Goal: Transaction & Acquisition: Purchase product/service

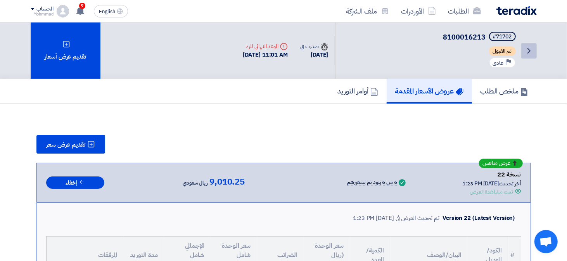
click at [528, 47] on icon "Back" at bounding box center [529, 50] width 9 height 9
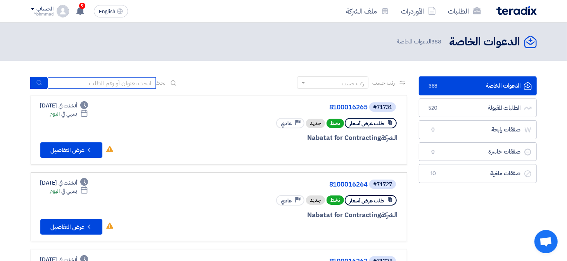
click at [93, 86] on input at bounding box center [101, 83] width 109 height 12
paste input "8100016250"
type input "8100016250"
click at [36, 80] on icon "submit" at bounding box center [39, 83] width 6 height 6
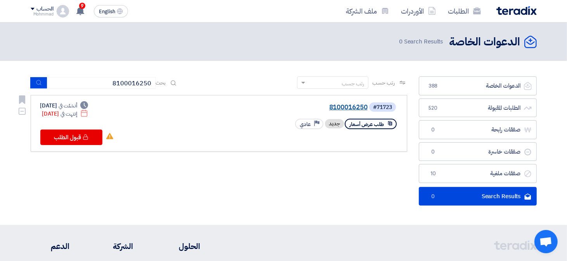
click at [339, 107] on link "8100016250" at bounding box center [290, 107] width 155 height 7
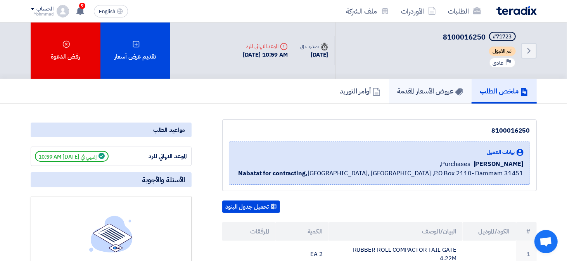
click at [423, 90] on h5 "عروض الأسعار المقدمة" at bounding box center [431, 91] width 66 height 9
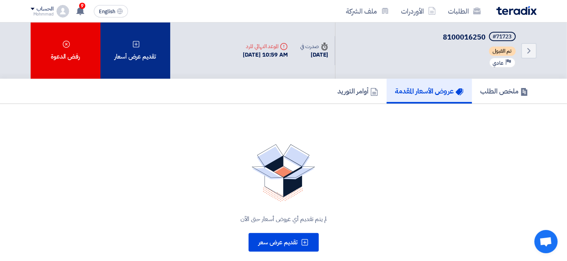
click at [147, 50] on div "تقديم عرض أسعار" at bounding box center [135, 51] width 70 height 56
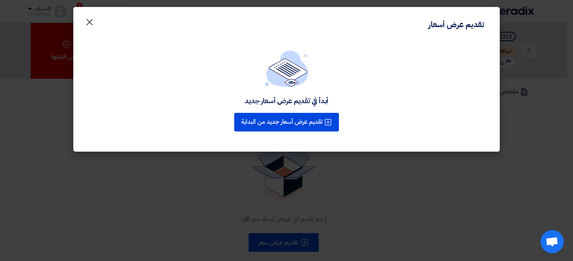
click at [92, 20] on span "×" at bounding box center [89, 21] width 9 height 23
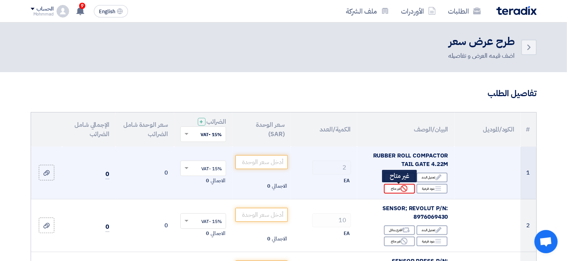
click at [402, 190] on icon "Reject" at bounding box center [404, 188] width 7 height 7
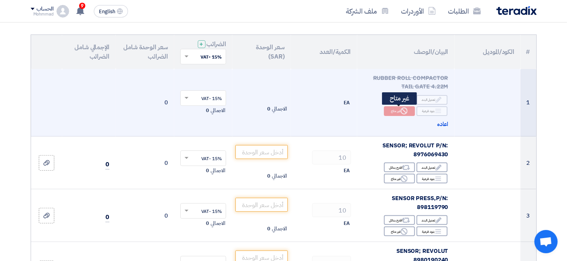
scroll to position [116, 0]
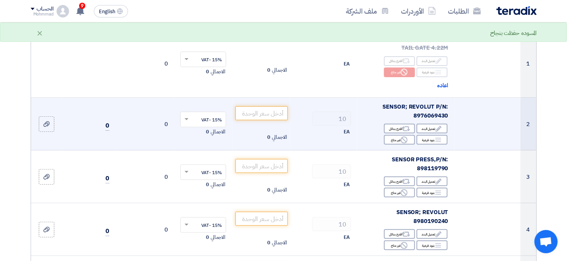
click at [435, 113] on span "SENSOR; REVOLUT P/N: 8976069430" at bounding box center [416, 110] width 66 height 17
copy span "8976069430"
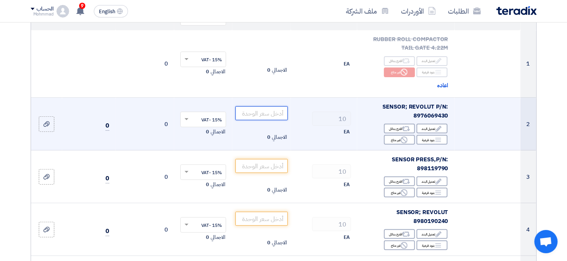
click at [268, 117] on input "number" at bounding box center [262, 113] width 52 height 14
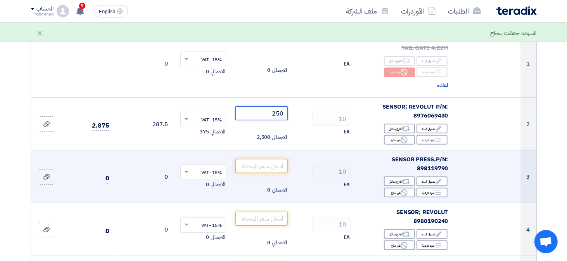
type input "250"
click at [437, 170] on span "SENSOR PRESS,P/N: 898119790" at bounding box center [420, 163] width 56 height 17
copy span "898119790"
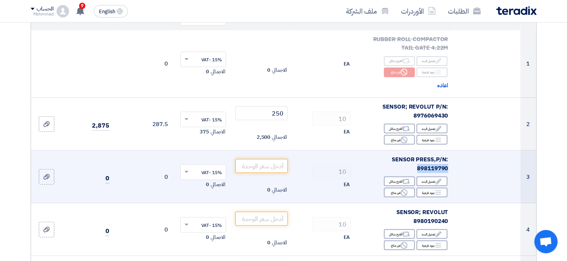
copy span "898119790"
click at [271, 170] on input "number" at bounding box center [262, 166] width 52 height 14
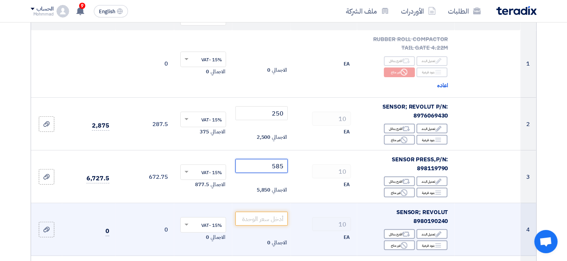
type input "585"
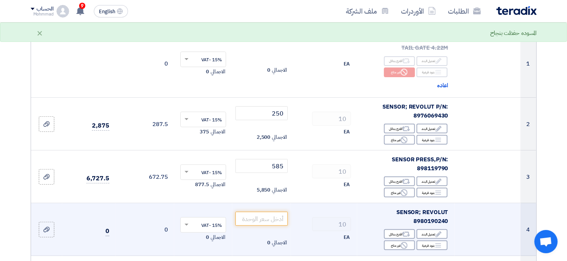
click at [433, 221] on span "SENSOR; REVOLUT 8980190240" at bounding box center [423, 216] width 52 height 17
copy span "8980190240"
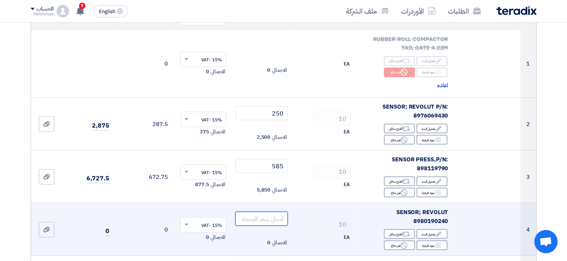
click at [252, 221] on input "number" at bounding box center [262, 219] width 52 height 14
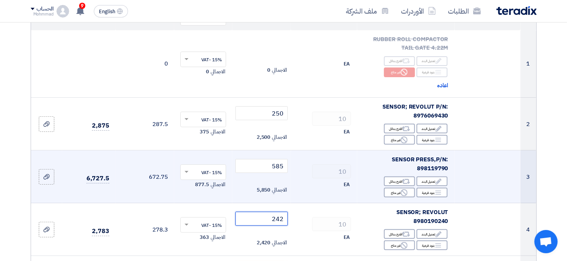
type input "242"
click at [487, 185] on td at bounding box center [488, 177] width 66 height 53
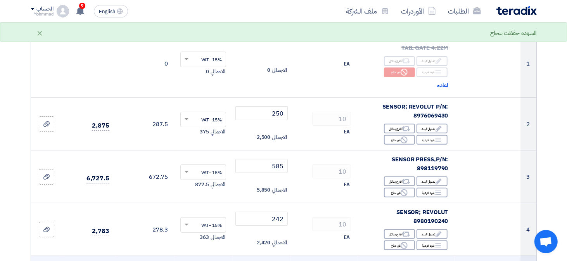
scroll to position [233, 0]
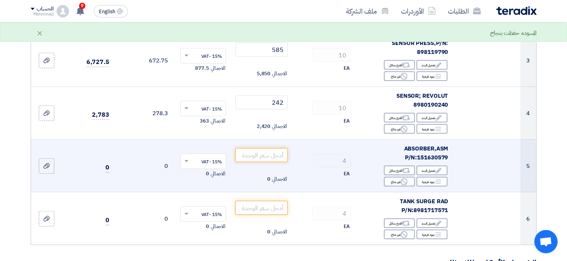
click at [435, 159] on span "ABSORBER,ASM P/N:151630579" at bounding box center [426, 152] width 44 height 17
copy span "151630579"
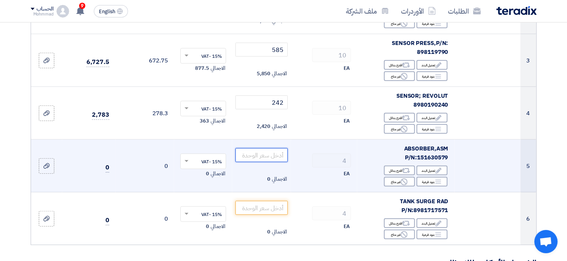
click at [271, 152] on input "number" at bounding box center [262, 155] width 52 height 14
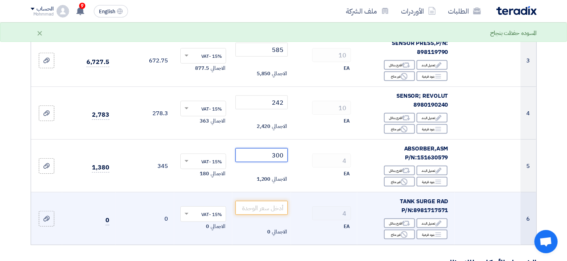
type input "300"
click at [435, 209] on span "TANK SURGE RAD P/N:8981717571" at bounding box center [424, 205] width 48 height 17
copy span "8981717571"
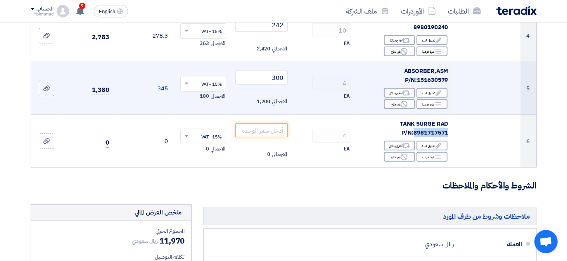
scroll to position [349, 0]
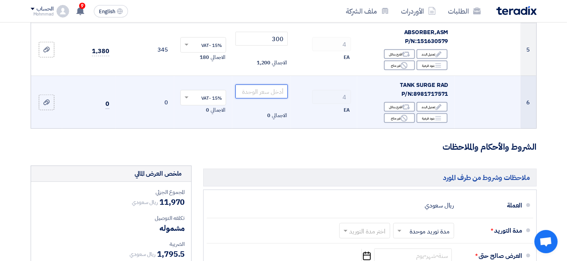
click at [266, 93] on input "number" at bounding box center [262, 92] width 52 height 14
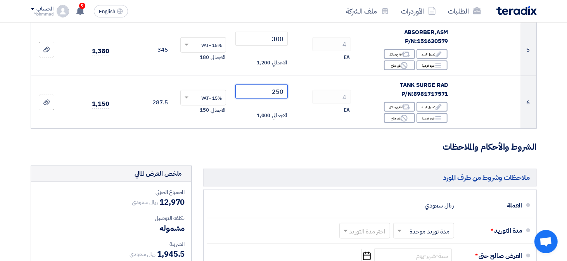
type input "250"
click at [287, 144] on h3 "الشروط والأحكام والملاحظات" at bounding box center [284, 147] width 506 height 12
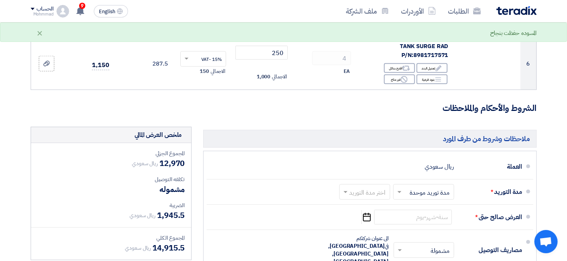
scroll to position [466, 0]
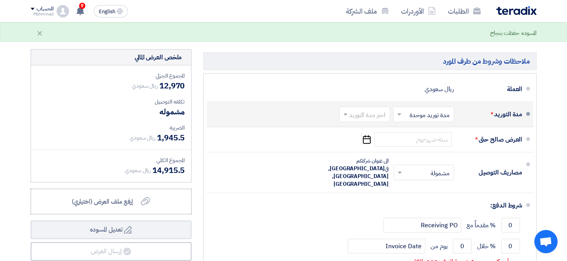
click at [368, 112] on input "text" at bounding box center [363, 114] width 47 height 11
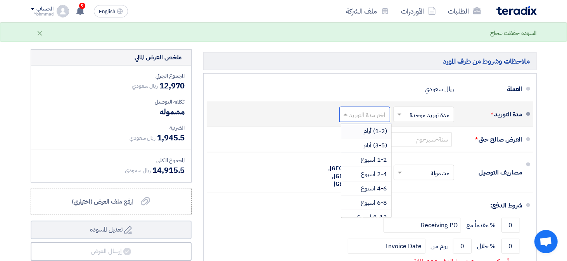
click at [371, 130] on span "(1-2) أيام" at bounding box center [376, 130] width 24 height 9
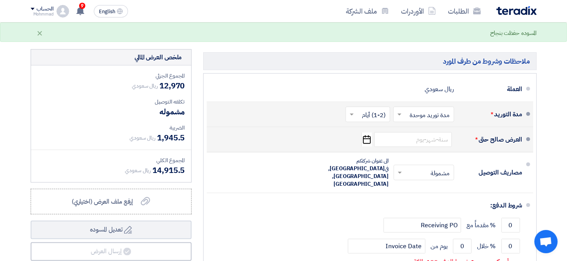
click at [363, 141] on use "button" at bounding box center [367, 139] width 8 height 9
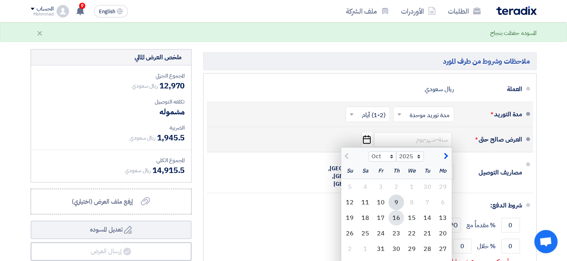
click at [390, 215] on div "16" at bounding box center [397, 218] width 16 height 16
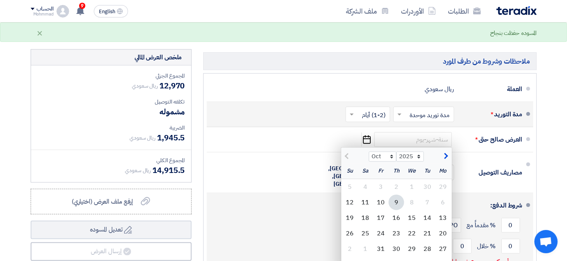
type input "[DATE]"
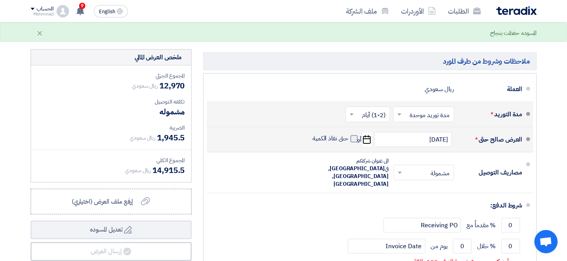
click at [352, 137] on span at bounding box center [354, 138] width 7 height 7
click at [348, 137] on input "حتى نفاذ الكمية" at bounding box center [329, 142] width 37 height 15
checkbox input "true"
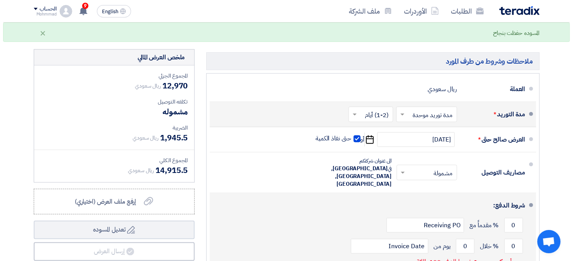
scroll to position [582, 0]
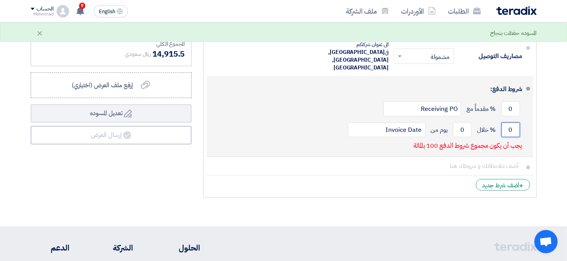
click at [513, 123] on input "0" at bounding box center [511, 130] width 19 height 15
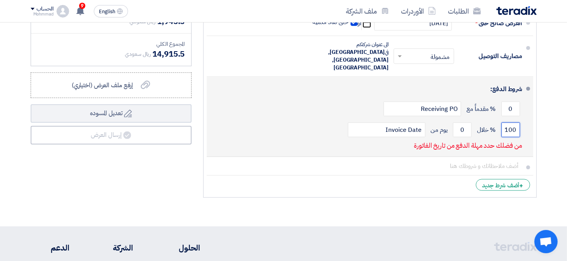
type input "100"
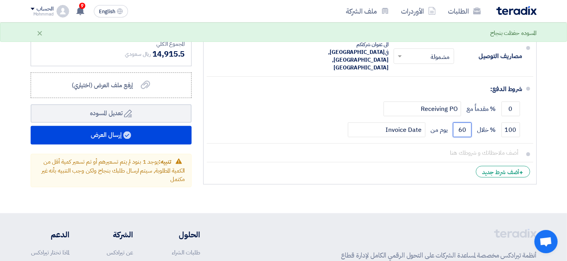
type input "60"
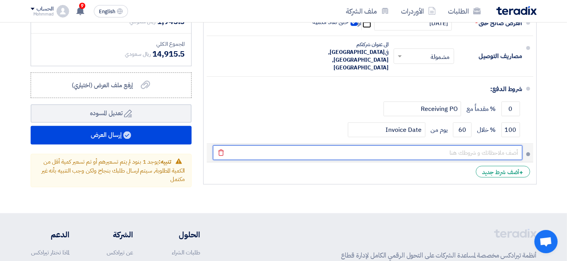
click at [466, 145] on input "text" at bounding box center [368, 152] width 310 height 15
paste input "002180"
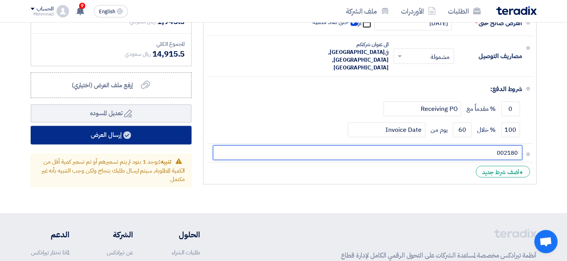
type input "002180"
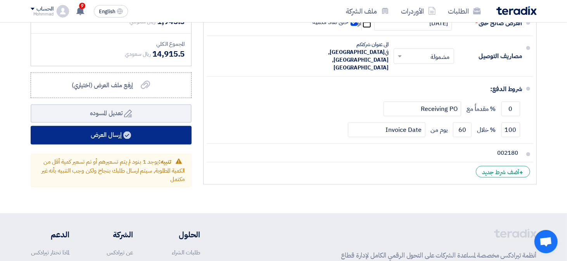
click at [126, 139] on button "إرسال العرض" at bounding box center [111, 135] width 161 height 19
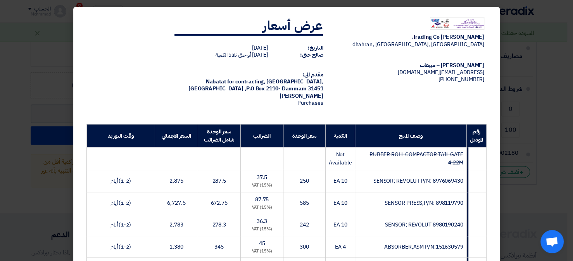
scroll to position [203, 0]
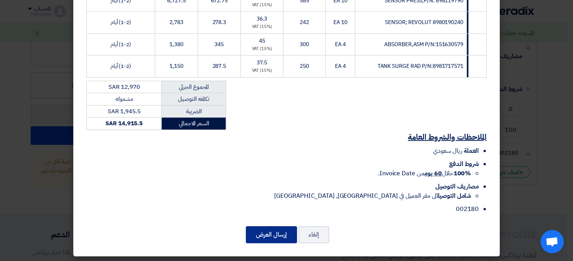
click at [275, 233] on button "إرسال العرض" at bounding box center [271, 234] width 51 height 17
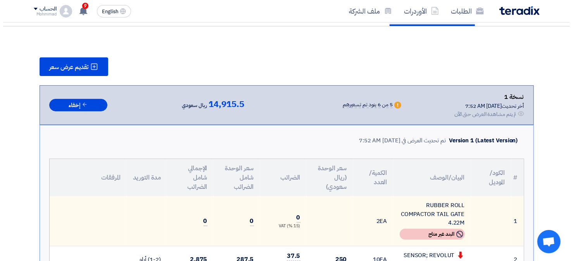
scroll to position [39, 0]
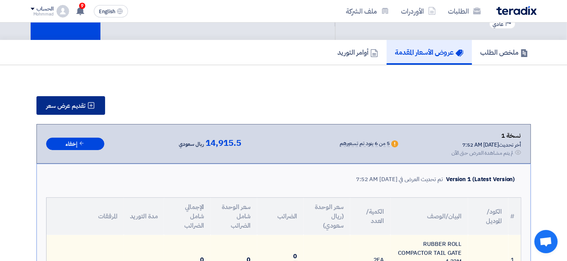
click at [77, 103] on span "تقديم عرض سعر" at bounding box center [66, 106] width 39 height 6
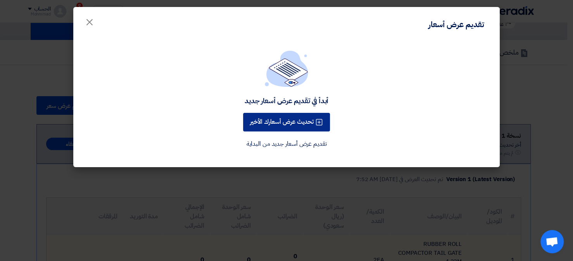
click at [278, 123] on button "تحديث عرض أسعارك الأخير" at bounding box center [286, 122] width 87 height 19
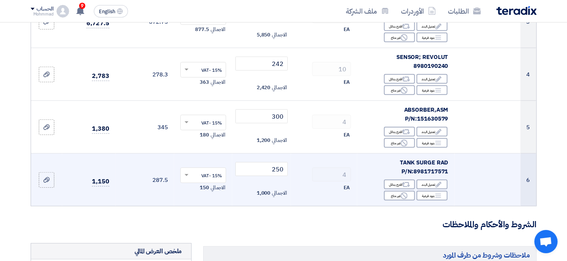
scroll to position [310, 0]
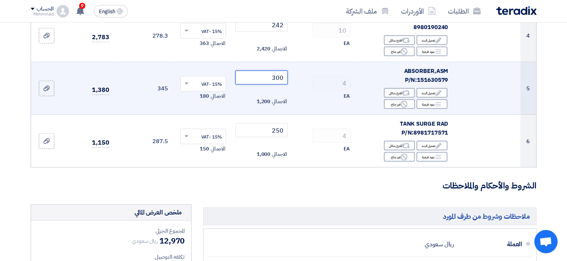
click at [278, 77] on input "300" at bounding box center [262, 78] width 52 height 14
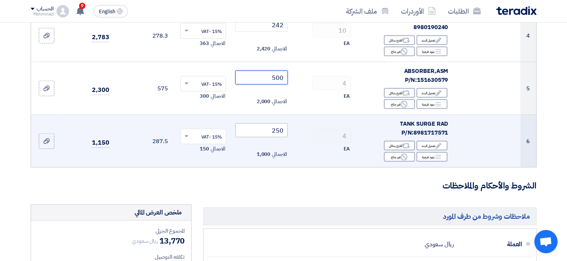
type input "500"
click at [277, 133] on input "250" at bounding box center [262, 130] width 52 height 14
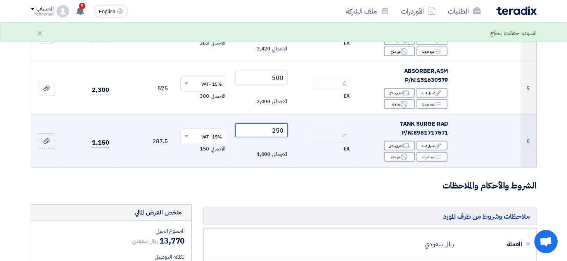
click at [277, 133] on input "250" at bounding box center [262, 130] width 52 height 14
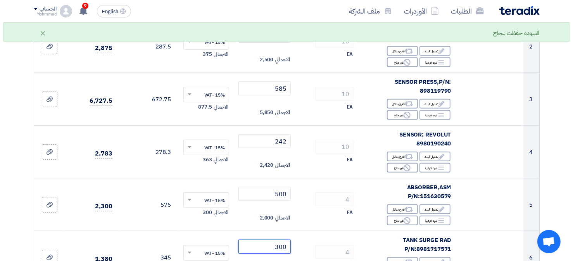
scroll to position [504, 0]
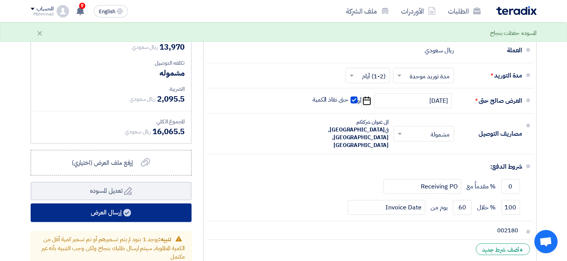
type input "300"
click at [121, 217] on button "إرسال العرض" at bounding box center [111, 213] width 161 height 19
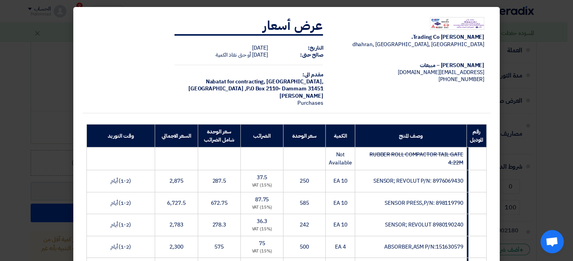
scroll to position [203, 0]
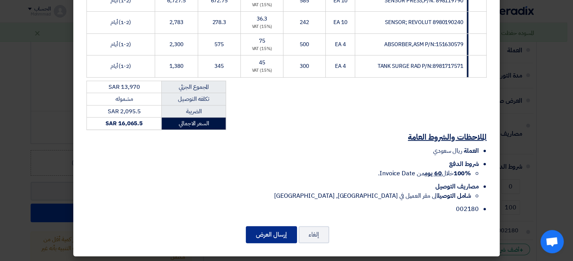
click at [275, 231] on button "إرسال العرض" at bounding box center [271, 234] width 51 height 17
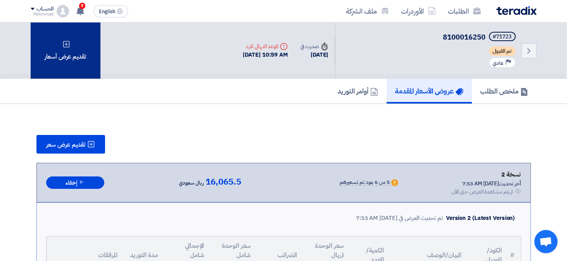
click at [62, 45] on icon at bounding box center [66, 44] width 8 height 8
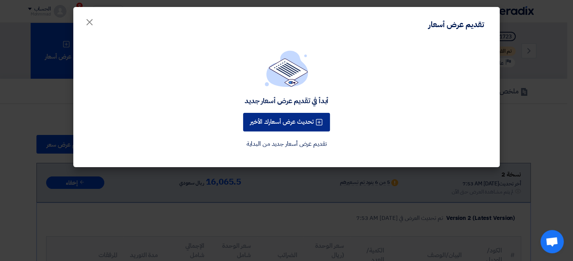
click at [289, 122] on button "تحديث عرض أسعارك الأخير" at bounding box center [286, 122] width 87 height 19
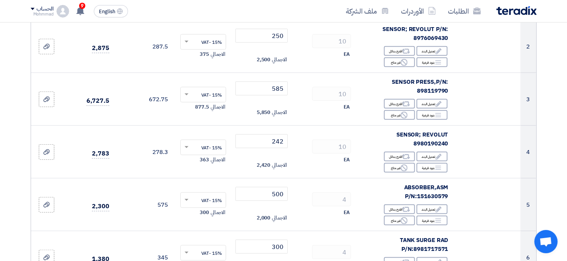
scroll to position [272, 0]
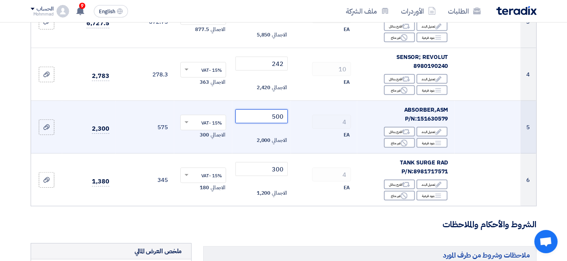
click at [281, 117] on input "500" at bounding box center [262, 116] width 52 height 14
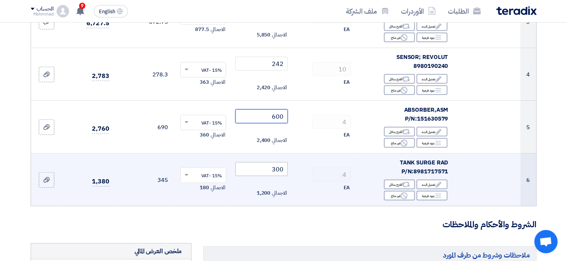
type input "600"
click at [279, 173] on input "300" at bounding box center [262, 169] width 52 height 14
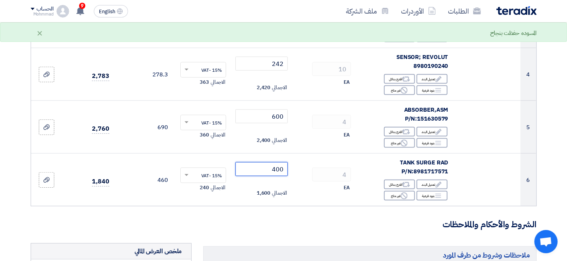
type input "400"
click at [565, 154] on section "تفاصيل الطلب # الكود/الموديل البيان/الوصف الكمية/العدد سعر الوحدة (SAR) الضرائب…" at bounding box center [283, 162] width 567 height 723
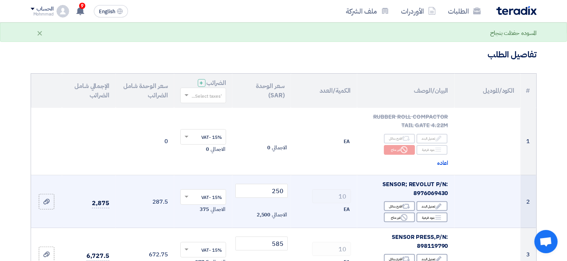
scroll to position [78, 0]
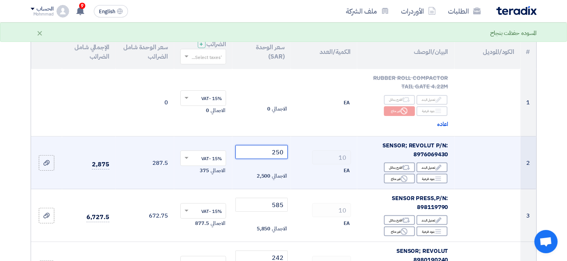
click at [282, 156] on input "250" at bounding box center [262, 152] width 52 height 14
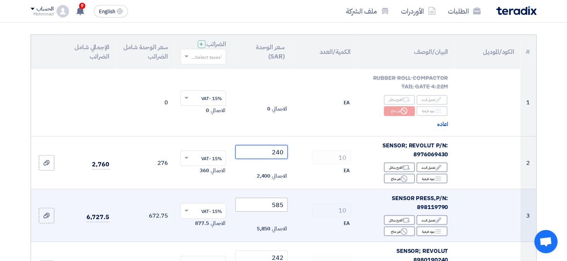
type input "240"
click at [278, 207] on input "585" at bounding box center [262, 205] width 52 height 14
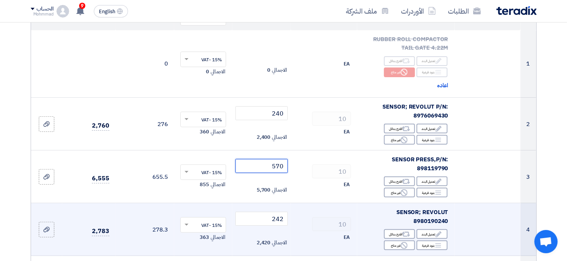
scroll to position [155, 0]
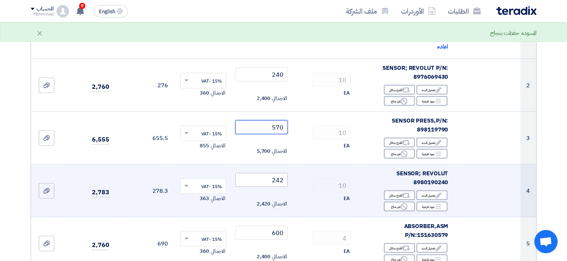
type input "570"
click at [280, 180] on input "242" at bounding box center [262, 180] width 52 height 14
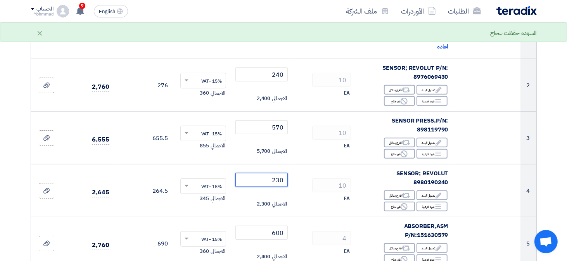
type input "230"
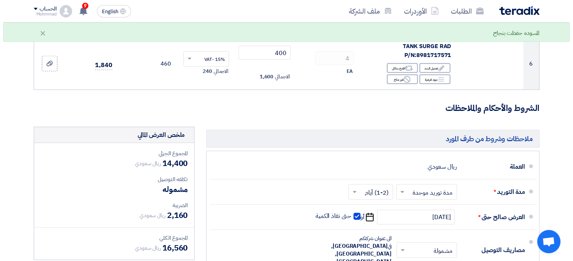
scroll to position [543, 0]
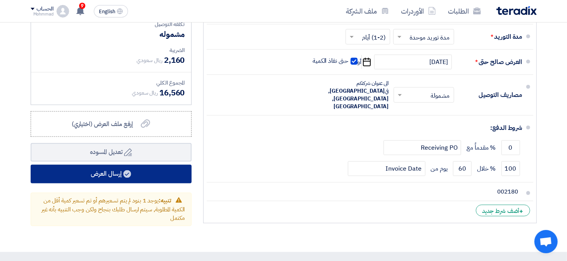
click at [131, 166] on button "إرسال العرض" at bounding box center [111, 174] width 161 height 19
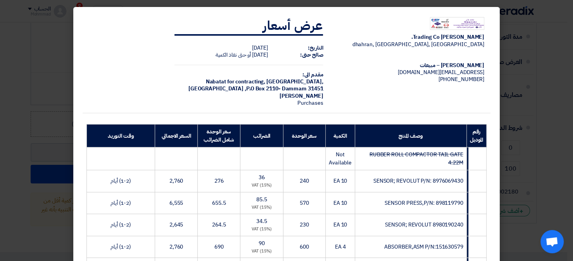
scroll to position [203, 0]
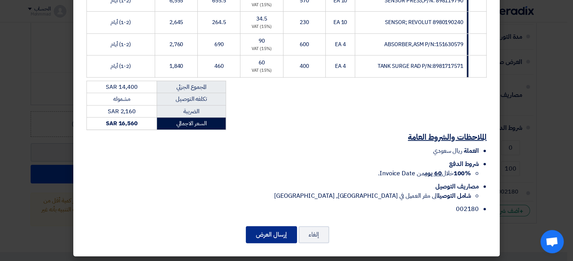
click at [278, 237] on button "إرسال العرض" at bounding box center [271, 234] width 51 height 17
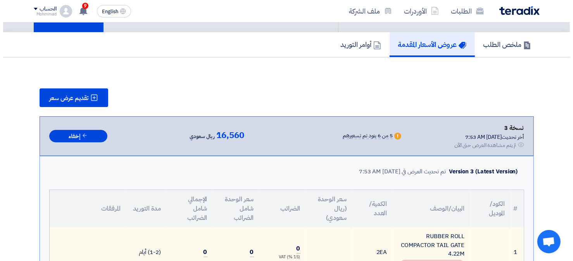
scroll to position [8, 0]
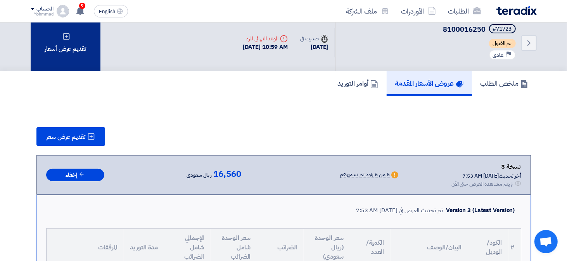
click at [48, 33] on div "تقديم عرض أسعار" at bounding box center [66, 43] width 70 height 56
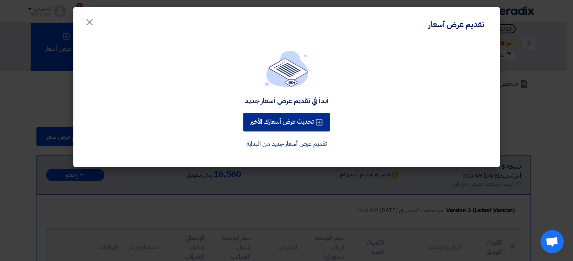
click at [300, 120] on button "تحديث عرض أسعارك الأخير" at bounding box center [286, 122] width 87 height 19
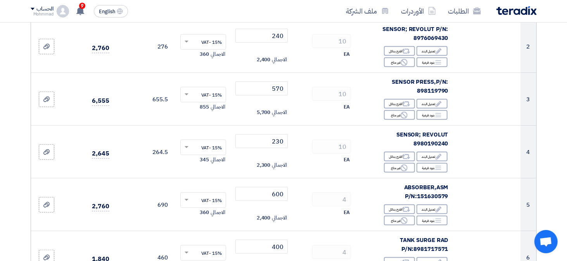
scroll to position [349, 0]
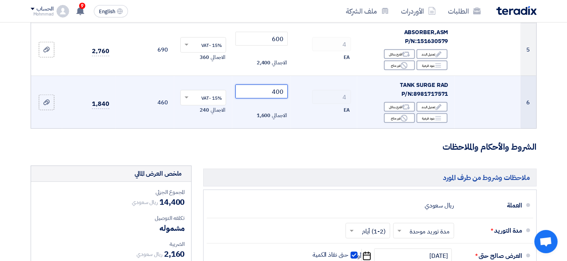
click at [280, 92] on input "400" at bounding box center [262, 92] width 52 height 14
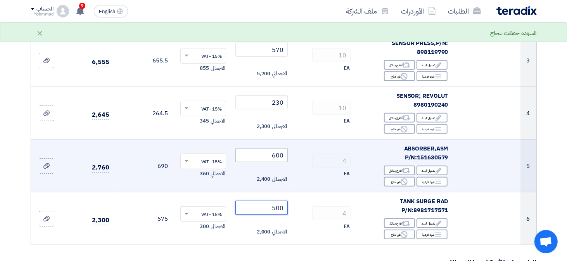
type input "500"
click at [281, 156] on input "600" at bounding box center [262, 155] width 52 height 14
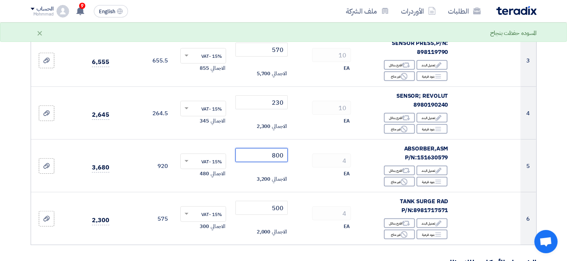
type input "800"
click at [566, 153] on section "تفاصيل الطلب # الكود/الموديل البيان/الوصف الكمية/العدد سعر الوحدة (SAR) الضرائب…" at bounding box center [283, 200] width 567 height 723
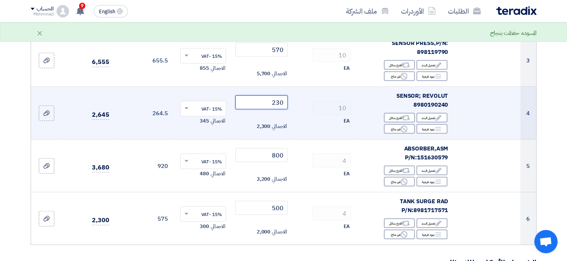
click at [275, 100] on input "230" at bounding box center [262, 102] width 52 height 14
click at [277, 102] on input "230" at bounding box center [262, 102] width 52 height 14
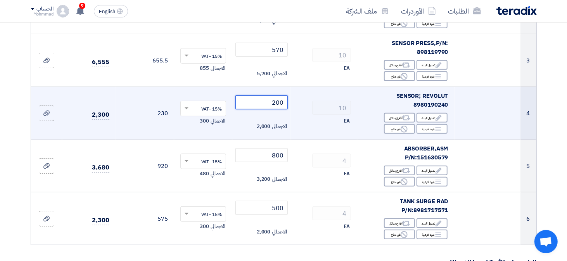
scroll to position [194, 0]
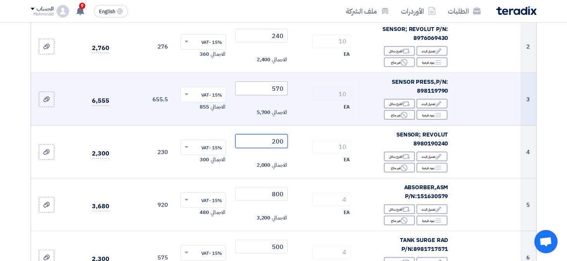
type input "200"
click at [280, 86] on input "570" at bounding box center [262, 88] width 52 height 14
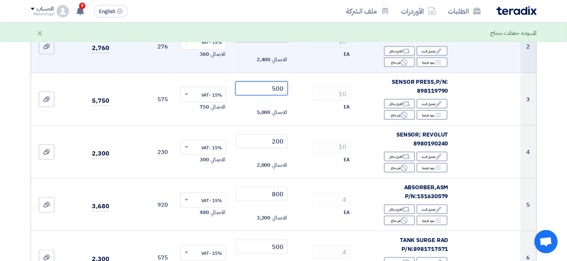
type input "500"
click at [281, 40] on input "240" at bounding box center [262, 36] width 52 height 14
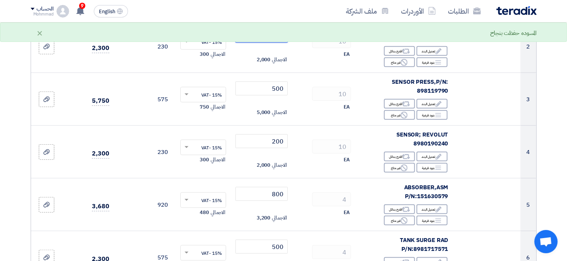
type input "200"
click at [558, 71] on section "تفاصيل الطلب # الكود/الموديل البيان/الوصف الكمية/العدد سعر الوحدة (SAR) الضرائب…" at bounding box center [283, 239] width 567 height 723
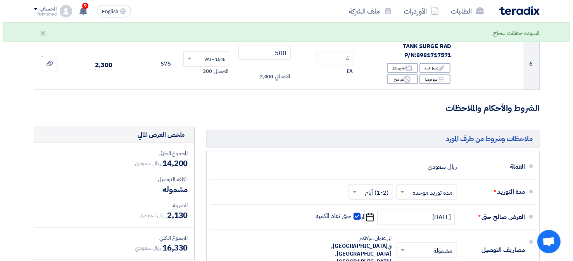
scroll to position [582, 0]
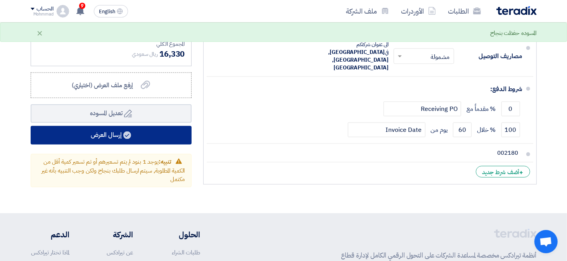
click at [128, 132] on use at bounding box center [127, 136] width 8 height 8
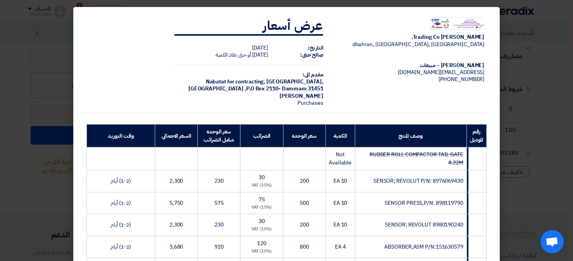
scroll to position [194, 0]
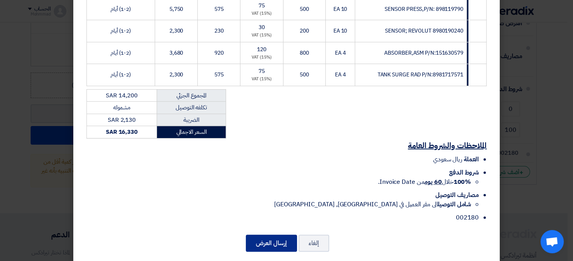
click at [282, 242] on button "إرسال العرض" at bounding box center [271, 243] width 51 height 17
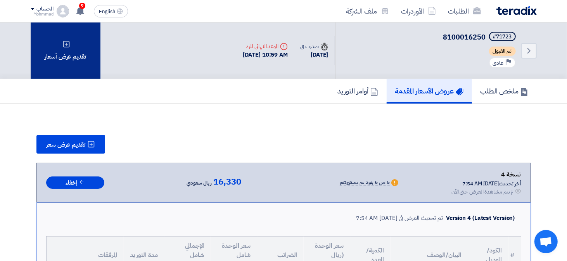
click at [60, 52] on div "تقديم عرض أسعار" at bounding box center [66, 51] width 70 height 56
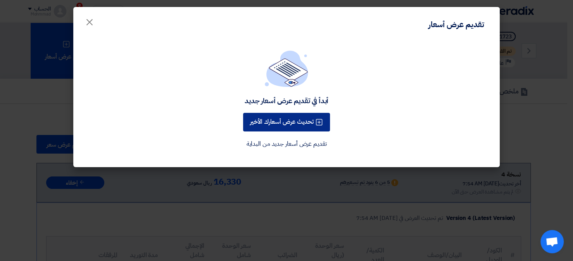
click at [284, 130] on button "تحديث عرض أسعارك الأخير" at bounding box center [286, 122] width 87 height 19
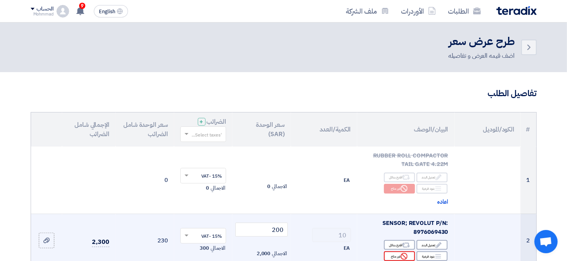
scroll to position [116, 0]
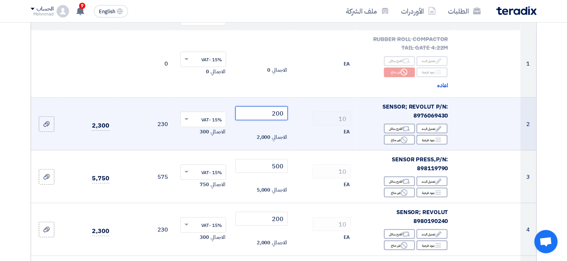
click at [281, 116] on input "200" at bounding box center [262, 113] width 52 height 14
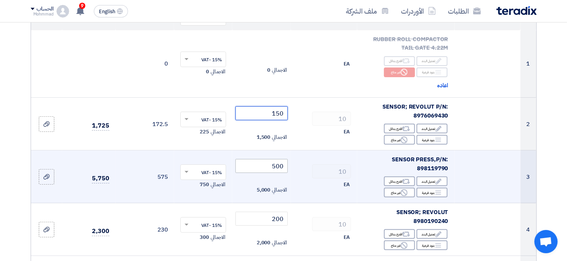
type input "150"
click at [280, 171] on input "500" at bounding box center [262, 166] width 52 height 14
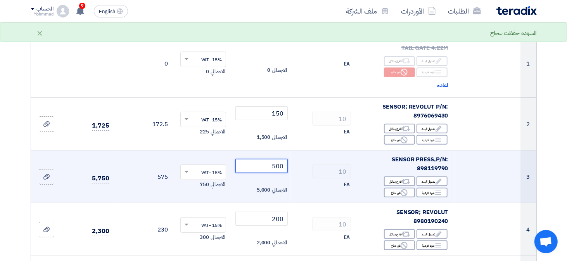
click at [280, 171] on input "500" at bounding box center [262, 166] width 52 height 14
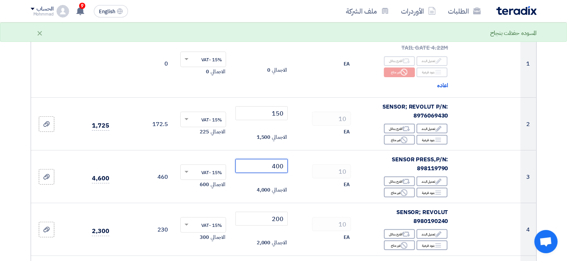
type input "400"
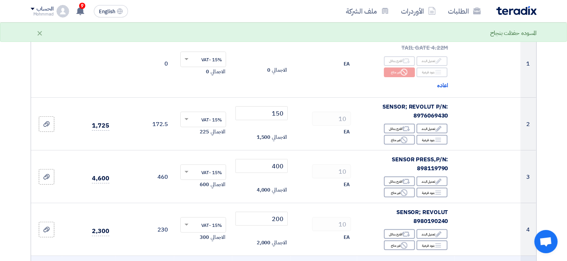
scroll to position [194, 0]
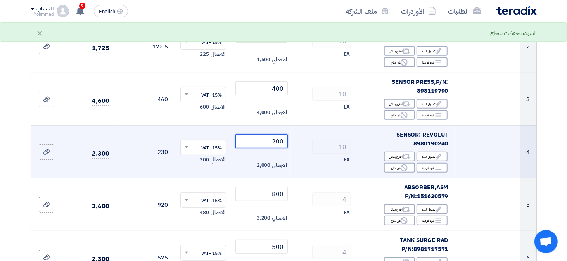
click at [282, 140] on input "200" at bounding box center [262, 141] width 52 height 14
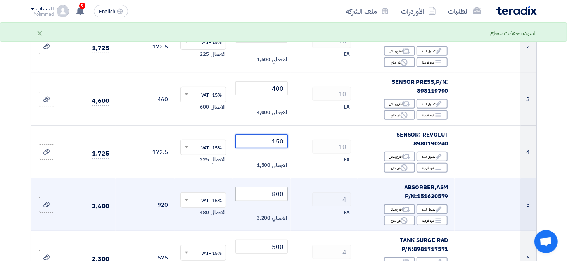
type input "150"
click at [278, 195] on input "800" at bounding box center [262, 194] width 52 height 14
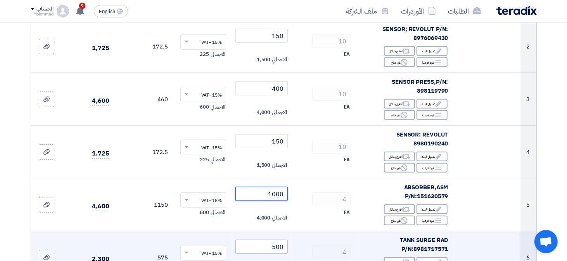
type input "1000"
click at [281, 248] on input "500" at bounding box center [262, 247] width 52 height 14
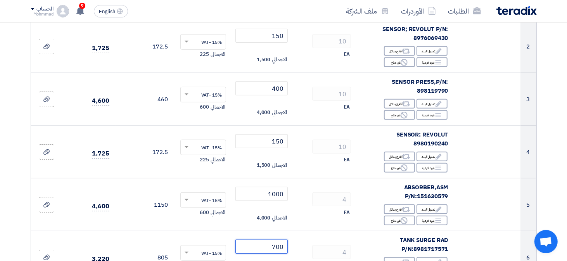
type input "700"
click at [558, 201] on section "تفاصيل الطلب # الكود/الموديل البيان/الوصف الكمية/العدد سعر الوحدة (SAR) الضرائب…" at bounding box center [283, 239] width 567 height 723
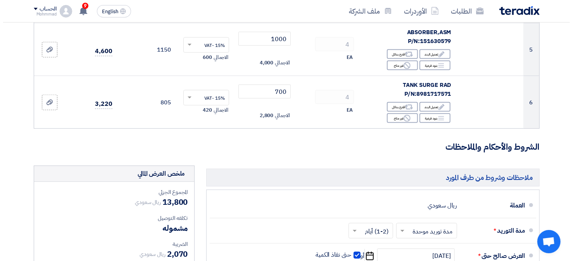
scroll to position [582, 0]
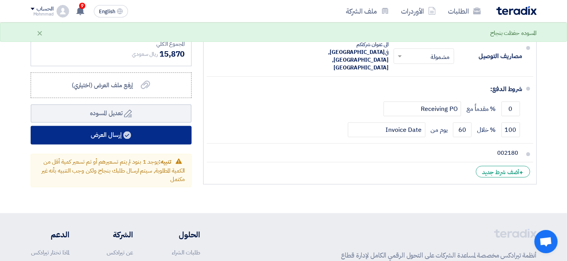
click at [128, 126] on button "إرسال العرض" at bounding box center [111, 135] width 161 height 19
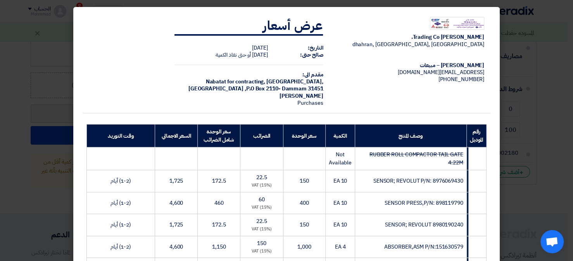
scroll to position [203, 0]
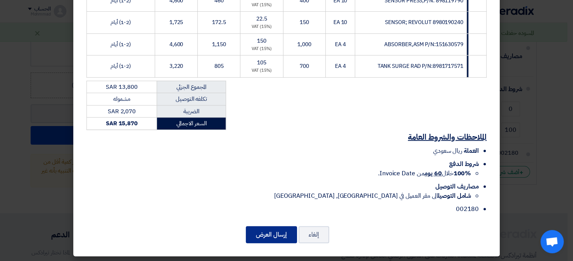
click at [287, 234] on button "إرسال العرض" at bounding box center [271, 234] width 51 height 17
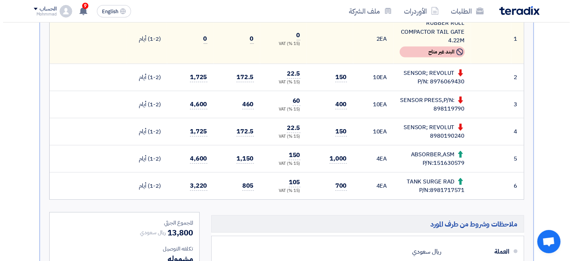
scroll to position [27, 0]
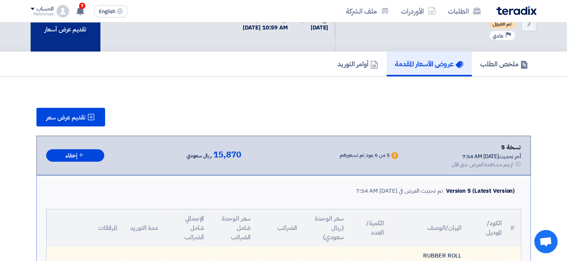
click at [68, 33] on div "تقديم عرض أسعار" at bounding box center [66, 23] width 70 height 56
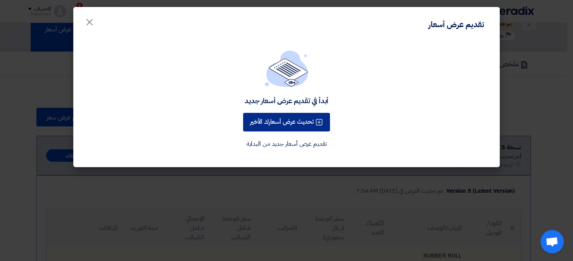
click at [297, 124] on button "تحديث عرض أسعارك الأخير" at bounding box center [286, 122] width 87 height 19
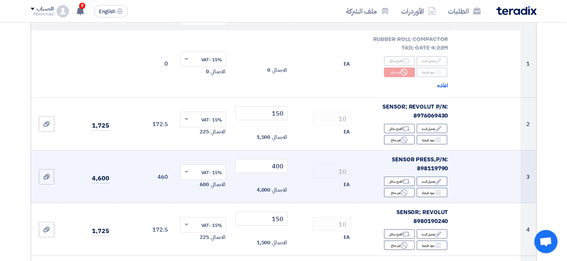
scroll to position [155, 0]
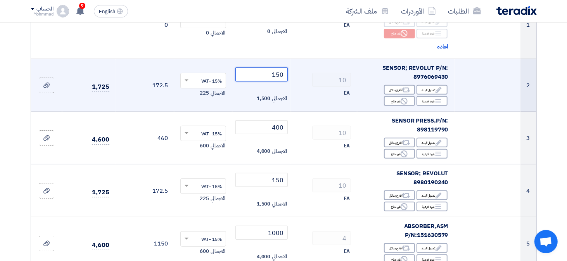
click at [282, 74] on input "150" at bounding box center [262, 75] width 52 height 14
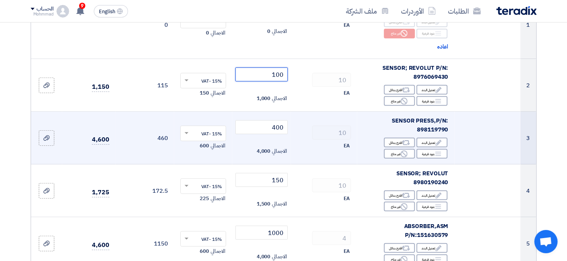
type input "100"
click at [504, 162] on td at bounding box center [488, 138] width 66 height 53
click at [286, 131] on input "400" at bounding box center [262, 127] width 52 height 14
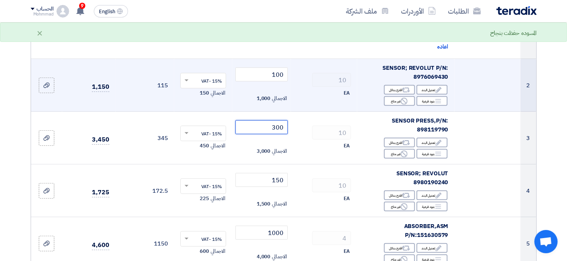
scroll to position [116, 0]
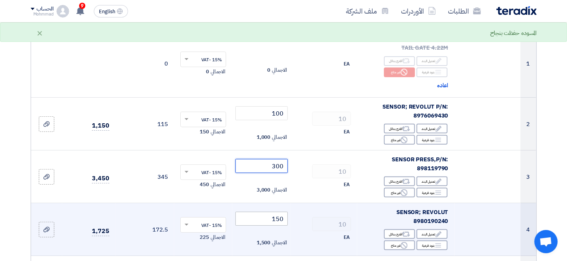
type input "300"
click at [282, 219] on input "150" at bounding box center [262, 219] width 52 height 14
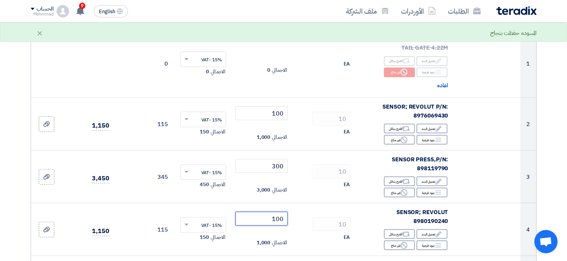
type input "100"
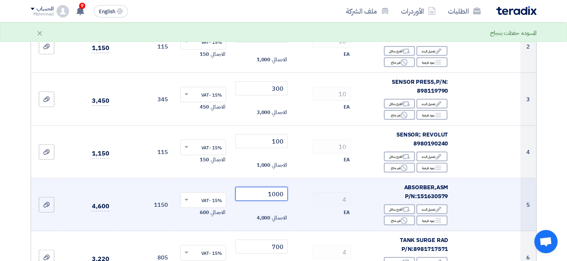
click at [277, 199] on input "1000" at bounding box center [262, 194] width 52 height 14
click at [278, 197] on input "1000" at bounding box center [262, 194] width 52 height 14
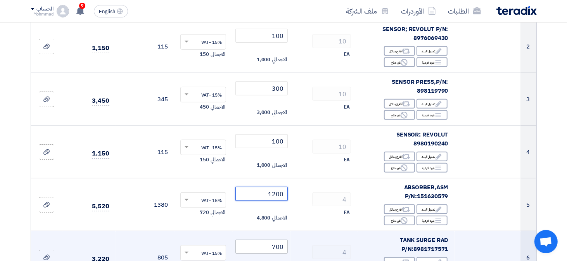
type input "1200"
click at [282, 249] on input "700" at bounding box center [262, 247] width 52 height 14
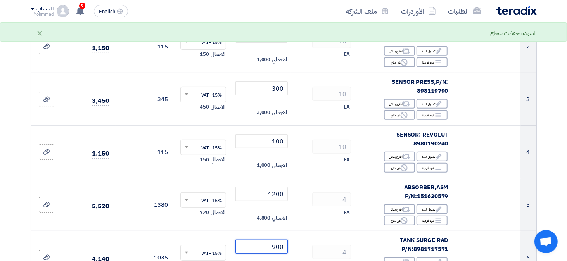
type input "900"
click at [565, 184] on section "تفاصيل الطلب # الكود/الموديل البيان/الوصف الكمية/العدد سعر الوحدة (SAR) الضرائب…" at bounding box center [283, 239] width 567 height 723
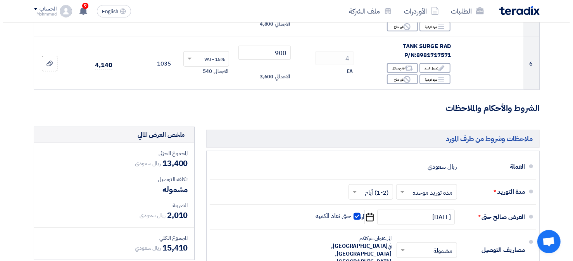
scroll to position [543, 0]
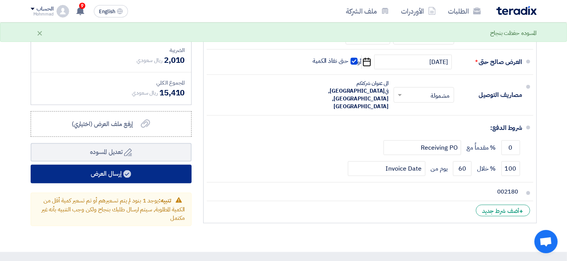
click at [115, 172] on button "إرسال العرض" at bounding box center [111, 174] width 161 height 19
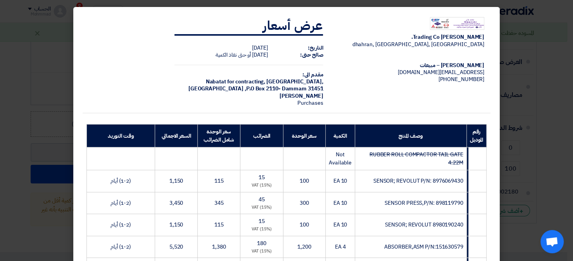
scroll to position [194, 0]
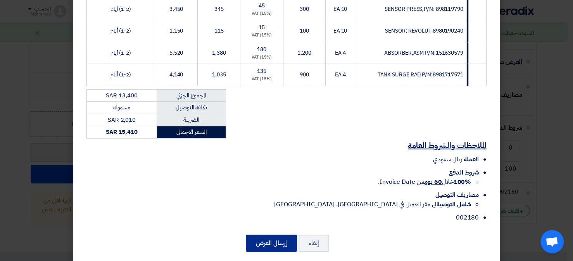
click at [276, 238] on button "إرسال العرض" at bounding box center [271, 243] width 51 height 17
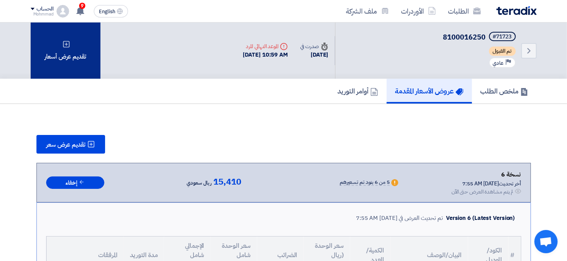
click at [62, 64] on div "تقديم عرض أسعار" at bounding box center [66, 51] width 70 height 56
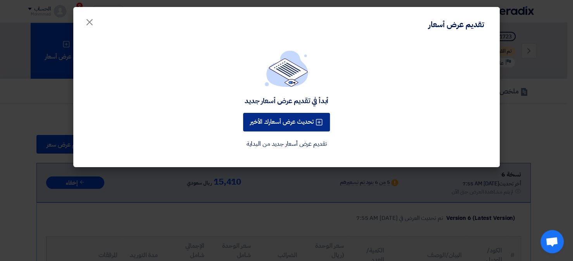
click at [305, 116] on button "تحديث عرض أسعارك الأخير" at bounding box center [286, 122] width 87 height 19
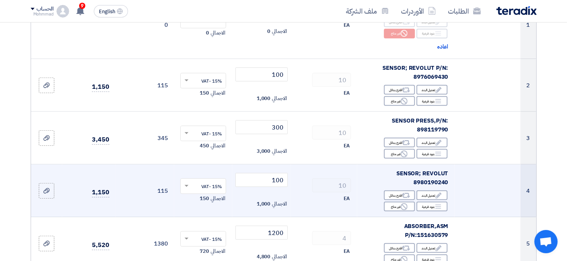
scroll to position [116, 0]
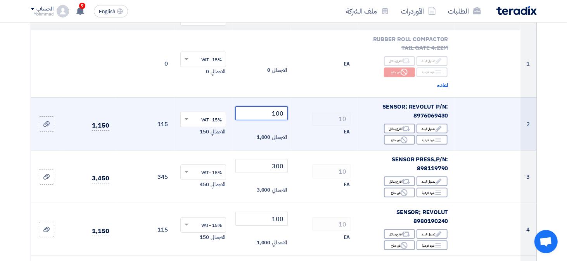
click at [282, 114] on input "100" at bounding box center [262, 113] width 52 height 14
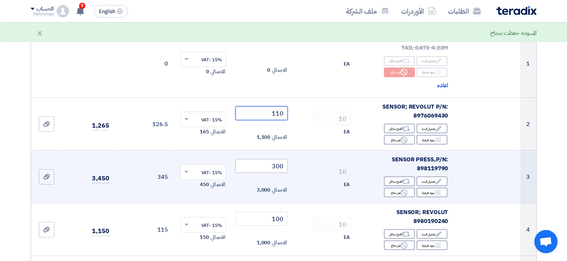
type input "110"
click at [280, 165] on input "300" at bounding box center [262, 166] width 52 height 14
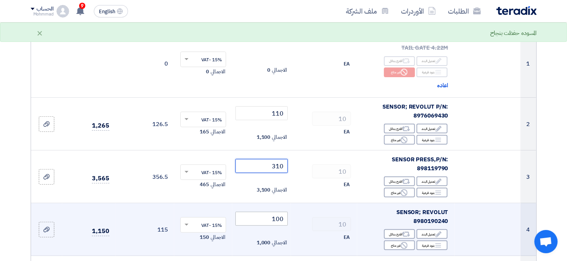
type input "310"
click at [282, 221] on input "100" at bounding box center [262, 219] width 52 height 14
click at [282, 222] on input "100" at bounding box center [262, 219] width 52 height 14
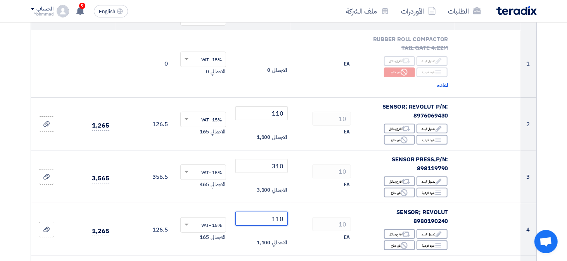
type input "110"
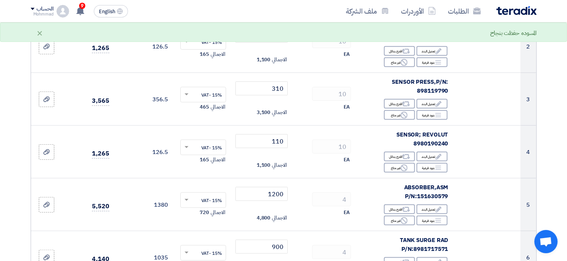
scroll to position [233, 0]
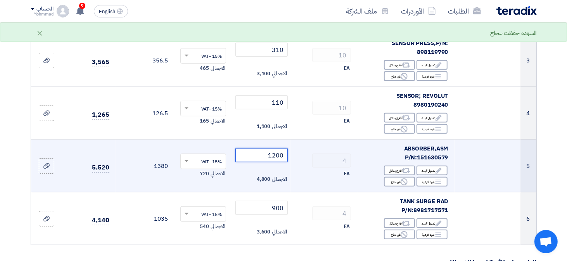
click at [279, 155] on input "1200" at bounding box center [262, 155] width 52 height 14
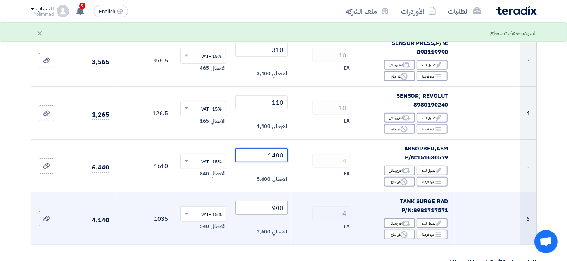
type input "1400"
click at [284, 208] on input "900" at bounding box center [262, 208] width 52 height 14
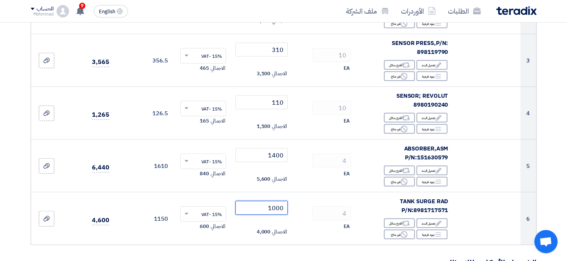
type input "1000"
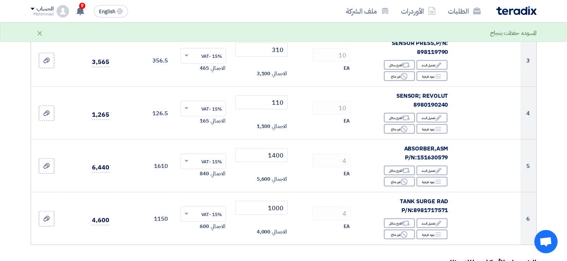
click at [558, 165] on section "تفاصيل الطلب # الكود/الموديل البيان/الوصف الكمية/العدد سعر الوحدة (SAR) الضرائب…" at bounding box center [283, 200] width 567 height 723
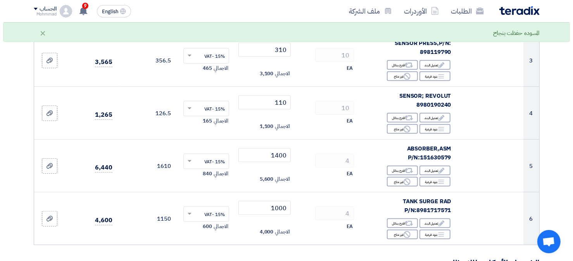
scroll to position [504, 0]
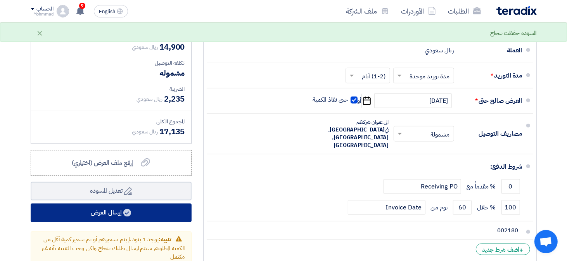
click at [139, 208] on button "إرسال العرض" at bounding box center [111, 213] width 161 height 19
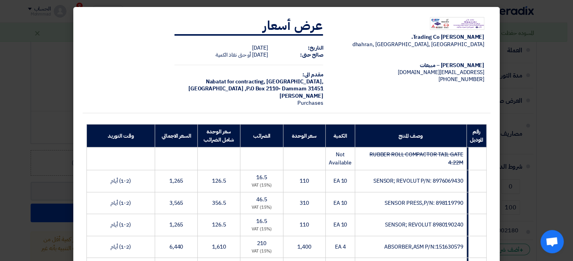
scroll to position [203, 0]
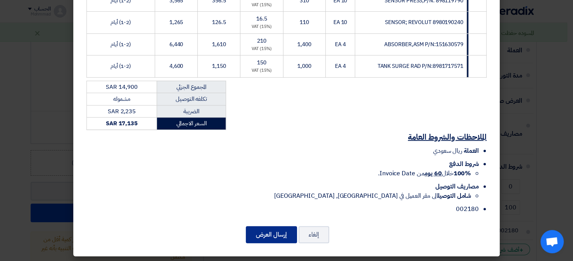
click at [275, 236] on button "إرسال العرض" at bounding box center [271, 234] width 51 height 17
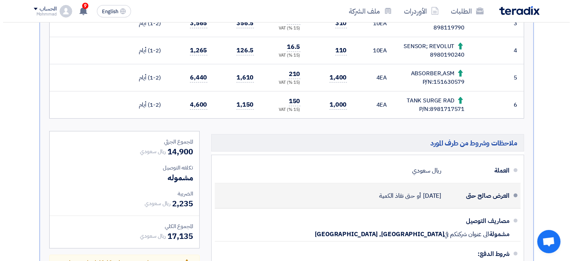
scroll to position [69, 0]
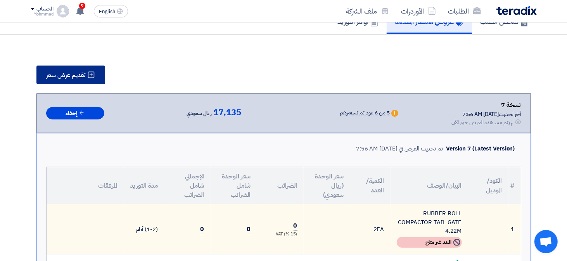
click at [71, 72] on span "تقديم عرض سعر" at bounding box center [66, 75] width 39 height 6
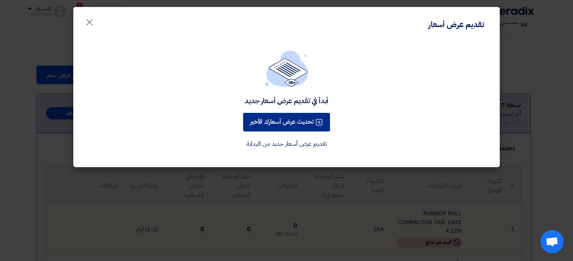
click at [280, 117] on button "تحديث عرض أسعارك الأخير" at bounding box center [286, 122] width 87 height 19
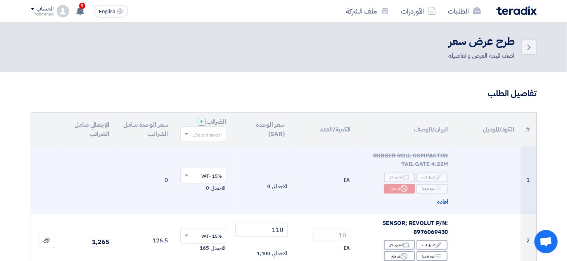
scroll to position [116, 0]
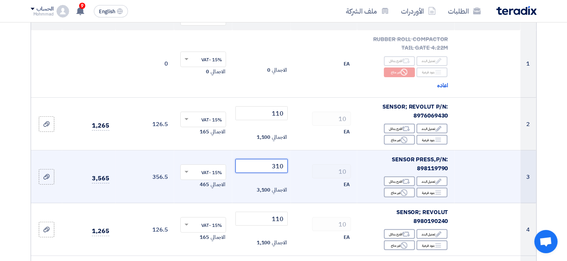
click at [279, 169] on input "310" at bounding box center [262, 166] width 52 height 14
type input "3"
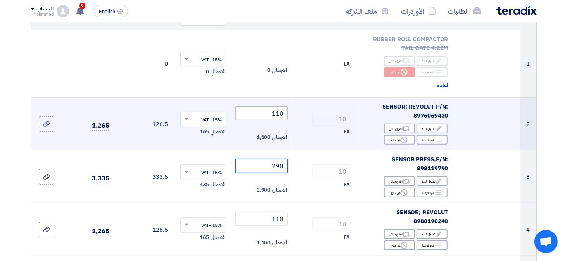
type input "290"
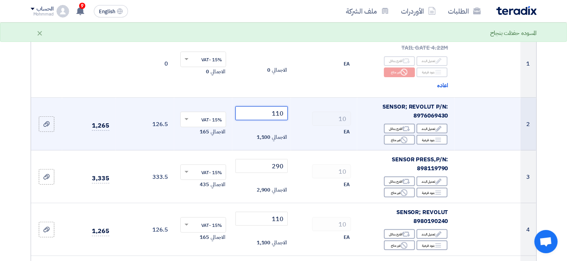
click at [279, 114] on input "110" at bounding box center [262, 113] width 52 height 14
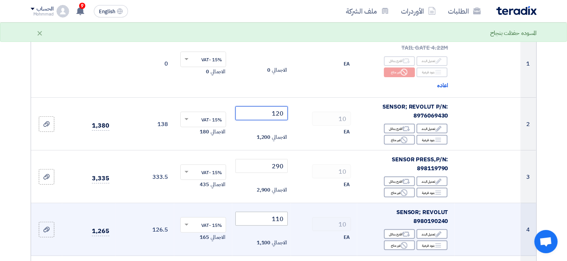
type input "120"
click at [279, 221] on input "110" at bounding box center [262, 219] width 52 height 14
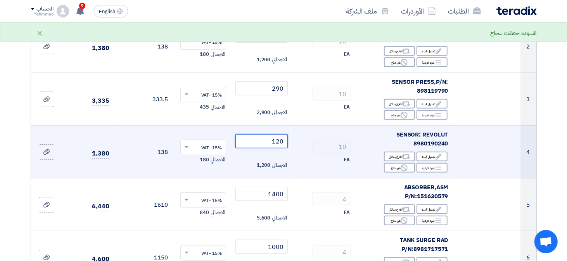
scroll to position [233, 0]
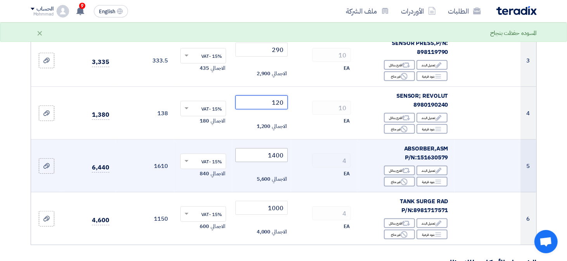
type input "120"
click at [280, 157] on input "1400" at bounding box center [262, 155] width 52 height 14
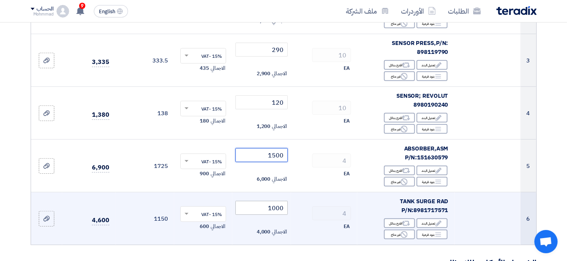
type input "1500"
click at [282, 206] on input "1000" at bounding box center [262, 208] width 52 height 14
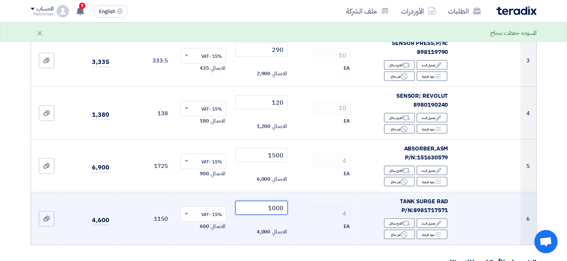
click at [282, 206] on input "1000" at bounding box center [262, 208] width 52 height 14
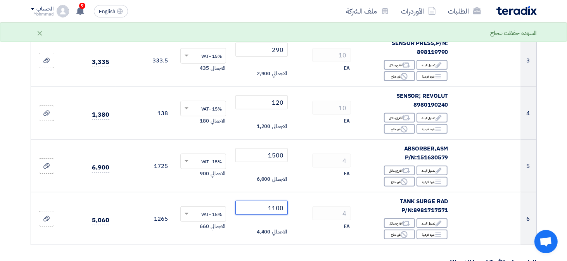
type input "1100"
click at [549, 184] on section "تفاصيل الطلب # الكود/الموديل البيان/الوصف الكمية/العدد سعر الوحدة (SAR) الضرائب…" at bounding box center [283, 200] width 567 height 723
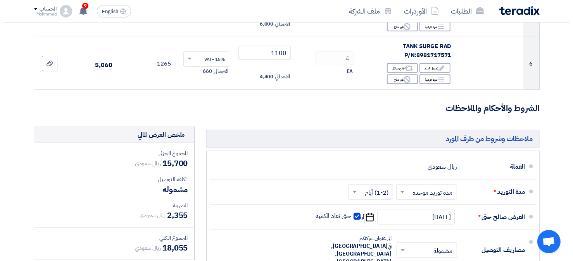
scroll to position [543, 0]
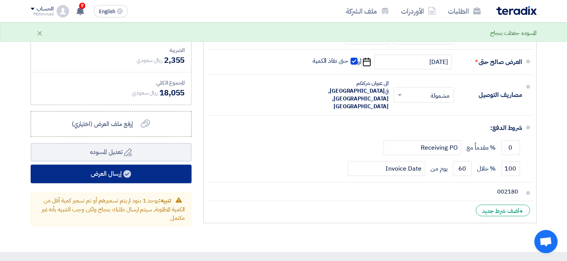
click at [161, 176] on button "إرسال العرض" at bounding box center [111, 174] width 161 height 19
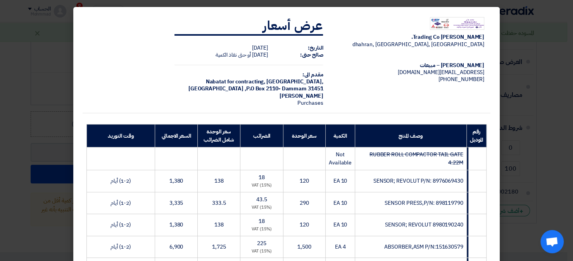
scroll to position [203, 0]
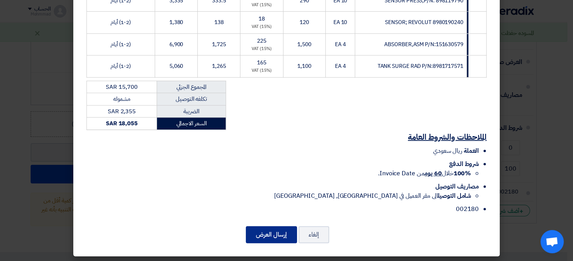
click at [284, 236] on button "إرسال العرض" at bounding box center [271, 234] width 51 height 17
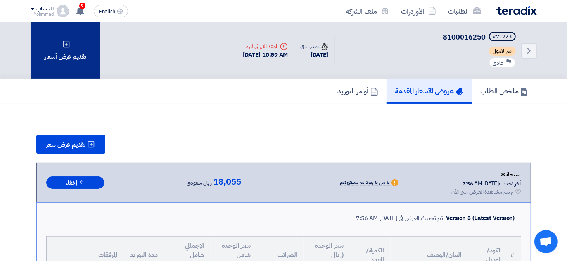
click at [76, 52] on div "تقديم عرض أسعار" at bounding box center [66, 51] width 70 height 56
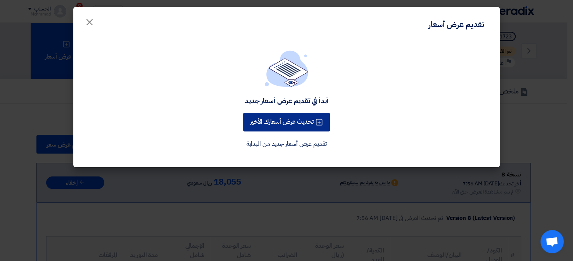
click at [274, 124] on button "تحديث عرض أسعارك الأخير" at bounding box center [286, 122] width 87 height 19
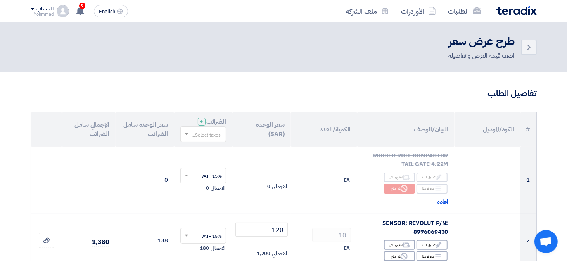
scroll to position [155, 0]
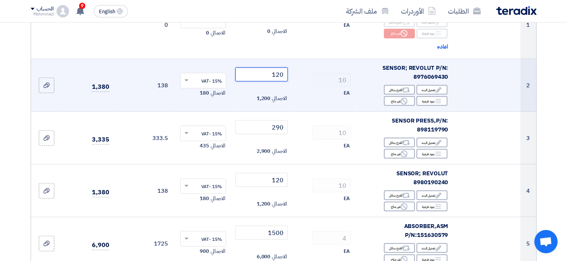
click at [279, 76] on input "120" at bounding box center [262, 75] width 52 height 14
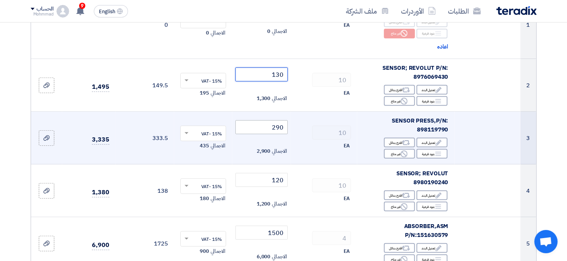
type input "130"
click at [279, 127] on input "290" at bounding box center [262, 127] width 52 height 14
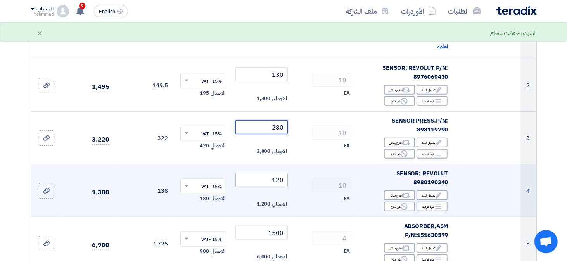
type input "280"
click at [284, 181] on input "120" at bounding box center [262, 180] width 52 height 14
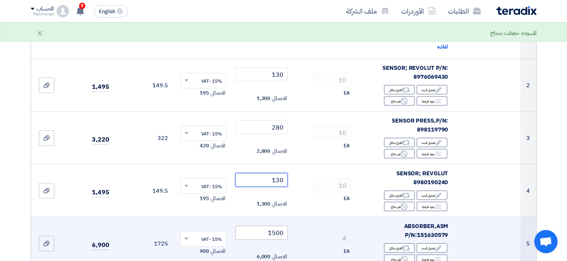
type input "130"
click at [282, 233] on input "1500" at bounding box center [262, 233] width 52 height 14
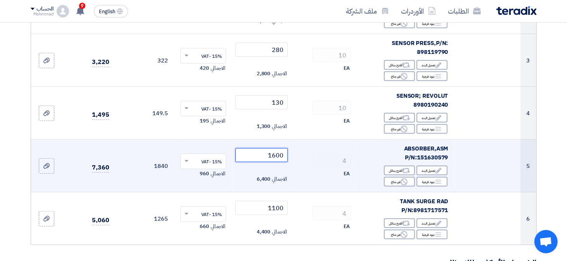
scroll to position [272, 0]
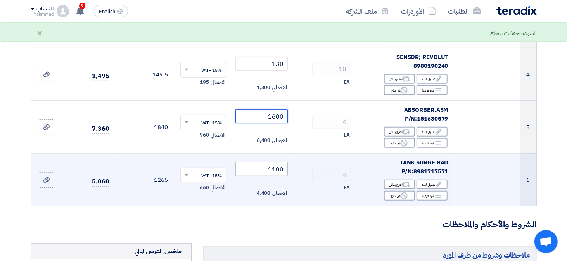
type input "1600"
click at [279, 168] on input "1100" at bounding box center [262, 169] width 52 height 14
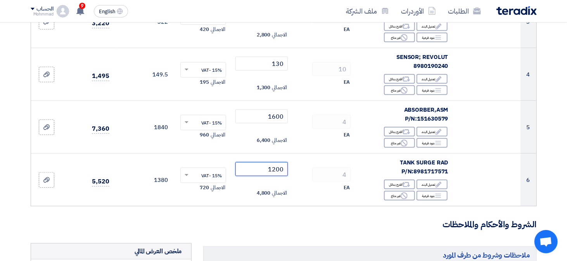
type input "1200"
click at [246, 219] on h3 "الشروط والأحكام والملاحظات" at bounding box center [284, 225] width 506 height 12
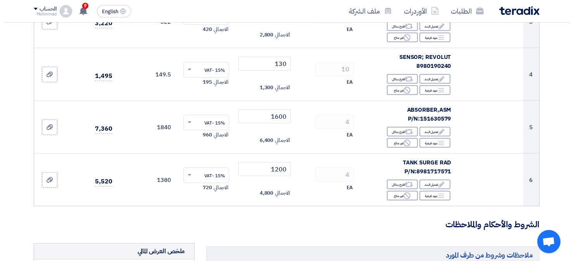
scroll to position [504, 0]
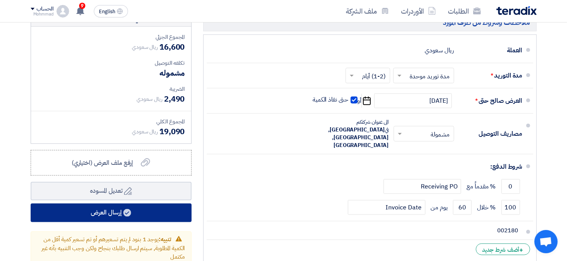
click at [150, 212] on button "إرسال العرض" at bounding box center [111, 213] width 161 height 19
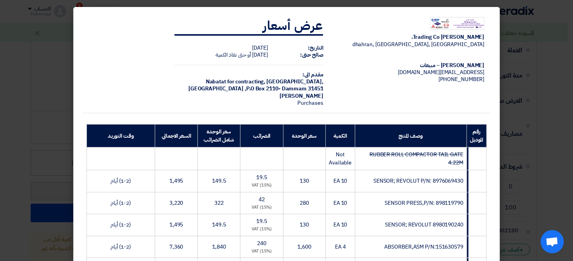
scroll to position [194, 0]
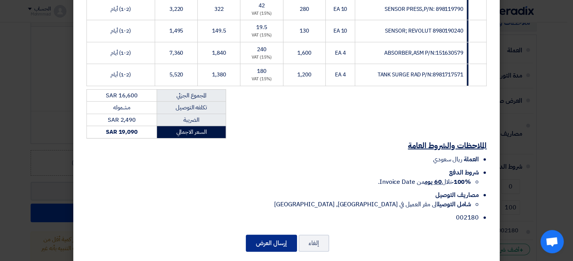
click at [270, 241] on button "إرسال العرض" at bounding box center [271, 243] width 51 height 17
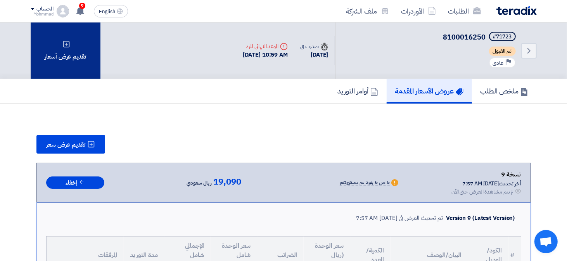
click at [55, 52] on div "تقديم عرض أسعار" at bounding box center [66, 51] width 70 height 56
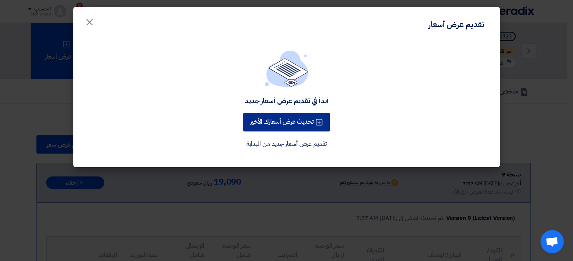
click at [284, 120] on button "تحديث عرض أسعارك الأخير" at bounding box center [286, 122] width 87 height 19
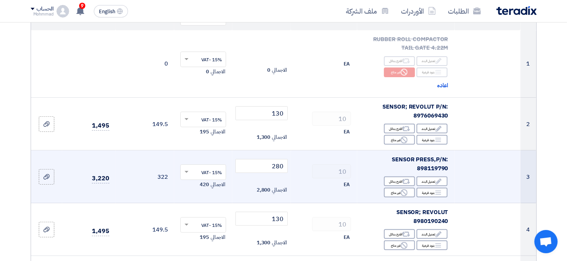
scroll to position [155, 0]
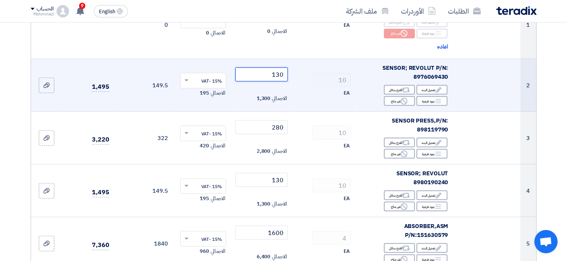
click at [281, 76] on input "130" at bounding box center [262, 75] width 52 height 14
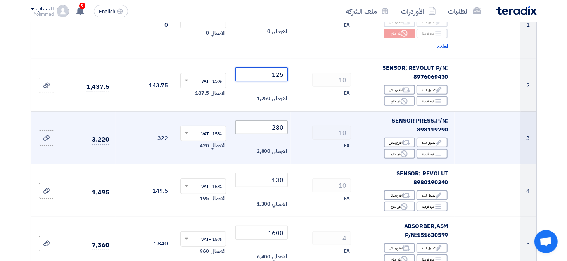
type input "125"
click at [281, 128] on input "280" at bounding box center [262, 127] width 52 height 14
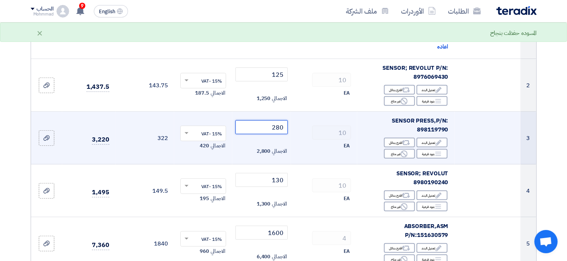
click at [281, 128] on input "280" at bounding box center [262, 127] width 52 height 14
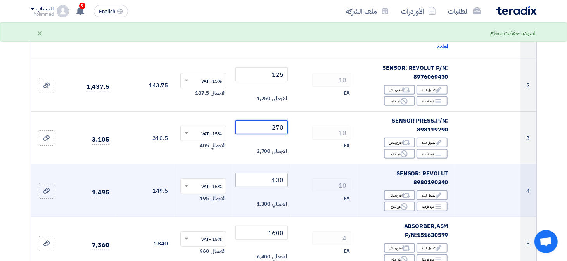
type input "270"
click at [283, 181] on input "130" at bounding box center [262, 180] width 52 height 14
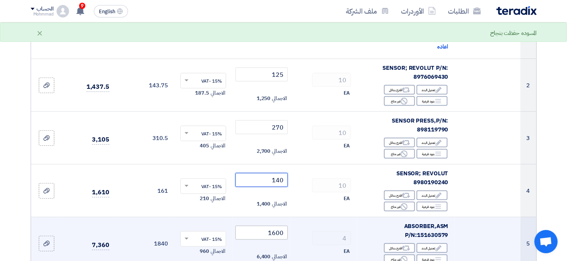
type input "140"
click at [280, 237] on input "1600" at bounding box center [262, 233] width 52 height 14
click at [279, 237] on input "1600" at bounding box center [262, 233] width 52 height 14
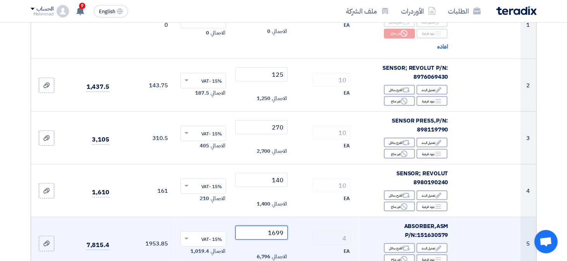
scroll to position [233, 0]
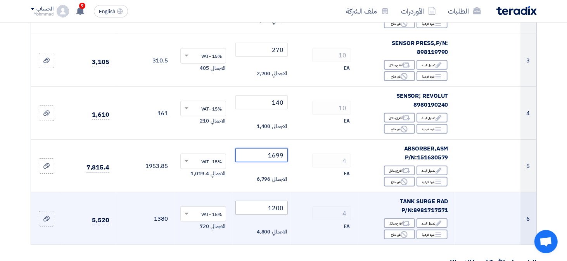
type input "1699"
click at [277, 210] on input "1200" at bounding box center [262, 208] width 52 height 14
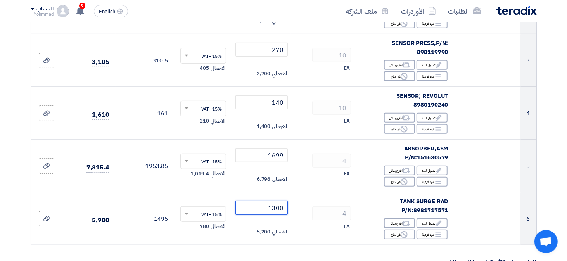
type input "1300"
click at [553, 179] on section "تفاصيل الطلب # الكود/الموديل البيان/الوصف الكمية/العدد سعر الوحدة (SAR) الضرائب…" at bounding box center [283, 200] width 567 height 723
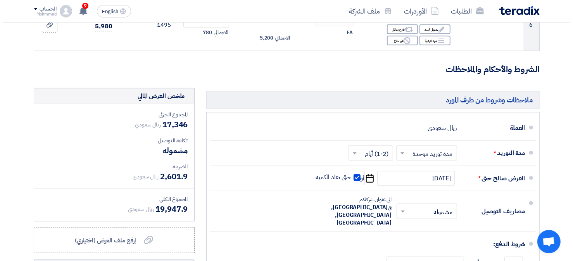
scroll to position [582, 0]
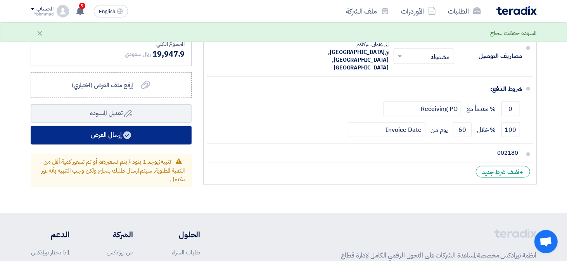
click at [111, 126] on button "إرسال العرض" at bounding box center [111, 135] width 161 height 19
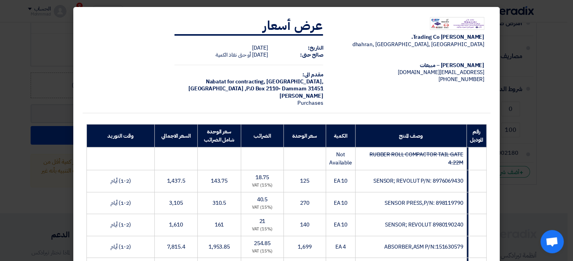
scroll to position [203, 0]
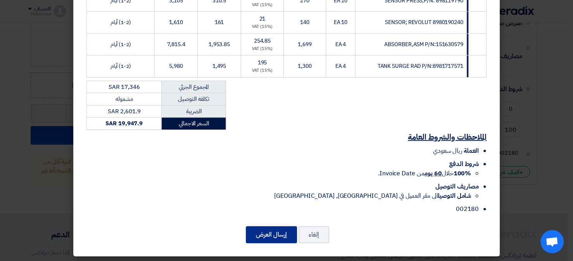
click at [262, 237] on button "إرسال العرض" at bounding box center [271, 234] width 51 height 17
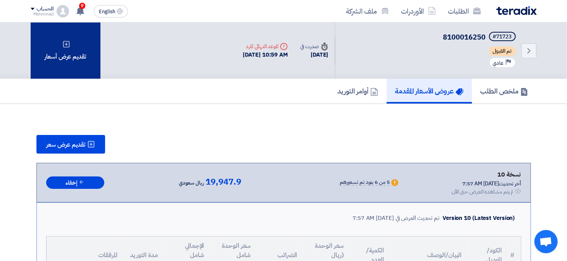
click at [96, 54] on div "تقديم عرض أسعار" at bounding box center [66, 51] width 70 height 56
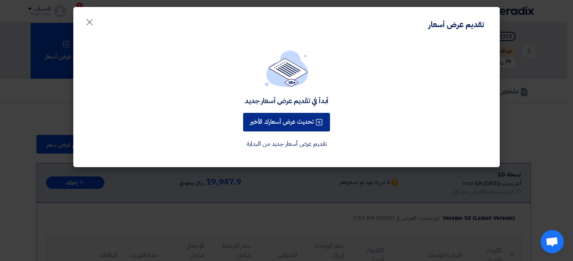
click at [271, 116] on button "تحديث عرض أسعارك الأخير" at bounding box center [286, 122] width 87 height 19
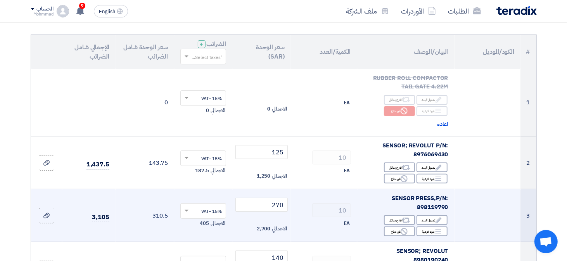
scroll to position [116, 0]
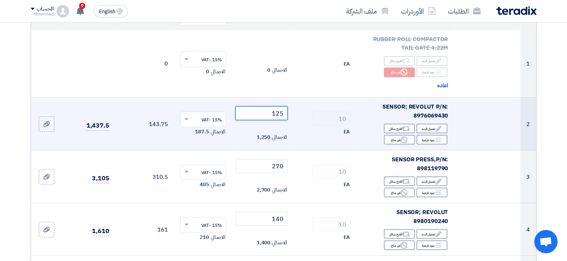
click at [280, 112] on input "125" at bounding box center [262, 113] width 52 height 14
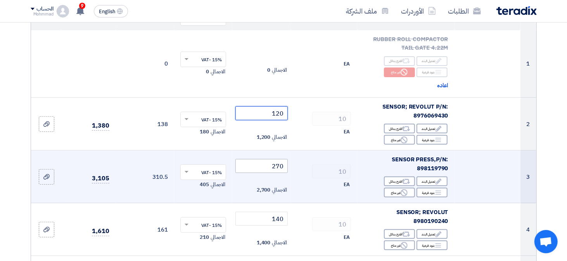
type input "120"
click at [284, 165] on input "270" at bounding box center [262, 166] width 52 height 14
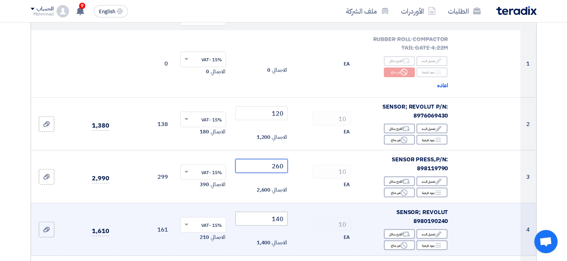
type input "260"
click at [281, 219] on input "140" at bounding box center [262, 219] width 52 height 14
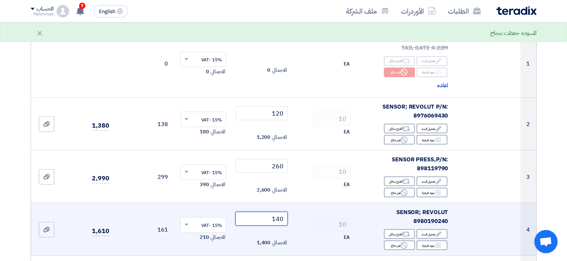
click at [281, 219] on input "140" at bounding box center [262, 219] width 52 height 14
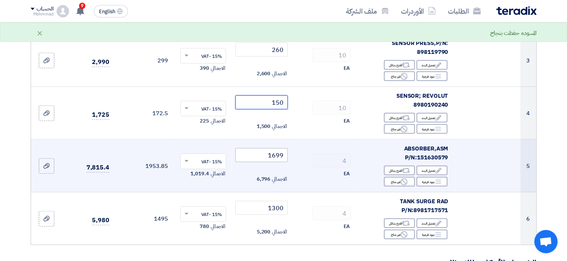
type input "150"
click at [281, 156] on input "1699" at bounding box center [262, 155] width 52 height 14
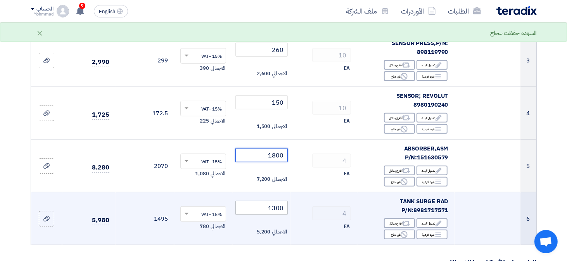
type input "1800"
click at [282, 209] on input "1300" at bounding box center [262, 208] width 52 height 14
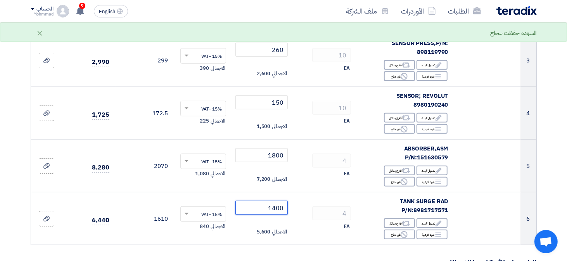
type input "1400"
click at [554, 178] on section "تفاصيل الطلب # الكود/الموديل البيان/الوصف الكمية/العدد سعر الوحدة (SAR) الضرائب…" at bounding box center [283, 200] width 567 height 723
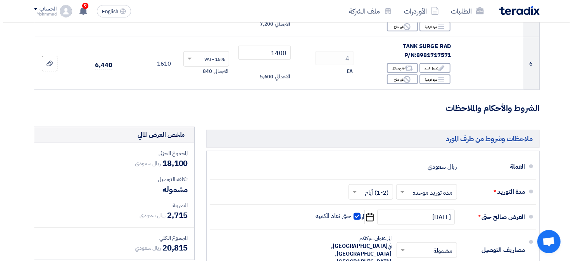
scroll to position [621, 0]
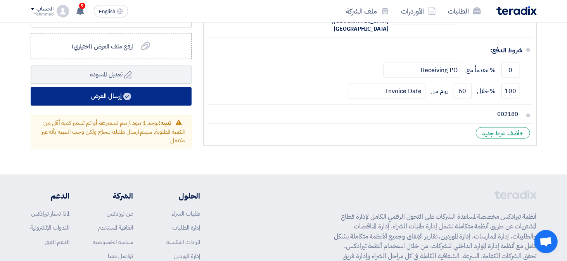
click at [130, 100] on button "إرسال العرض" at bounding box center [111, 96] width 161 height 19
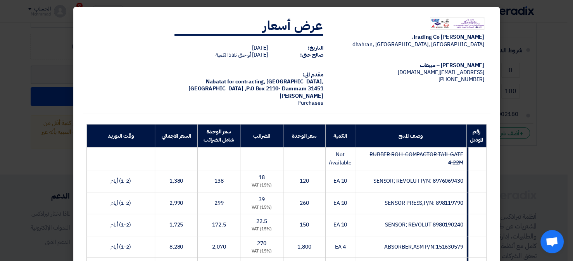
scroll to position [203, 0]
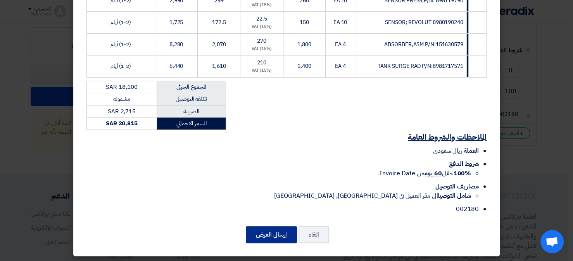
click at [269, 232] on button "إرسال العرض" at bounding box center [271, 234] width 51 height 17
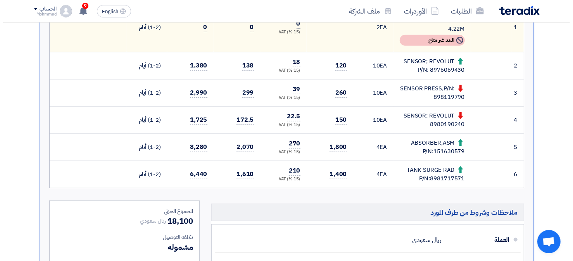
scroll to position [39, 0]
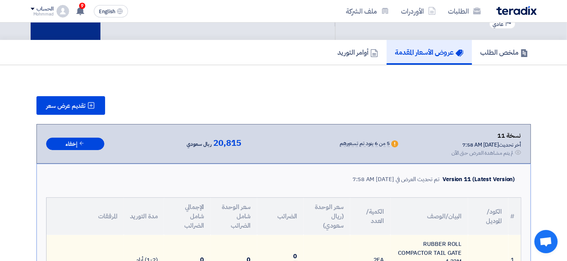
click at [57, 31] on div "تقديم عرض أسعار" at bounding box center [66, 12] width 70 height 56
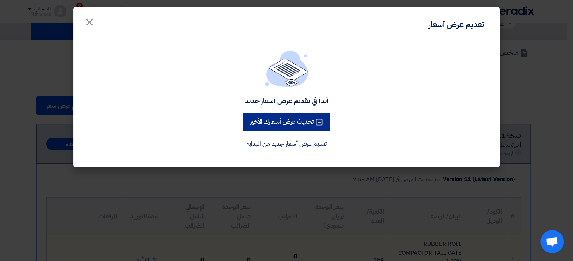
click at [309, 121] on button "تحديث عرض أسعارك الأخير" at bounding box center [286, 122] width 87 height 19
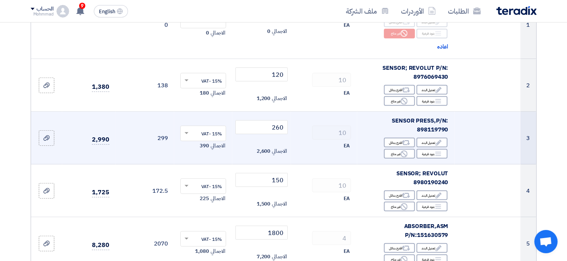
scroll to position [194, 0]
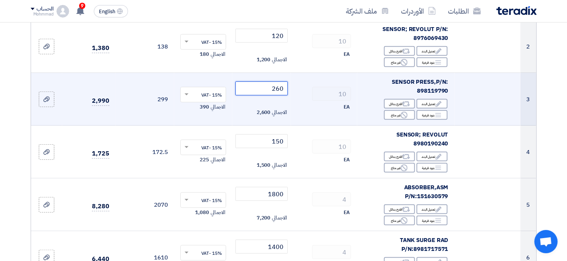
click at [281, 92] on input "260" at bounding box center [262, 88] width 52 height 14
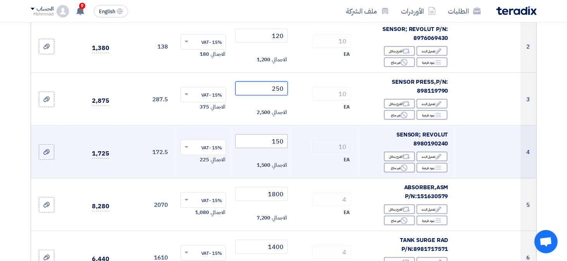
type input "250"
click at [281, 142] on input "150" at bounding box center [262, 141] width 52 height 14
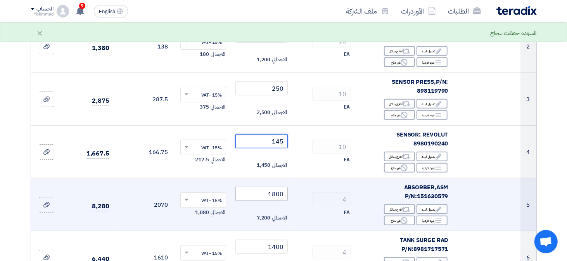
type input "145"
click at [282, 196] on input "1800" at bounding box center [262, 194] width 52 height 14
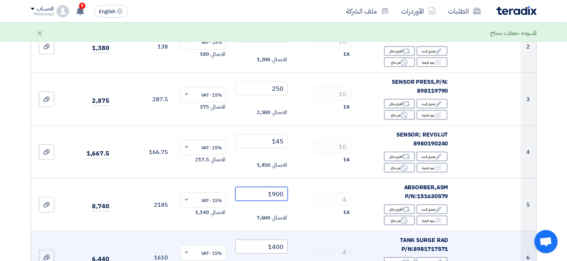
type input "1900"
click at [281, 250] on input "1400" at bounding box center [262, 247] width 52 height 14
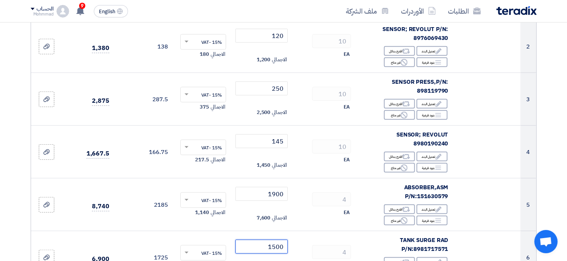
type input "1500"
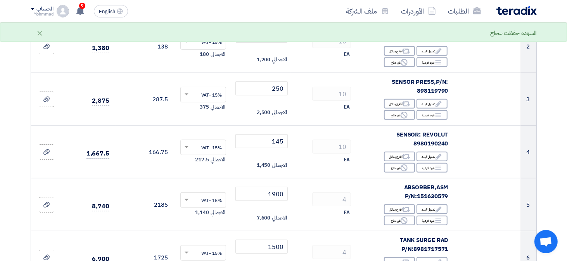
click at [562, 192] on section "تفاصيل الطلب # الكود/الموديل البيان/الوصف الكمية/العدد سعر الوحدة (SAR) الضرائب…" at bounding box center [283, 239] width 567 height 723
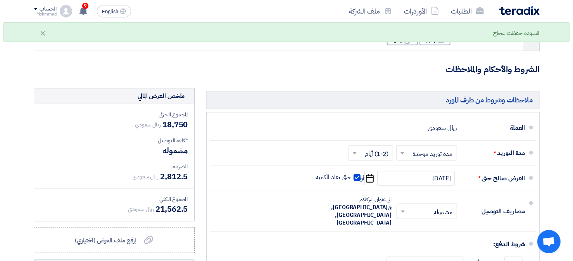
scroll to position [582, 0]
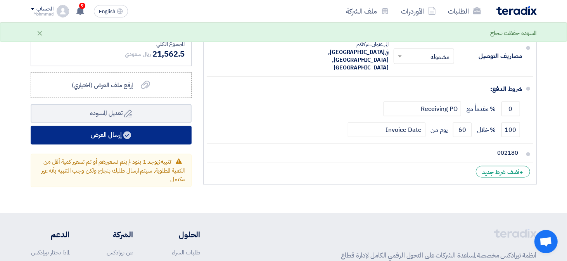
click at [100, 128] on button "إرسال العرض" at bounding box center [111, 135] width 161 height 19
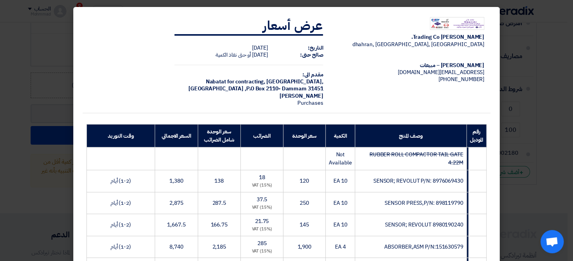
scroll to position [203, 0]
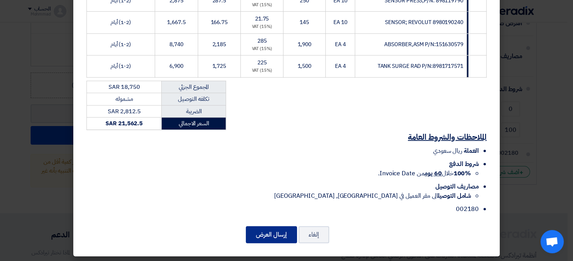
click at [274, 232] on button "إرسال العرض" at bounding box center [271, 234] width 51 height 17
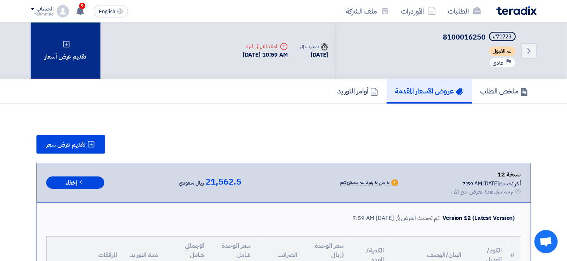
click at [65, 64] on div "تقديم عرض أسعار" at bounding box center [66, 51] width 70 height 56
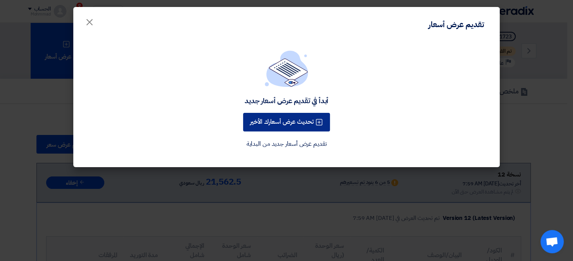
click at [308, 123] on button "تحديث عرض أسعارك الأخير" at bounding box center [286, 122] width 87 height 19
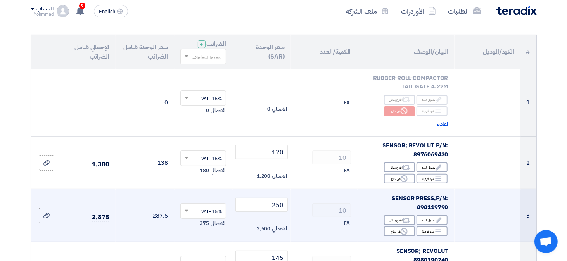
scroll to position [116, 0]
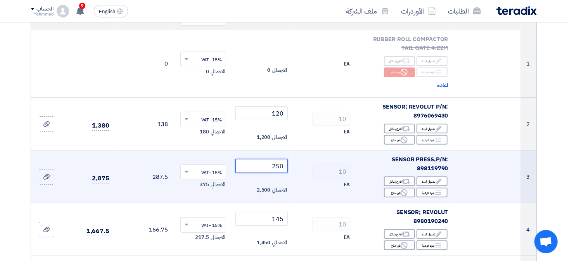
click at [279, 168] on input "250" at bounding box center [262, 166] width 52 height 14
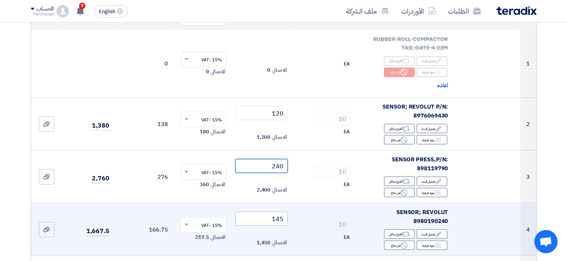
type input "240"
click at [280, 222] on input "145" at bounding box center [262, 219] width 52 height 14
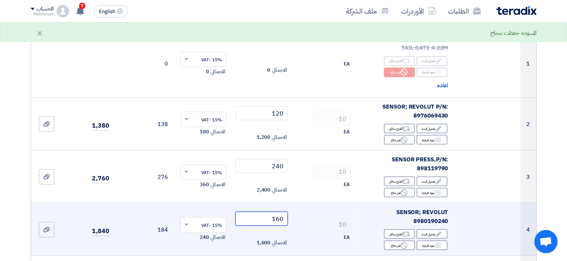
click at [280, 222] on input "160" at bounding box center [262, 219] width 52 height 14
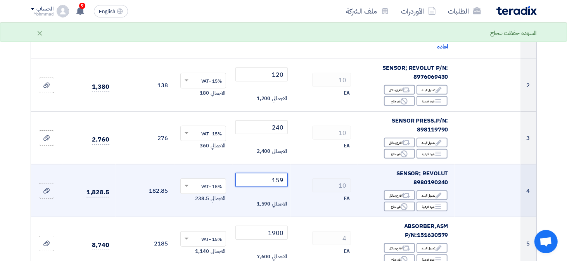
scroll to position [194, 0]
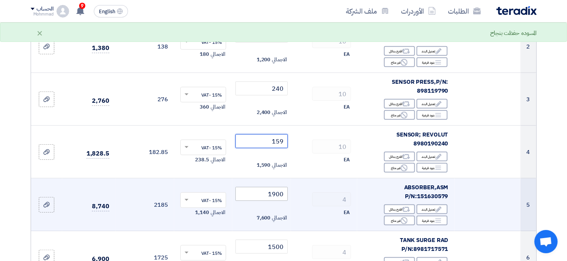
type input "159"
click at [282, 196] on input "1900" at bounding box center [262, 194] width 52 height 14
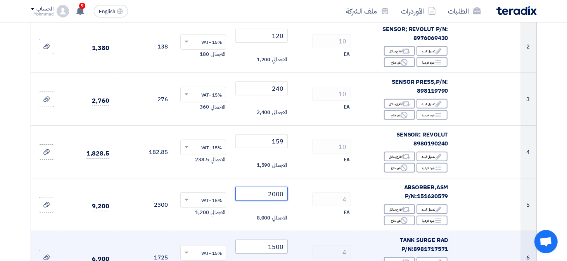
type input "2000"
click at [278, 245] on input "1500" at bounding box center [262, 247] width 52 height 14
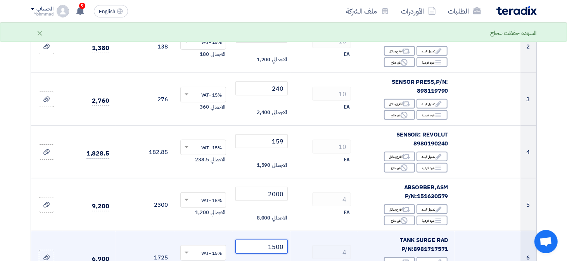
click at [278, 245] on input "1500" at bounding box center [262, 247] width 52 height 14
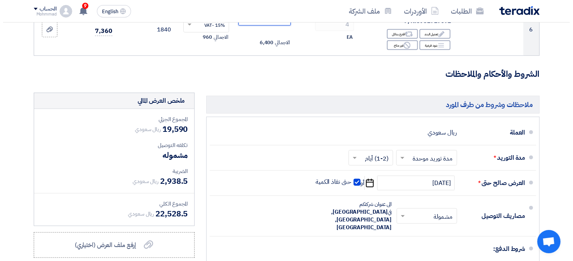
scroll to position [539, 0]
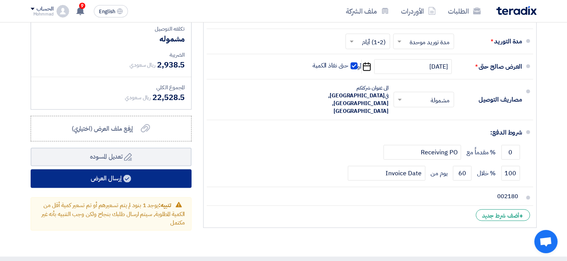
type input "1600"
click at [137, 177] on button "إرسال العرض" at bounding box center [111, 179] width 161 height 19
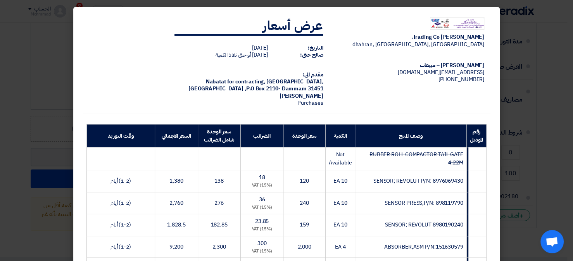
scroll to position [203, 0]
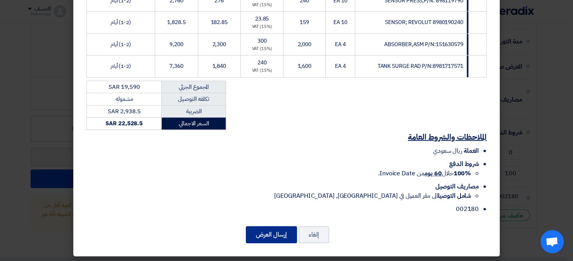
click at [283, 233] on button "إرسال العرض" at bounding box center [271, 234] width 51 height 17
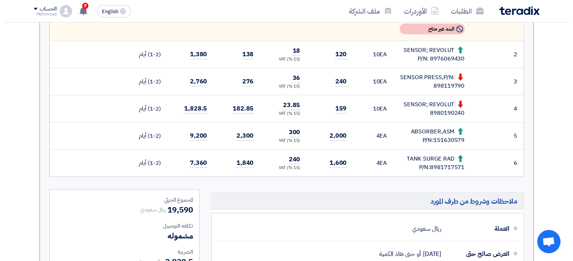
scroll to position [11, 0]
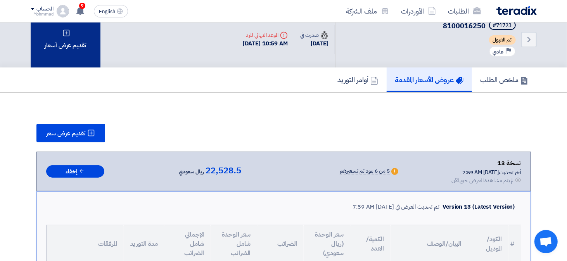
click at [71, 52] on div "تقديم عرض أسعار" at bounding box center [66, 39] width 70 height 56
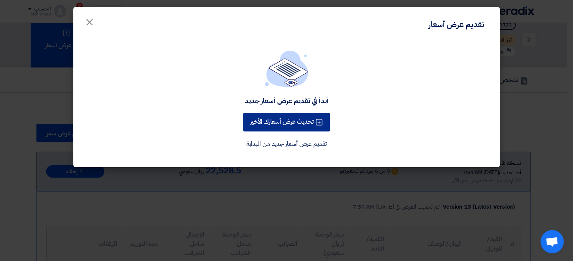
click at [282, 121] on button "تحديث عرض أسعارك الأخير" at bounding box center [286, 122] width 87 height 19
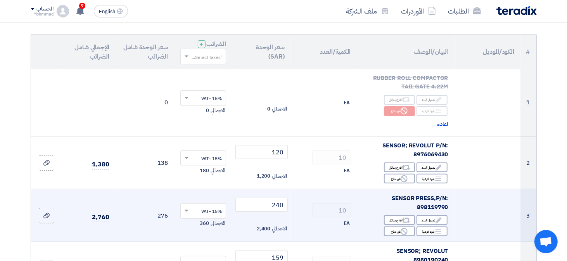
scroll to position [116, 0]
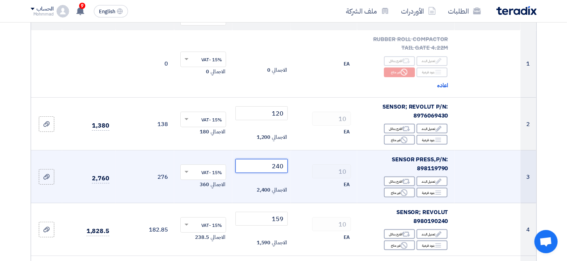
click at [281, 168] on input "240" at bounding box center [262, 166] width 52 height 14
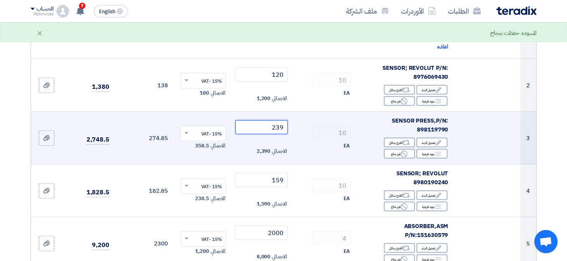
click at [282, 128] on input "239" at bounding box center [262, 127] width 52 height 14
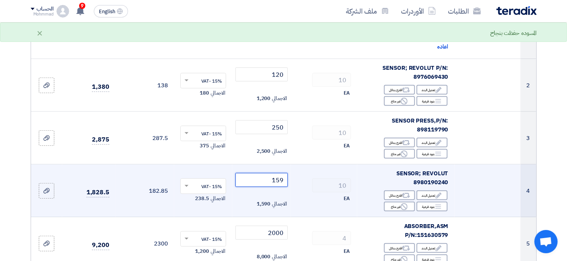
click at [279, 182] on input "159" at bounding box center [262, 180] width 52 height 14
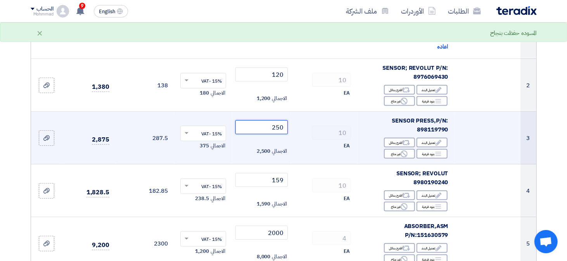
click at [281, 125] on input "250" at bounding box center [262, 127] width 52 height 14
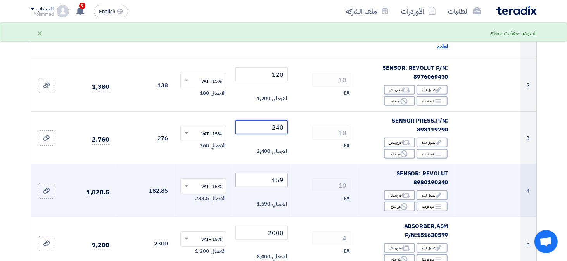
type input "240"
click at [280, 185] on input "159" at bounding box center [262, 180] width 52 height 14
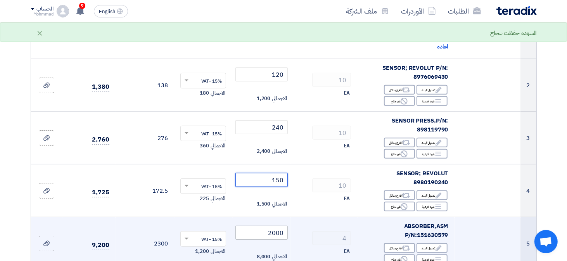
type input "150"
click at [281, 230] on input "2000" at bounding box center [262, 233] width 52 height 14
click at [282, 229] on input "2000" at bounding box center [262, 233] width 52 height 14
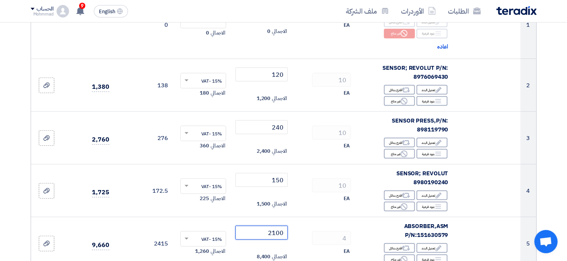
scroll to position [233, 0]
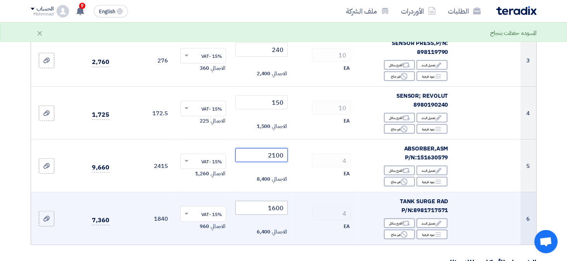
type input "2100"
click at [278, 208] on input "1600" at bounding box center [262, 208] width 52 height 14
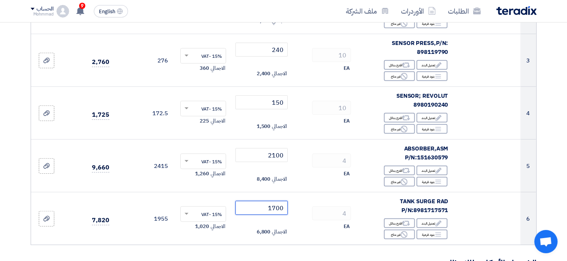
type input "1700"
click at [560, 177] on section "تفاصيل الطلب # الكود/الموديل البيان/الوصف الكمية/العدد سعر الوحدة (SAR) الضرائب…" at bounding box center [283, 200] width 567 height 723
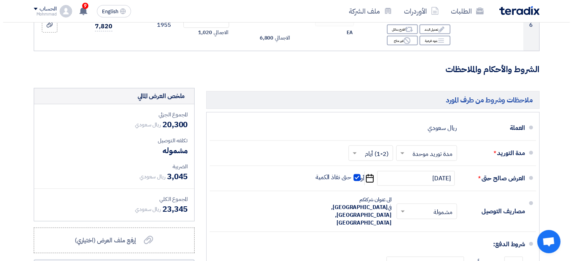
scroll to position [582, 0]
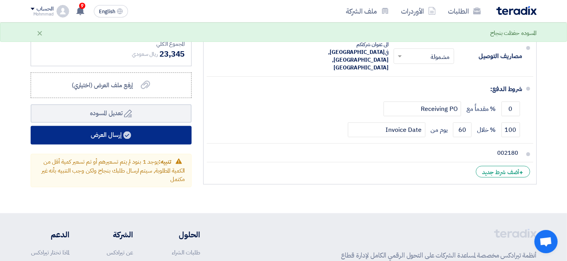
click at [131, 137] on icon at bounding box center [127, 136] width 8 height 8
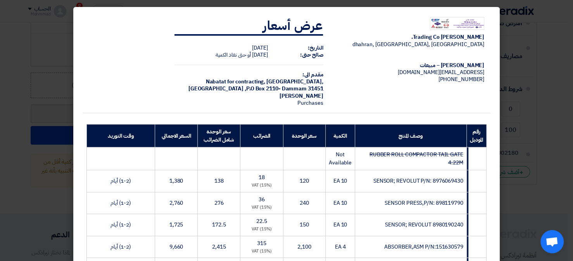
scroll to position [203, 0]
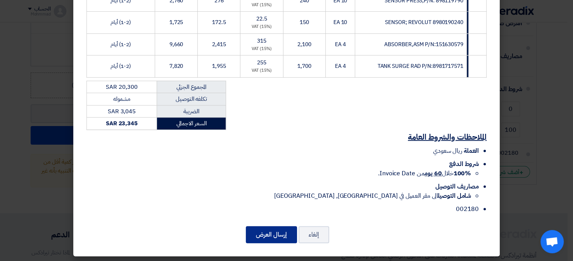
click at [291, 234] on button "إرسال العرض" at bounding box center [271, 234] width 51 height 17
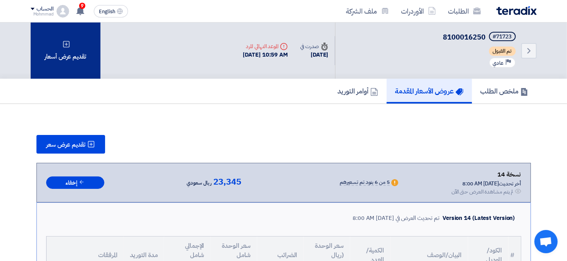
click at [67, 47] on icon at bounding box center [66, 44] width 8 height 8
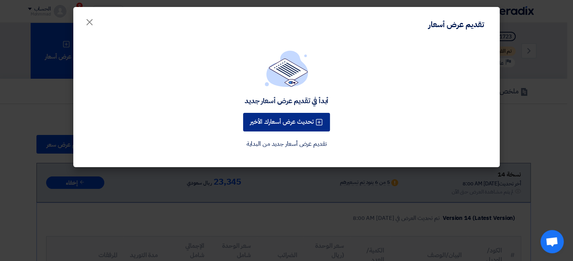
click at [313, 121] on button "تحديث عرض أسعارك الأخير" at bounding box center [286, 122] width 87 height 19
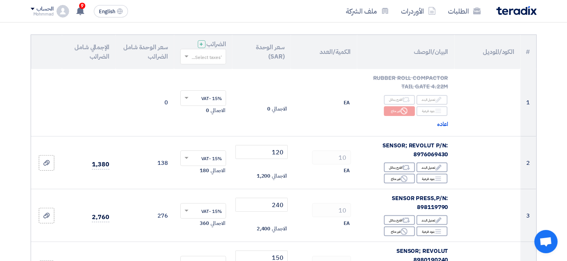
scroll to position [116, 0]
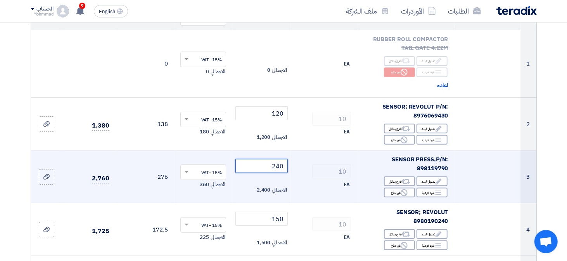
click at [281, 169] on input "240" at bounding box center [262, 166] width 52 height 14
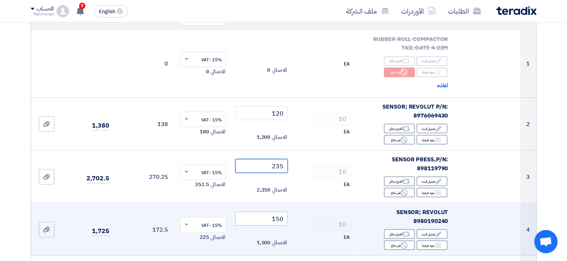
type input "235"
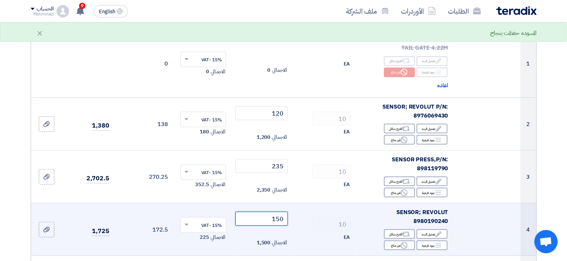
click at [282, 222] on input "150" at bounding box center [262, 219] width 52 height 14
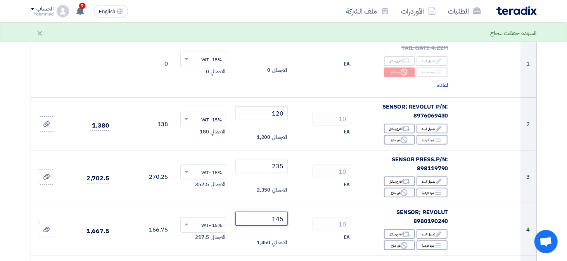
type input "145"
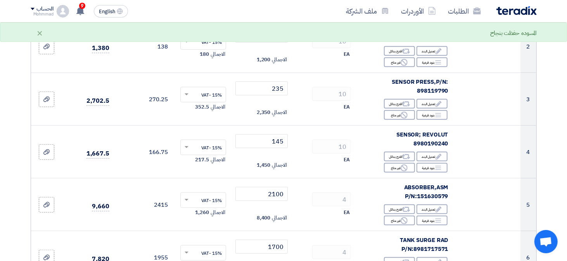
scroll to position [233, 0]
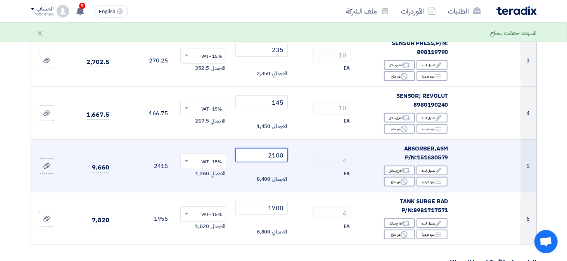
click at [276, 159] on input "2100" at bounding box center [262, 155] width 52 height 14
click at [278, 157] on input "2100" at bounding box center [262, 155] width 52 height 14
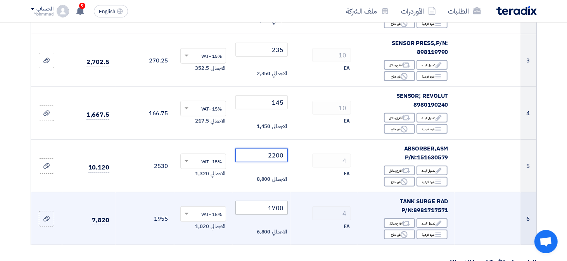
type input "2200"
click at [279, 210] on input "1700" at bounding box center [262, 208] width 52 height 14
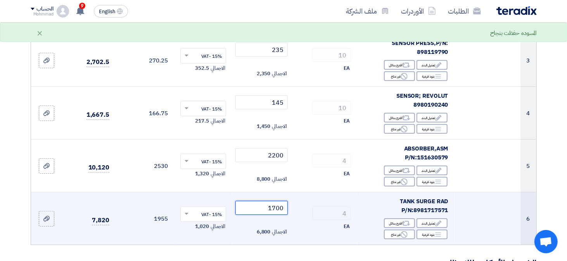
click at [279, 210] on input "1700" at bounding box center [262, 208] width 52 height 14
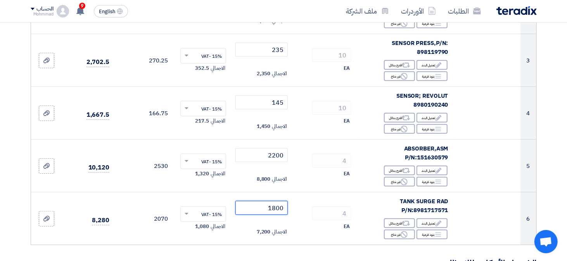
type input "1800"
click at [557, 189] on section "تفاصيل الطلب # الكود/الموديل البيان/الوصف الكمية/العدد سعر الوحدة (SAR) الضرائب…" at bounding box center [283, 200] width 567 height 723
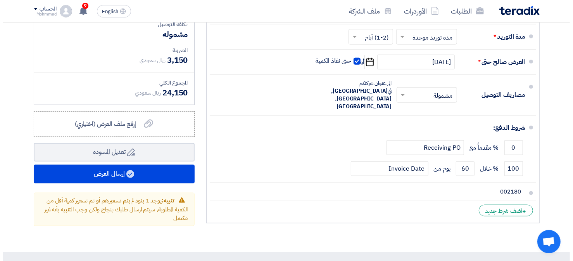
scroll to position [582, 0]
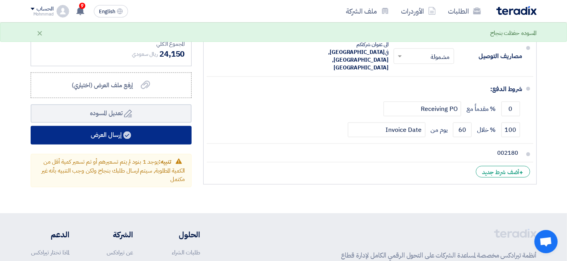
click at [122, 139] on button "إرسال العرض" at bounding box center [111, 135] width 161 height 19
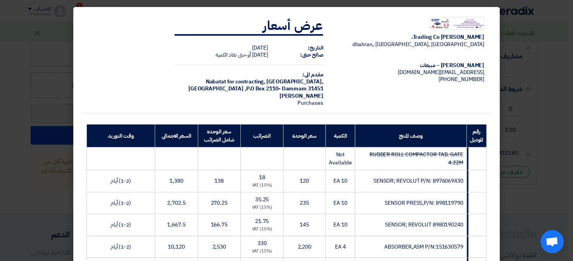
scroll to position [194, 0]
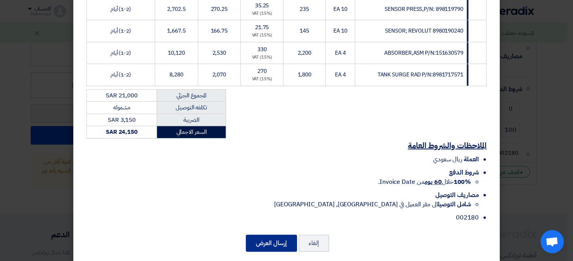
click at [272, 246] on button "إرسال العرض" at bounding box center [271, 243] width 51 height 17
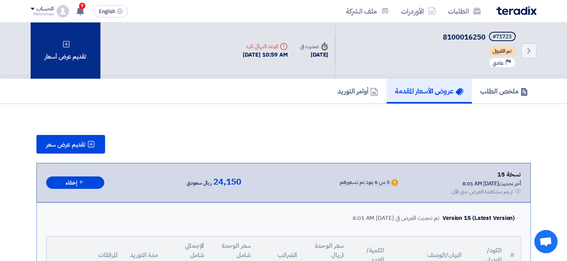
click at [75, 39] on div "تقديم عرض أسعار" at bounding box center [66, 51] width 70 height 56
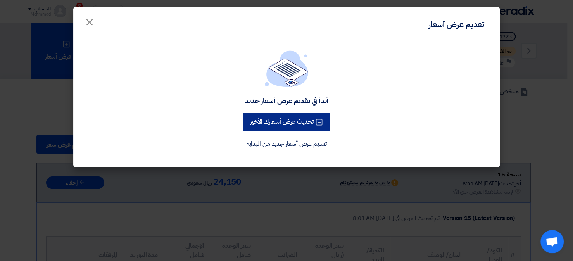
click at [307, 118] on button "تحديث عرض أسعارك الأخير" at bounding box center [286, 122] width 87 height 19
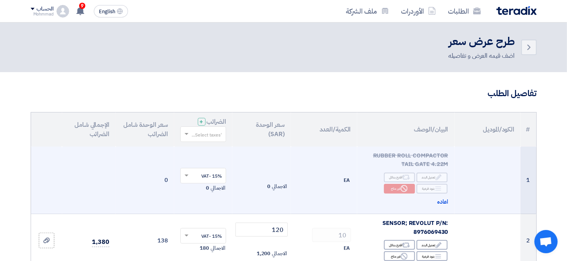
scroll to position [116, 0]
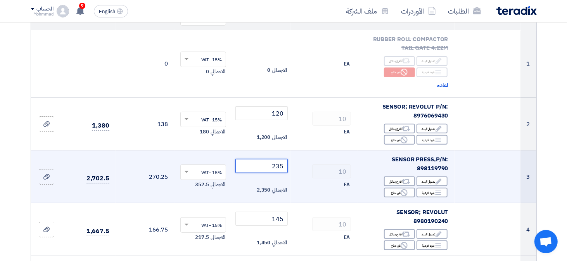
click at [279, 166] on input "235" at bounding box center [262, 166] width 52 height 14
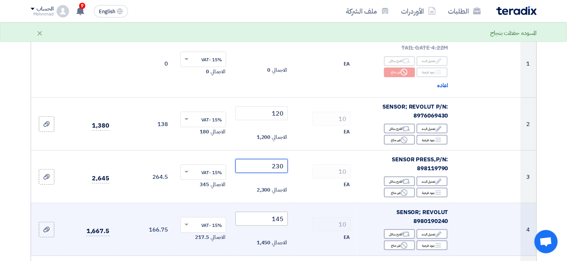
type input "230"
click at [281, 222] on input "145" at bounding box center [262, 219] width 52 height 14
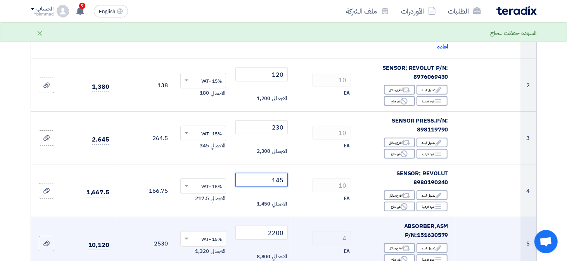
scroll to position [194, 0]
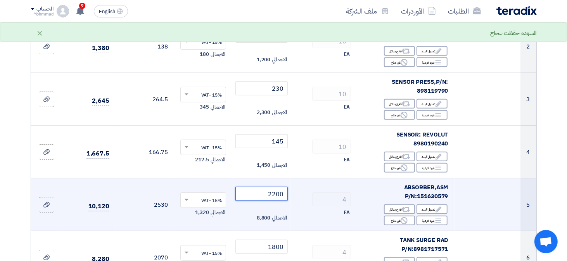
click at [278, 197] on input "2200" at bounding box center [262, 194] width 52 height 14
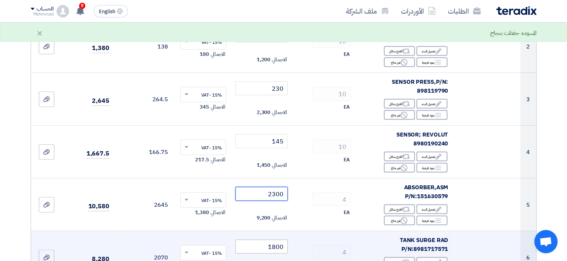
type input "2300"
click at [284, 248] on input "1800" at bounding box center [262, 247] width 52 height 14
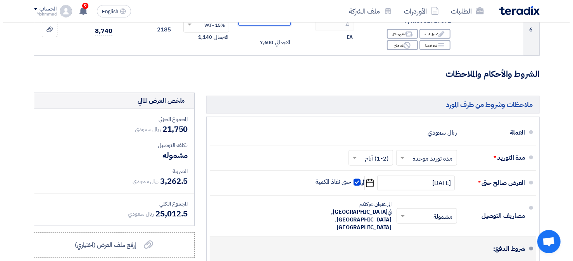
scroll to position [500, 0]
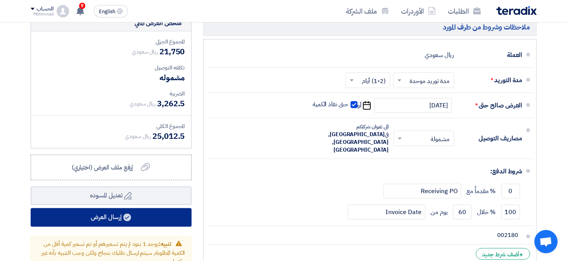
type input "1900"
click at [90, 216] on button "إرسال العرض" at bounding box center [111, 217] width 161 height 19
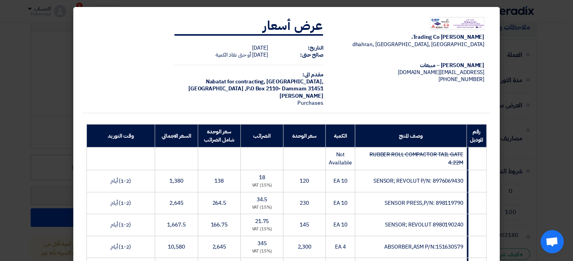
scroll to position [194, 0]
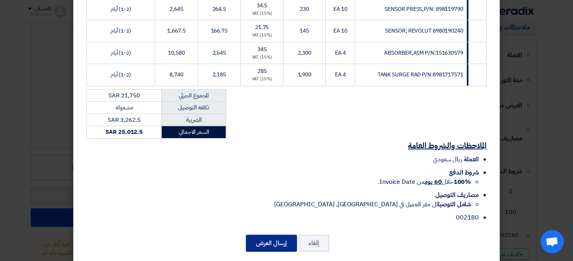
click at [259, 239] on button "إرسال العرض" at bounding box center [271, 243] width 51 height 17
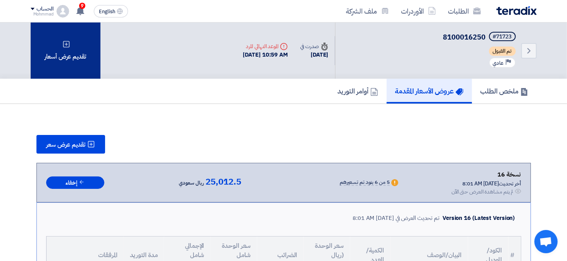
click at [58, 49] on div "تقديم عرض أسعار" at bounding box center [66, 51] width 70 height 56
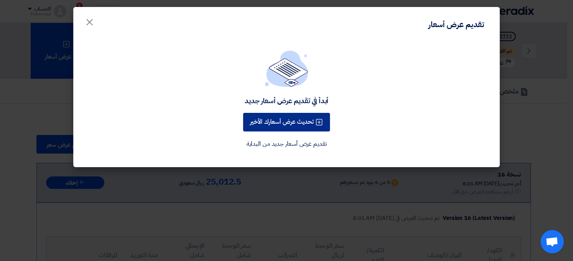
click at [283, 129] on button "تحديث عرض أسعارك الأخير" at bounding box center [286, 122] width 87 height 19
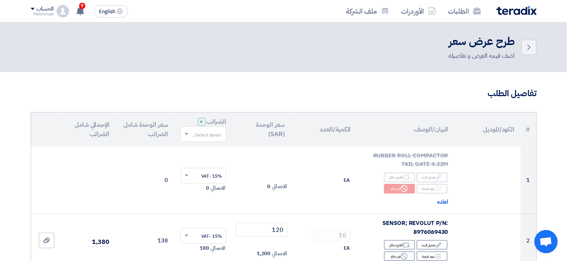
scroll to position [116, 0]
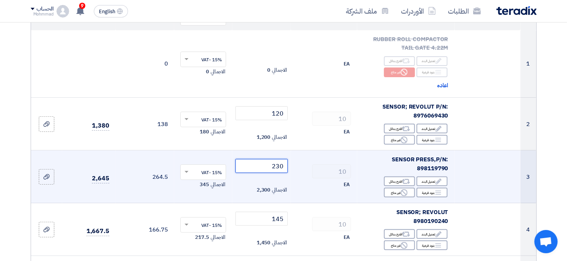
click at [279, 169] on input "230" at bounding box center [262, 166] width 52 height 14
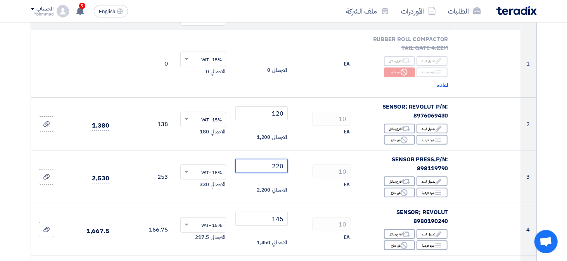
type input "220"
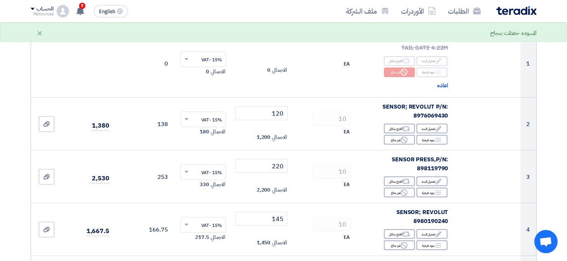
scroll to position [194, 0]
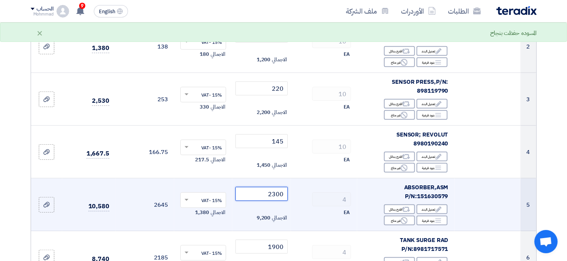
click at [275, 193] on input "2300" at bounding box center [262, 194] width 52 height 14
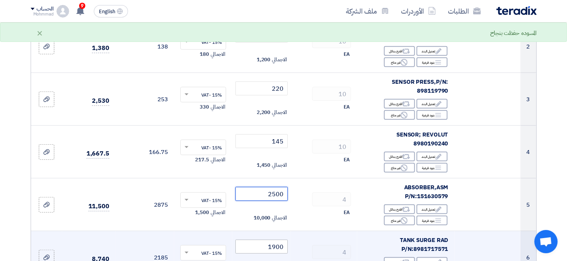
type input "2500"
drag, startPoint x: 268, startPoint y: 249, endPoint x: 290, endPoint y: 248, distance: 21.8
click at [270, 249] on input "1900" at bounding box center [262, 247] width 52 height 14
click at [283, 248] on input "1900" at bounding box center [262, 247] width 52 height 14
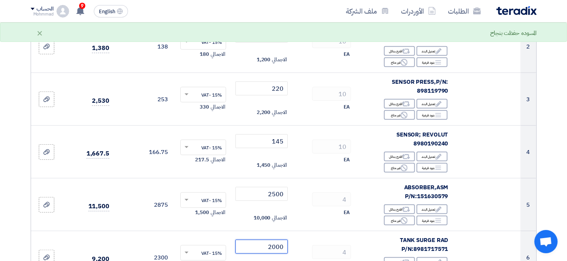
type input "2000"
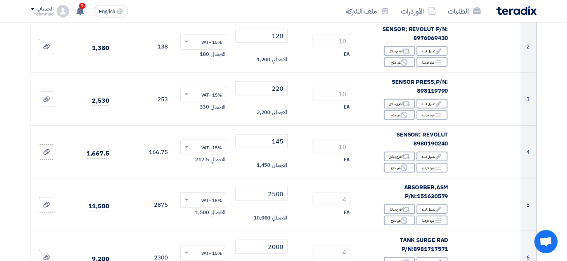
click at [561, 210] on section "تفاصيل الطلب # الكود/الموديل البيان/الوصف الكمية/العدد سعر الوحدة (SAR) الضرائب…" at bounding box center [283, 239] width 567 height 723
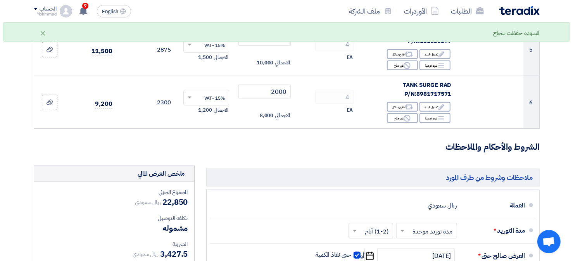
scroll to position [504, 0]
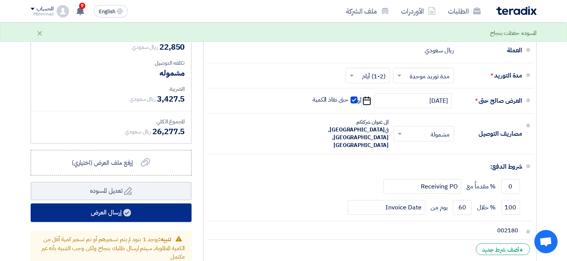
click at [115, 214] on button "إرسال العرض" at bounding box center [111, 213] width 161 height 19
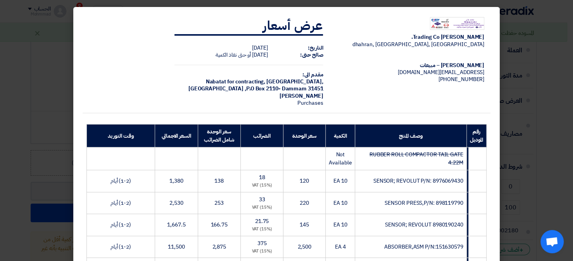
scroll to position [194, 0]
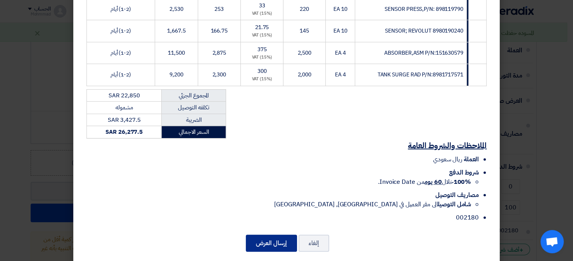
click at [273, 235] on button "إرسال العرض" at bounding box center [271, 243] width 51 height 17
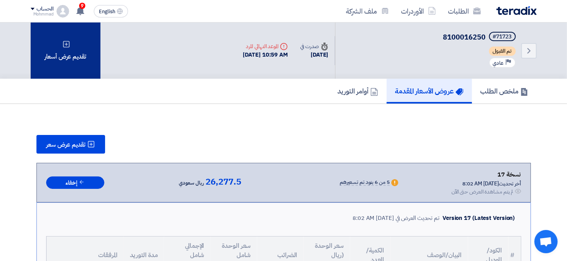
click at [48, 46] on div "تقديم عرض أسعار" at bounding box center [66, 51] width 70 height 56
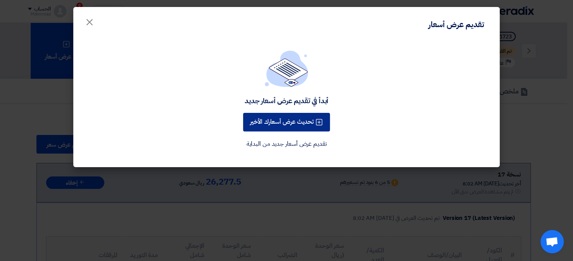
click at [298, 118] on button "تحديث عرض أسعارك الأخير" at bounding box center [286, 122] width 87 height 19
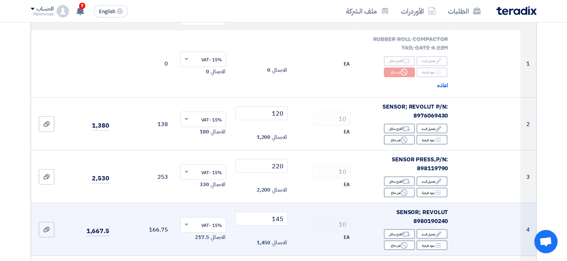
scroll to position [155, 0]
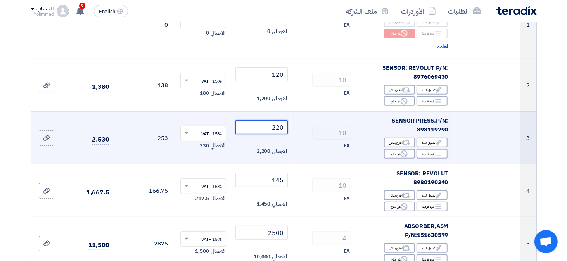
click at [278, 130] on input "220" at bounding box center [262, 127] width 52 height 14
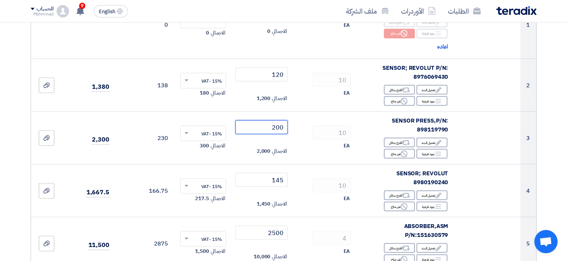
type input "200"
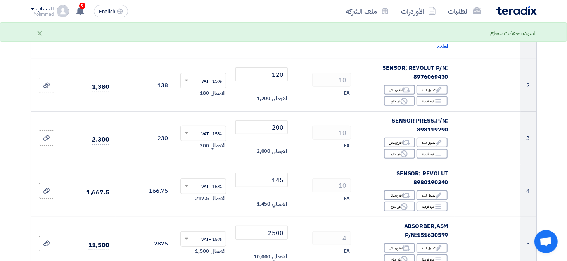
scroll to position [233, 0]
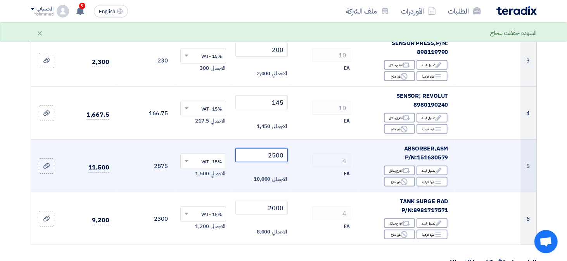
click at [282, 159] on input "2500" at bounding box center [262, 155] width 52 height 14
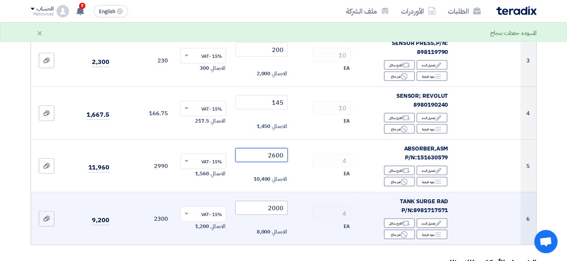
type input "2600"
click at [282, 209] on input "2000" at bounding box center [262, 208] width 52 height 14
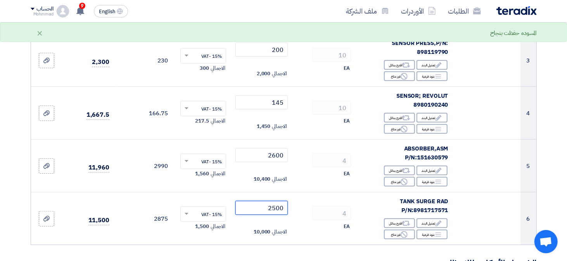
type input "2500"
click at [556, 179] on section "تفاصيل الطلب # الكود/الموديل البيان/الوصف الكمية/العدد سعر الوحدة (SAR) الضرائب…" at bounding box center [283, 200] width 567 height 723
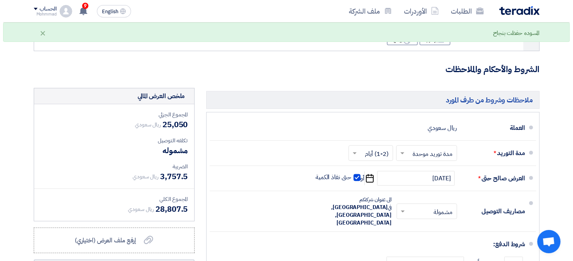
scroll to position [543, 0]
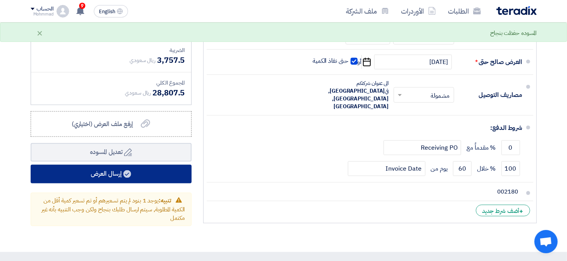
click at [116, 165] on button "إرسال العرض" at bounding box center [111, 174] width 161 height 19
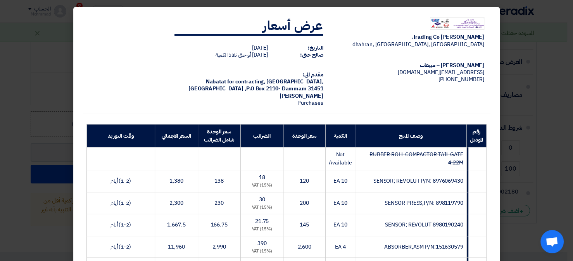
scroll to position [203, 0]
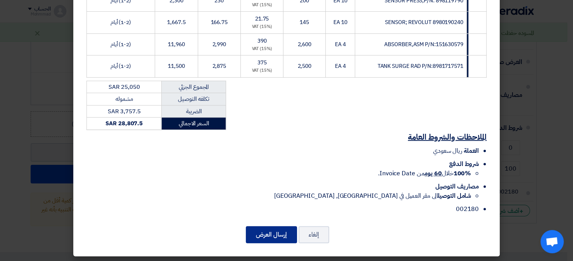
click at [275, 231] on button "إرسال العرض" at bounding box center [271, 234] width 51 height 17
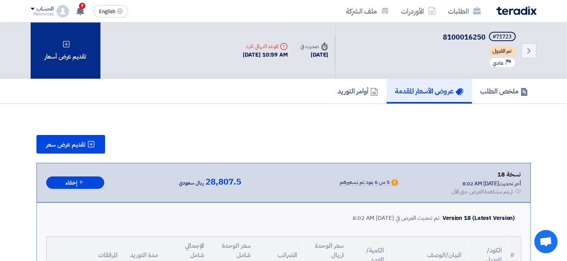
click at [71, 61] on div "تقديم عرض أسعار" at bounding box center [66, 51] width 70 height 56
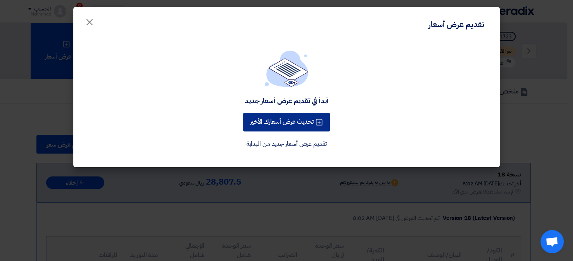
click at [312, 118] on button "تحديث عرض أسعارك الأخير" at bounding box center [286, 122] width 87 height 19
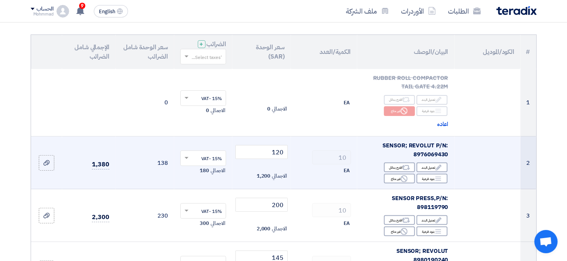
scroll to position [116, 0]
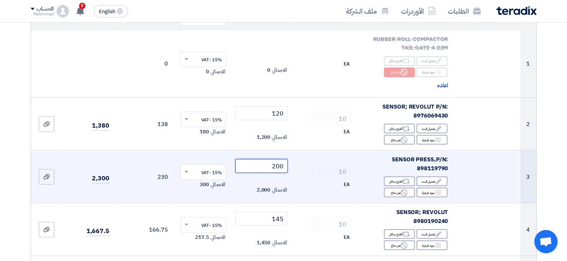
click at [282, 170] on input "200" at bounding box center [262, 166] width 52 height 14
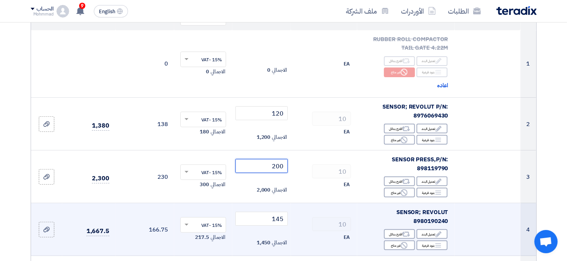
scroll to position [155, 0]
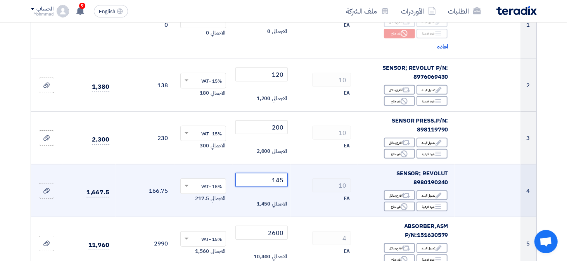
click at [280, 184] on input "145" at bounding box center [262, 180] width 52 height 14
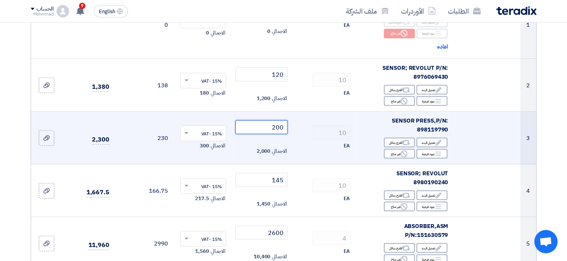
click at [280, 130] on input "200" at bounding box center [262, 127] width 52 height 14
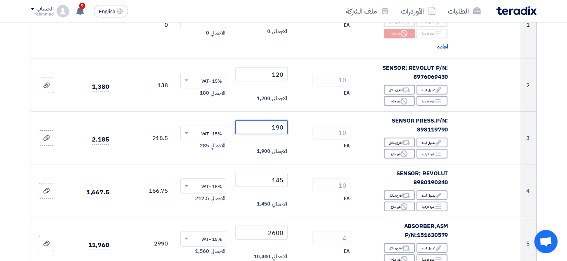
type input "190"
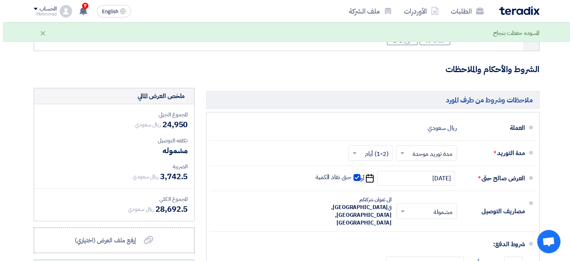
scroll to position [621, 0]
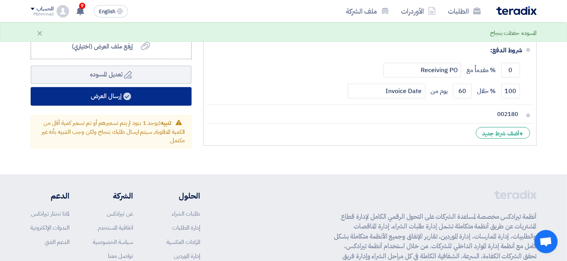
click at [121, 94] on button "إرسال العرض" at bounding box center [111, 96] width 161 height 19
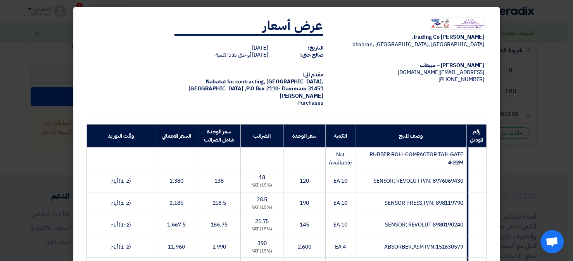
scroll to position [203, 0]
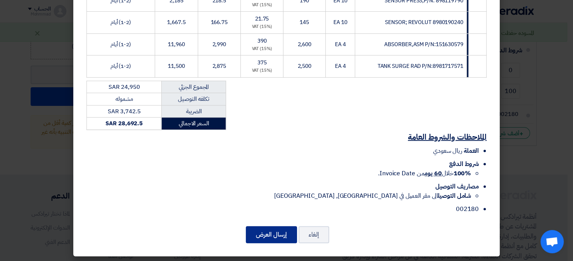
click at [278, 237] on button "إرسال العرض" at bounding box center [271, 234] width 51 height 17
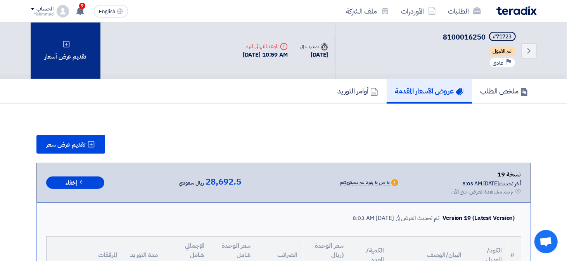
click at [73, 58] on div "تقديم عرض أسعار" at bounding box center [66, 51] width 70 height 56
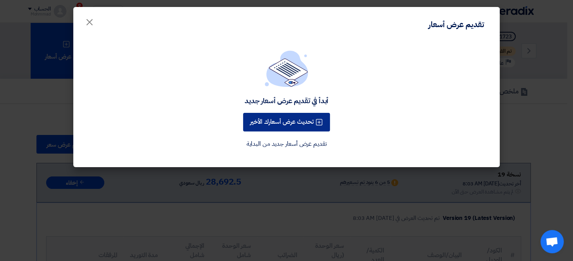
click at [286, 125] on button "تحديث عرض أسعارك الأخير" at bounding box center [286, 122] width 87 height 19
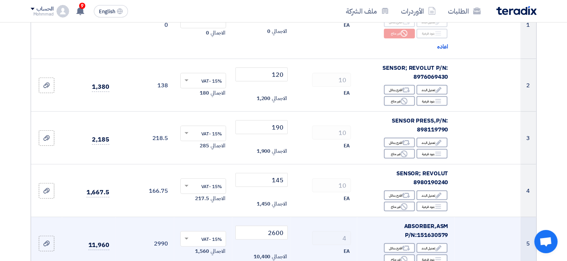
scroll to position [194, 0]
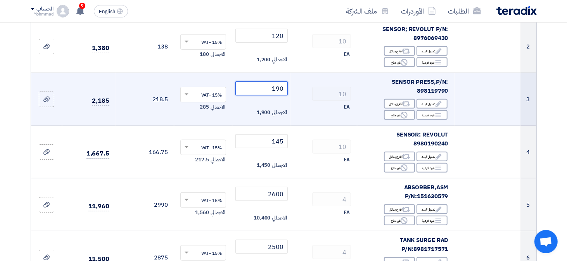
click at [282, 87] on input "190" at bounding box center [262, 88] width 52 height 14
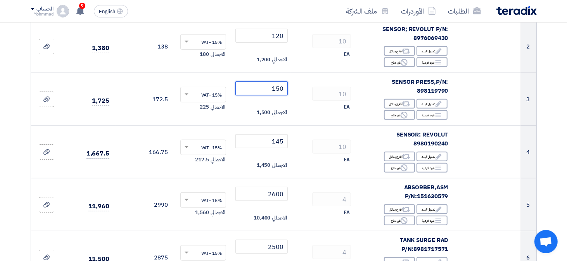
type input "150"
click at [549, 91] on section "تفاصيل الطلب # الكود/الموديل البيان/الوصف الكمية/العدد سعر الوحدة (SAR) الضرائب…" at bounding box center [283, 239] width 567 height 723
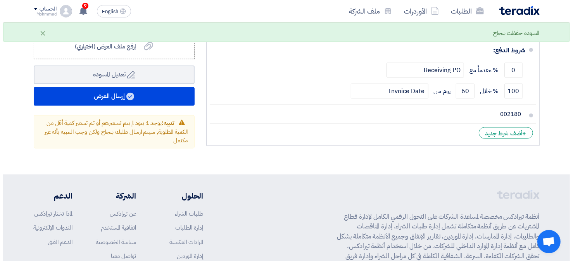
scroll to position [660, 0]
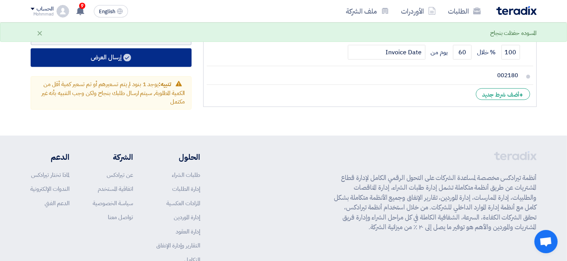
click at [131, 64] on button "إرسال العرض" at bounding box center [111, 57] width 161 height 19
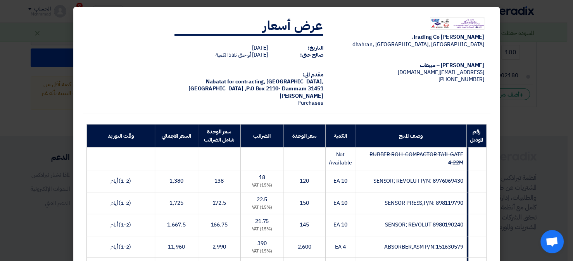
scroll to position [203, 0]
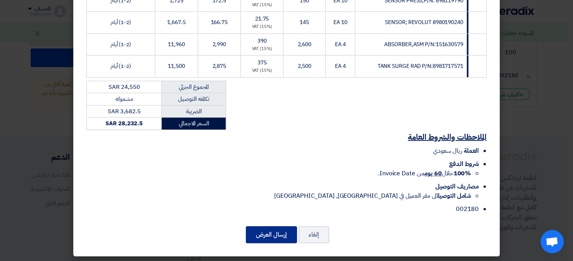
click at [272, 227] on button "إرسال العرض" at bounding box center [271, 234] width 51 height 17
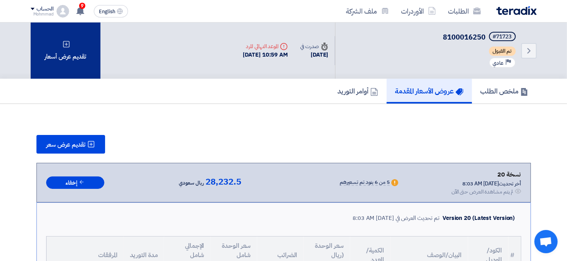
click at [80, 60] on div "تقديم عرض أسعار" at bounding box center [66, 51] width 70 height 56
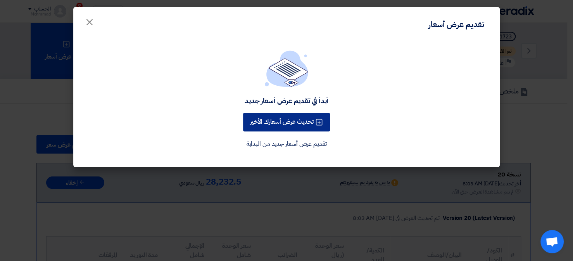
click at [322, 128] on button "تحديث عرض أسعارك الأخير" at bounding box center [286, 122] width 87 height 19
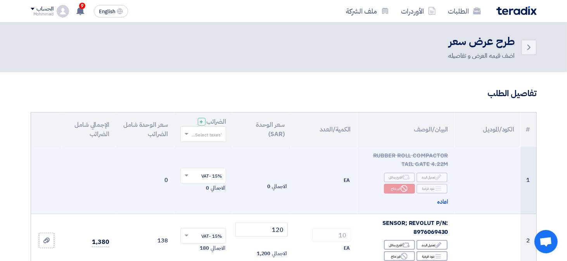
scroll to position [116, 0]
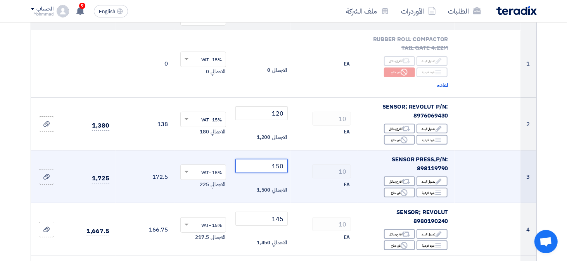
click at [279, 168] on input "150" at bounding box center [262, 166] width 52 height 14
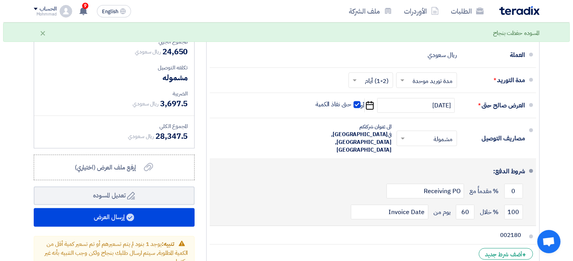
scroll to position [539, 0]
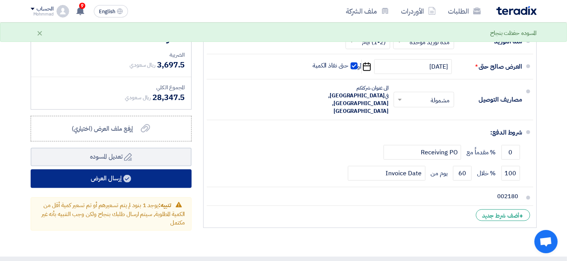
type input "160"
click at [145, 177] on button "إرسال العرض" at bounding box center [111, 179] width 161 height 19
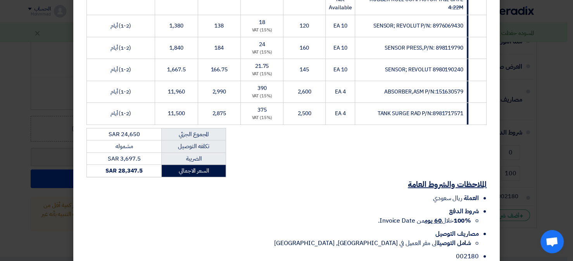
scroll to position [194, 0]
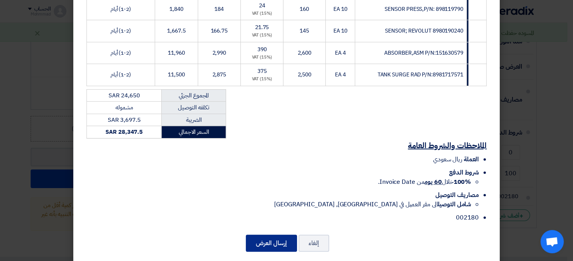
click at [266, 237] on button "إرسال العرض" at bounding box center [271, 243] width 51 height 17
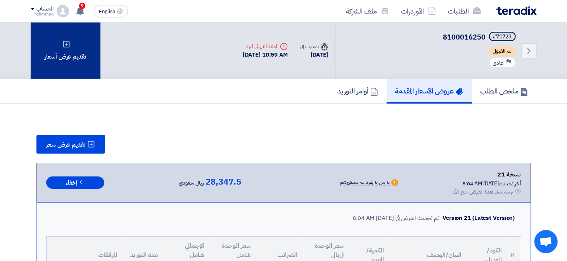
click at [59, 62] on div "تقديم عرض أسعار" at bounding box center [66, 51] width 70 height 56
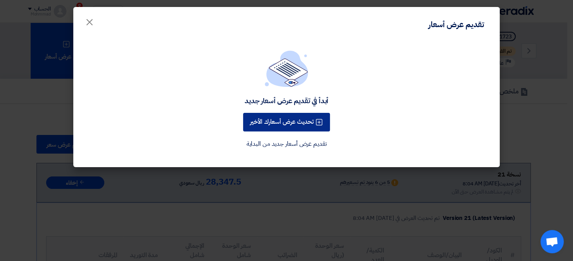
click at [282, 120] on button "تحديث عرض أسعارك الأخير" at bounding box center [286, 122] width 87 height 19
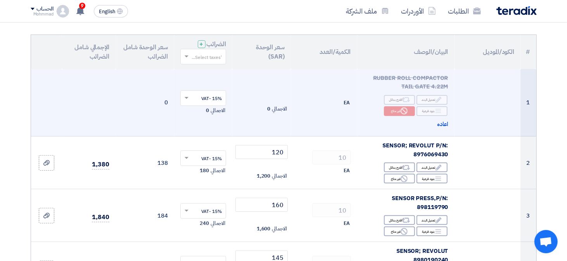
scroll to position [116, 0]
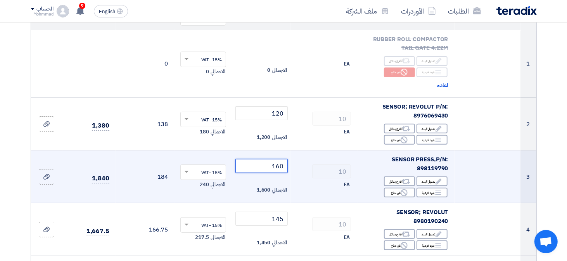
click at [285, 170] on input "160" at bounding box center [262, 166] width 52 height 14
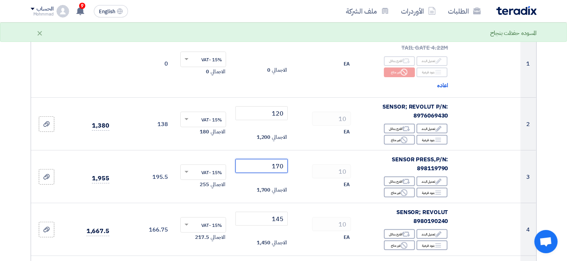
scroll to position [345, 0]
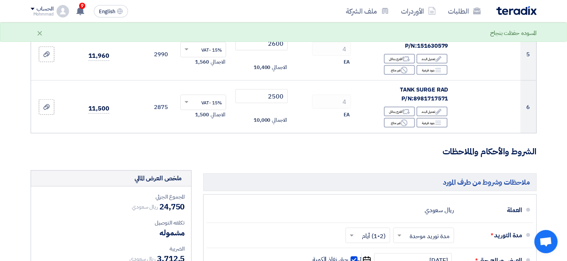
type input "170"
click at [260, 168] on form "تفاصيل الطلب # الكود/الموديل البيان/الوصف الكمية/العدد سعر الوحدة (SAR) الضرائب…" at bounding box center [284, 84] width 506 height 682
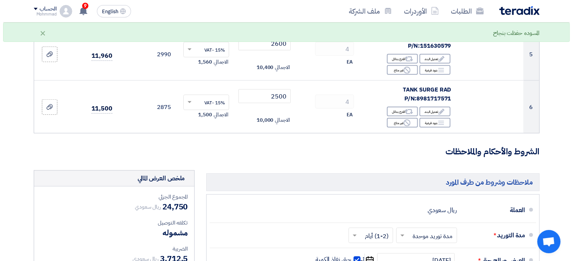
scroll to position [461, 0]
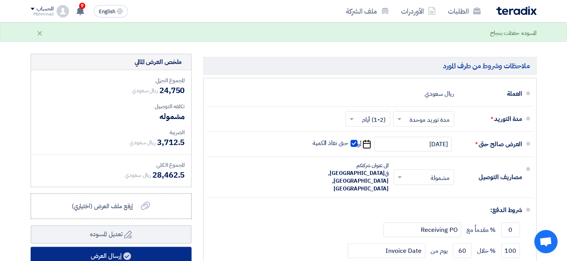
click at [123, 255] on button "إرسال العرض" at bounding box center [111, 256] width 161 height 19
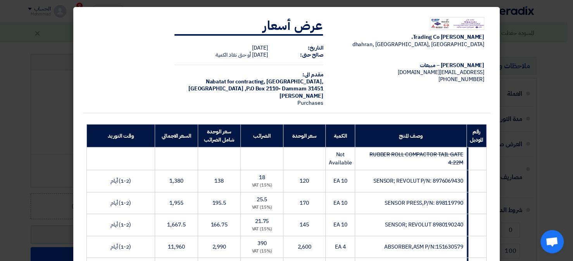
scroll to position [203, 0]
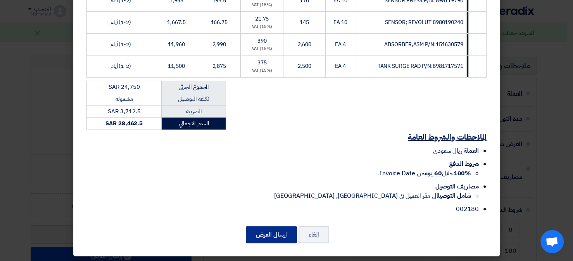
click at [271, 232] on button "إرسال العرض" at bounding box center [271, 234] width 51 height 17
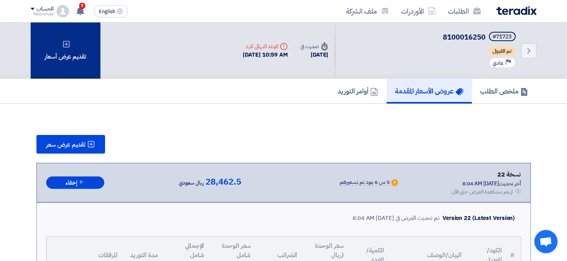
click at [78, 57] on div "تقديم عرض أسعار" at bounding box center [66, 51] width 70 height 56
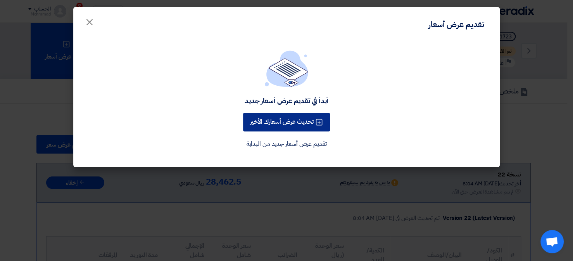
click at [268, 122] on button "تحديث عرض أسعارك الأخير" at bounding box center [286, 122] width 87 height 19
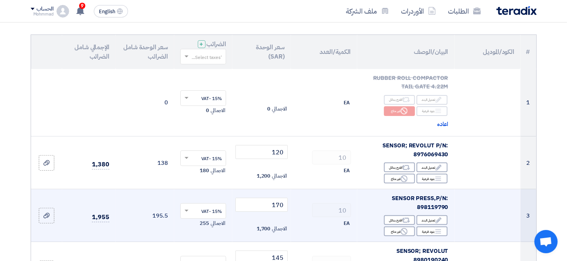
scroll to position [116, 0]
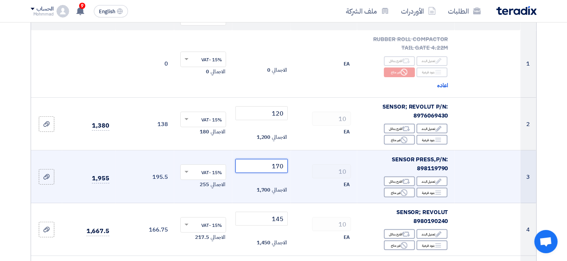
click at [283, 167] on input "170" at bounding box center [262, 166] width 52 height 14
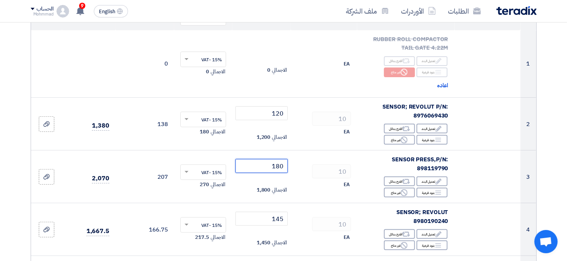
type input "180"
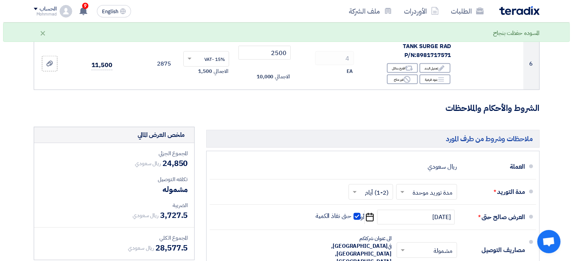
scroll to position [466, 0]
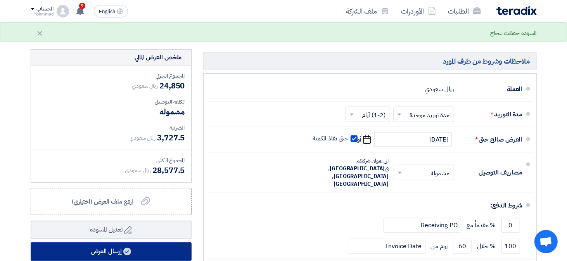
click at [126, 251] on use at bounding box center [127, 252] width 8 height 8
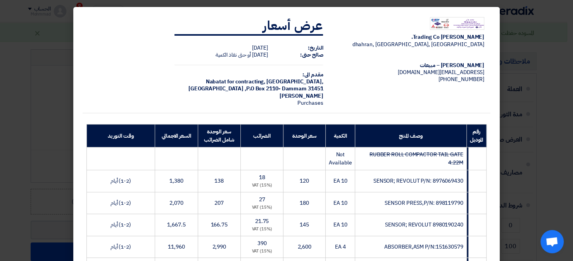
scroll to position [203, 0]
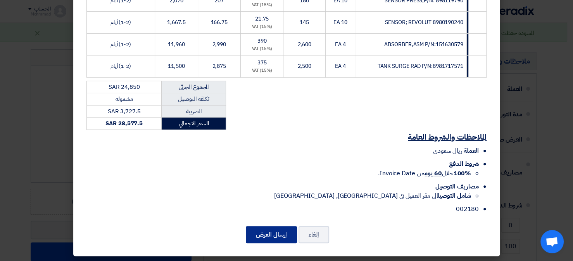
click at [264, 231] on button "إرسال العرض" at bounding box center [271, 234] width 51 height 17
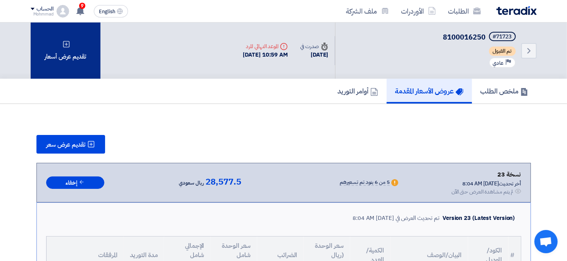
click at [71, 40] on div "تقديم عرض أسعار" at bounding box center [66, 51] width 70 height 56
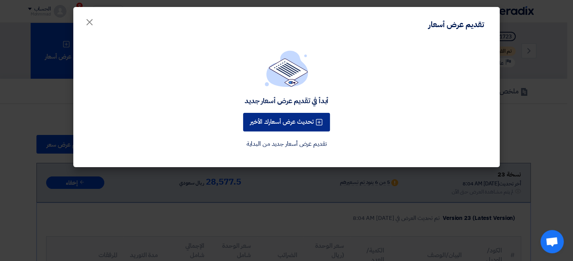
click at [307, 123] on button "تحديث عرض أسعارك الأخير" at bounding box center [286, 122] width 87 height 19
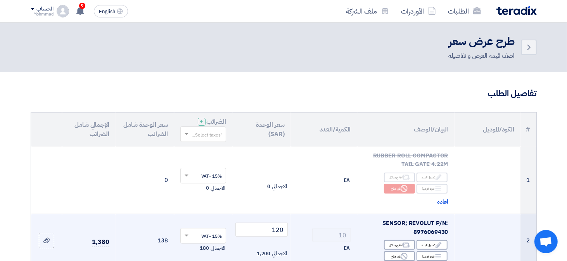
scroll to position [116, 0]
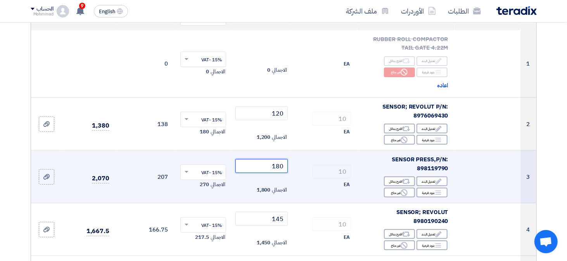
click at [282, 169] on input "180" at bounding box center [262, 166] width 52 height 14
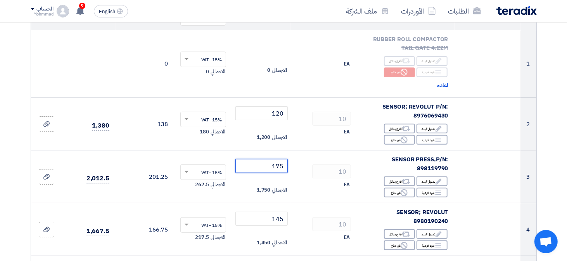
type input "175"
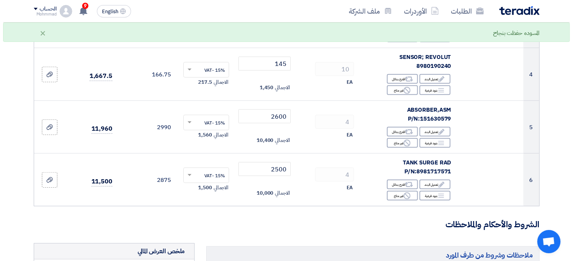
scroll to position [543, 0]
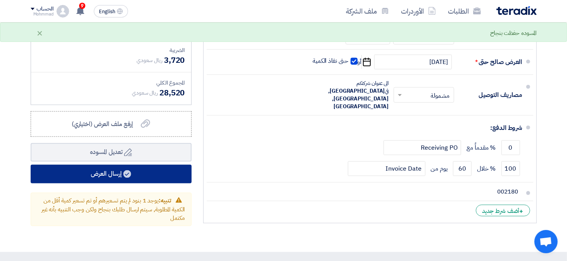
click at [145, 170] on button "إرسال العرض" at bounding box center [111, 174] width 161 height 19
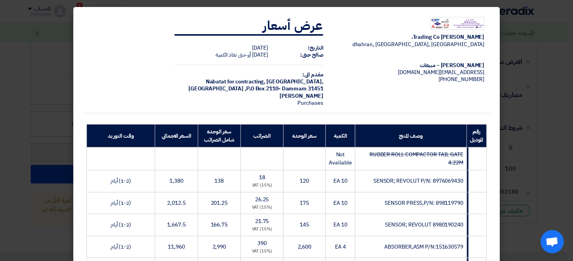
scroll to position [203, 0]
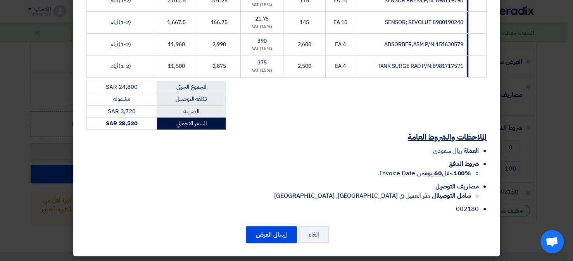
click at [260, 223] on div "[PERSON_NAME] Trading Co. [GEOGRAPHIC_DATA], [GEOGRAPHIC_DATA], [GEOGRAPHIC_DAT…" at bounding box center [286, 30] width 427 height 452
click at [267, 230] on button "إرسال العرض" at bounding box center [271, 234] width 51 height 17
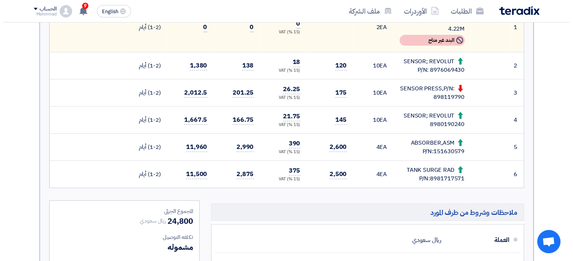
scroll to position [39, 0]
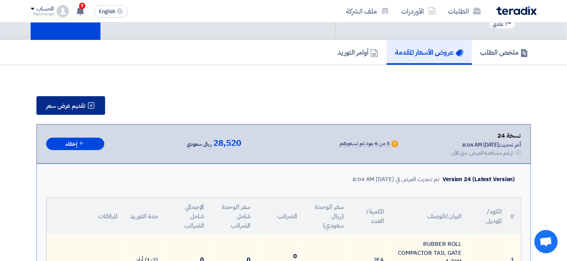
click at [57, 103] on span "تقديم عرض سعر" at bounding box center [66, 106] width 39 height 6
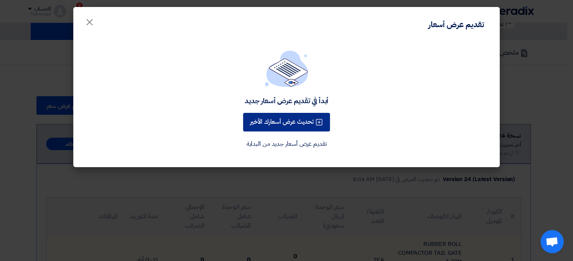
click at [293, 125] on button "تحديث عرض أسعارك الأخير" at bounding box center [286, 122] width 87 height 19
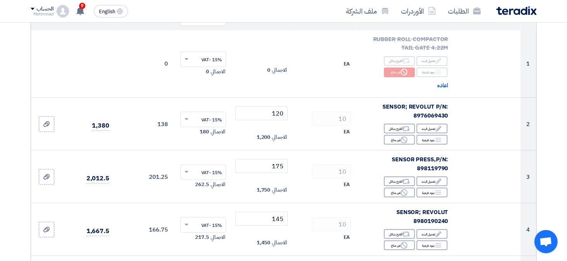
scroll to position [155, 0]
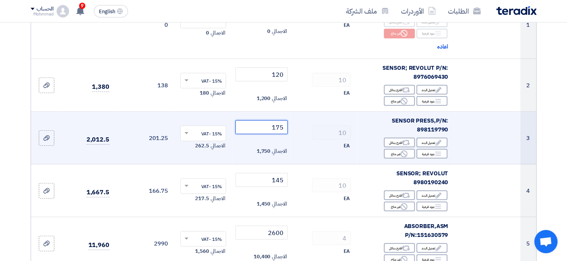
click at [279, 130] on input "175" at bounding box center [262, 127] width 52 height 14
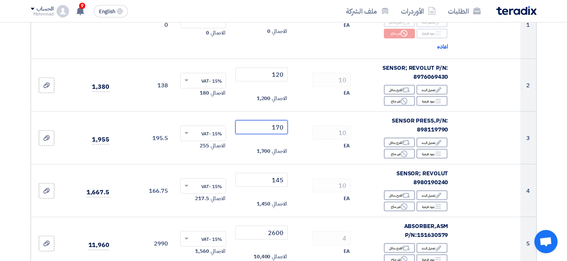
type input "170"
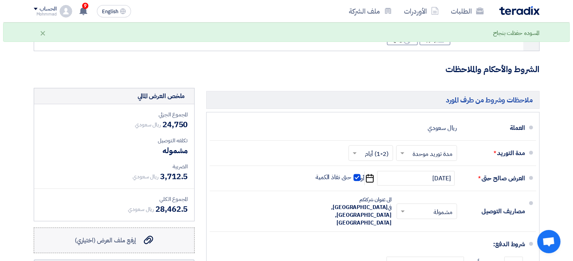
scroll to position [504, 0]
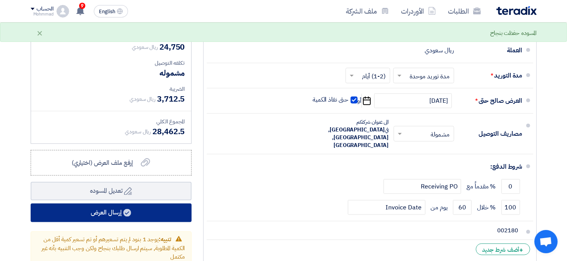
click at [115, 210] on button "إرسال العرض" at bounding box center [111, 213] width 161 height 19
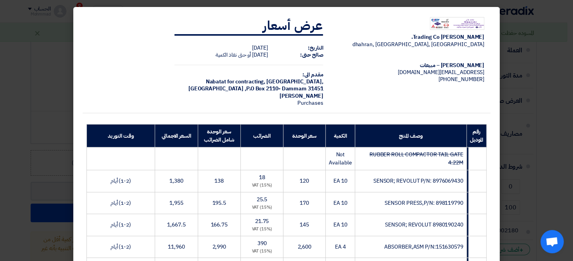
scroll to position [203, 0]
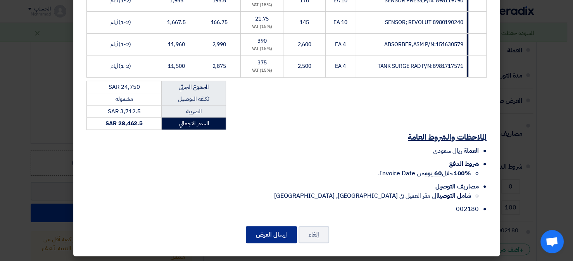
click at [274, 229] on button "إرسال العرض" at bounding box center [271, 234] width 51 height 17
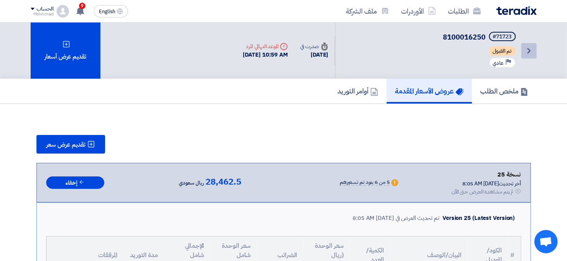
click at [532, 53] on icon "Back" at bounding box center [529, 50] width 9 height 9
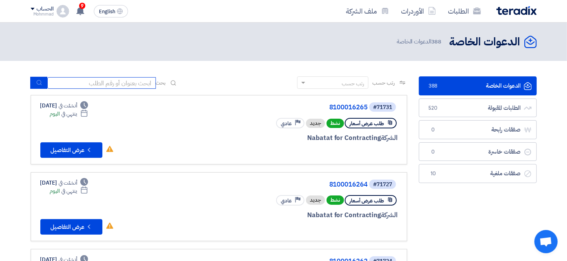
click at [137, 81] on input at bounding box center [101, 83] width 109 height 12
paste input "71565"
type input "71565"
click at [37, 81] on use "submit" at bounding box center [38, 82] width 5 height 5
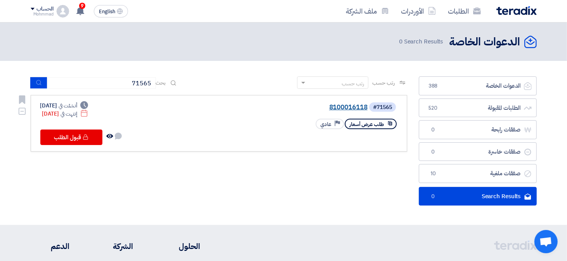
click at [344, 108] on link "8100016118" at bounding box center [290, 107] width 155 height 7
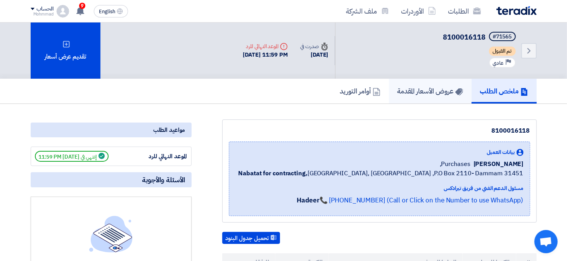
click at [414, 91] on h5 "عروض الأسعار المقدمة" at bounding box center [431, 91] width 66 height 9
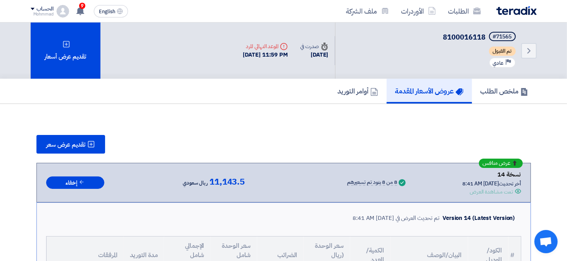
scroll to position [155, 0]
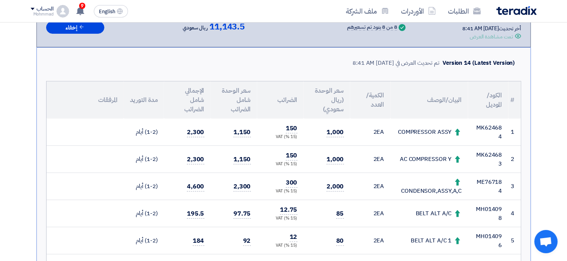
click at [492, 125] on td "MK624684" at bounding box center [488, 132] width 40 height 27
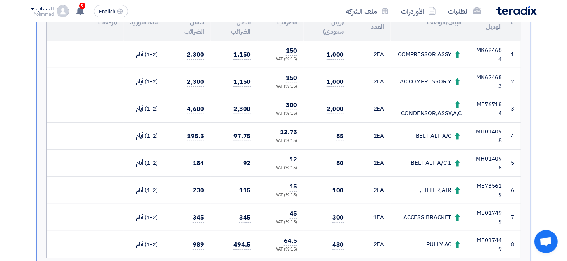
click at [492, 75] on td "MK624683" at bounding box center [488, 81] width 40 height 27
click at [484, 76] on td "MK624683" at bounding box center [488, 81] width 40 height 27
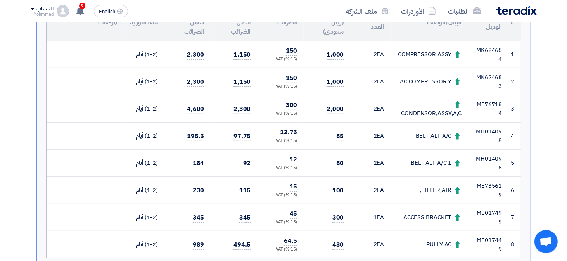
click at [491, 104] on td "ME767184" at bounding box center [488, 108] width 40 height 27
click at [494, 130] on td "MH014098" at bounding box center [488, 136] width 40 height 27
click at [498, 156] on td "MH014096" at bounding box center [488, 163] width 40 height 27
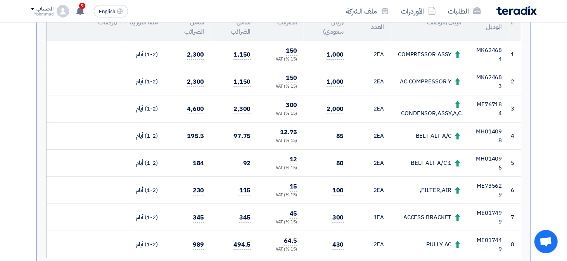
click at [498, 156] on td "MH014096" at bounding box center [488, 163] width 40 height 27
click at [494, 187] on td "ME735629" at bounding box center [488, 190] width 40 height 27
click at [494, 186] on td "ME735629" at bounding box center [488, 190] width 40 height 27
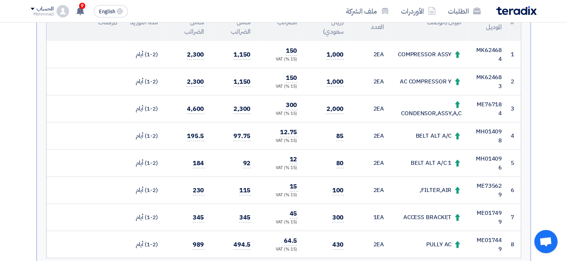
click at [494, 186] on td "ME735629" at bounding box center [488, 190] width 40 height 27
copy td "ME735629"
click at [500, 159] on td "MH014096" at bounding box center [488, 163] width 40 height 27
copy td "MH014096"
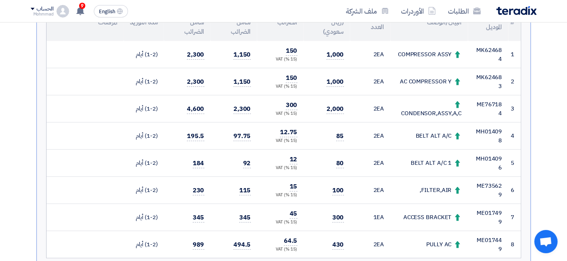
scroll to position [310, 0]
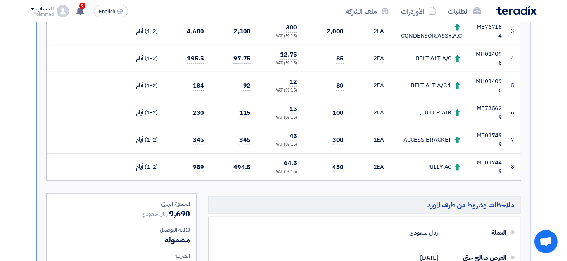
click at [487, 107] on td "ME735629" at bounding box center [488, 112] width 40 height 27
copy td "ME735629"
click at [494, 136] on td "ME017499" at bounding box center [488, 139] width 40 height 27
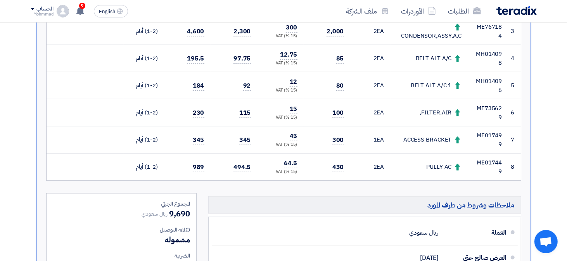
click at [485, 133] on td "ME017499" at bounding box center [488, 139] width 40 height 27
copy td "ME017499"
click at [489, 161] on td "ME017449" at bounding box center [488, 167] width 40 height 27
click at [490, 159] on td "ME017449" at bounding box center [488, 167] width 40 height 27
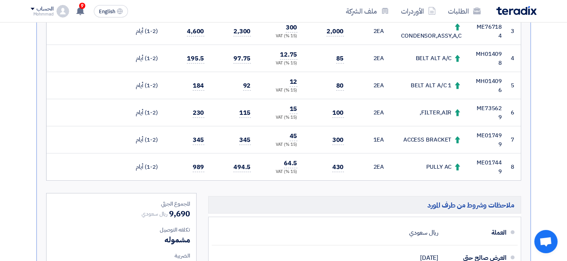
click at [490, 159] on td "ME017449" at bounding box center [488, 167] width 40 height 27
click at [486, 160] on td "ME017449" at bounding box center [488, 167] width 40 height 27
click at [506, 163] on td "ME017449" at bounding box center [488, 167] width 40 height 27
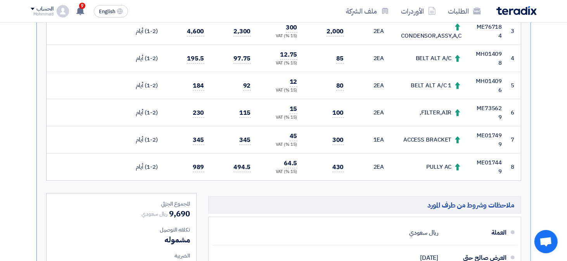
click at [502, 164] on td "ME017449" at bounding box center [488, 167] width 40 height 27
click at [479, 161] on td "ME017449" at bounding box center [488, 167] width 40 height 27
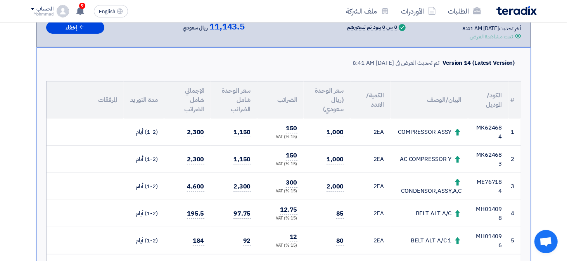
scroll to position [0, 0]
